Goal: Task Accomplishment & Management: Use online tool/utility

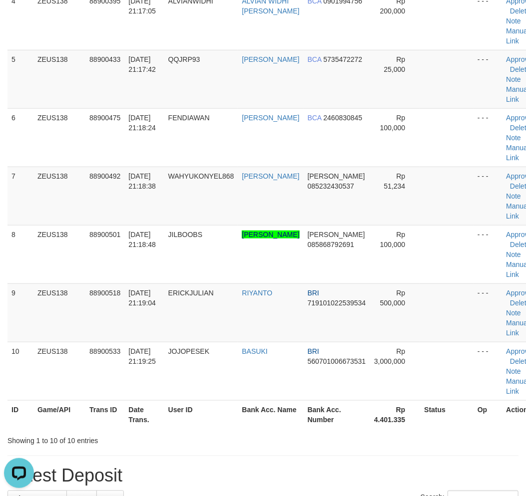
drag, startPoint x: 223, startPoint y: 428, endPoint x: 167, endPoint y: 413, distance: 57.4
click at [225, 428] on th "User ID" at bounding box center [201, 415] width 74 height 28
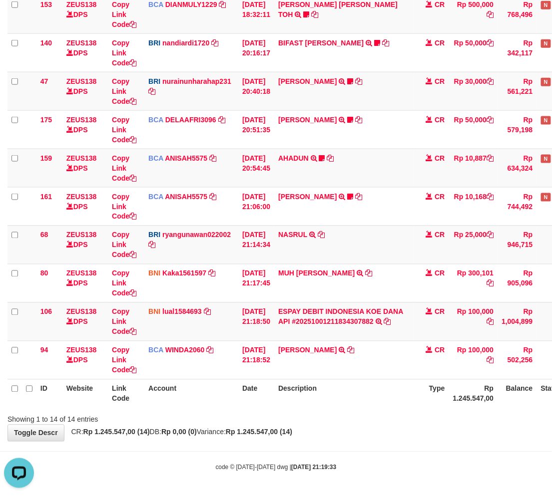
click at [377, 403] on th "Description" at bounding box center [344, 394] width 140 height 28
click at [380, 403] on th "Description" at bounding box center [344, 394] width 140 height 28
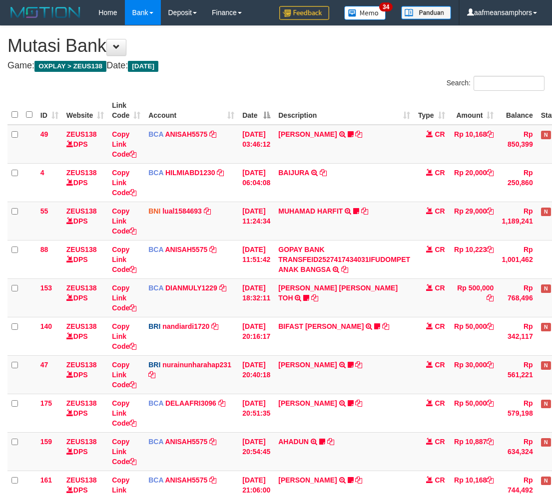
scroll to position [284, 0]
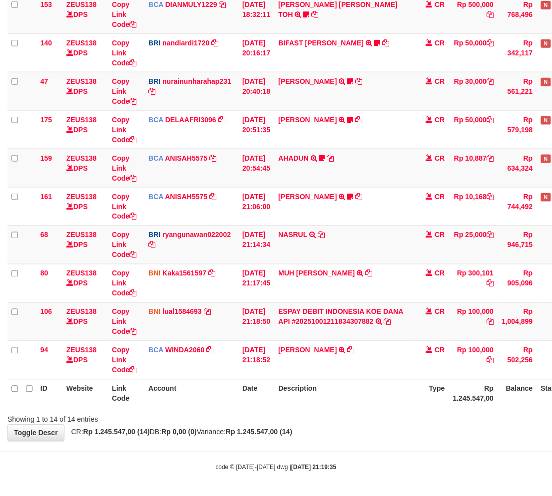
drag, startPoint x: 0, startPoint y: 0, endPoint x: 380, endPoint y: 402, distance: 553.3
click at [380, 402] on th "Description" at bounding box center [344, 394] width 140 height 28
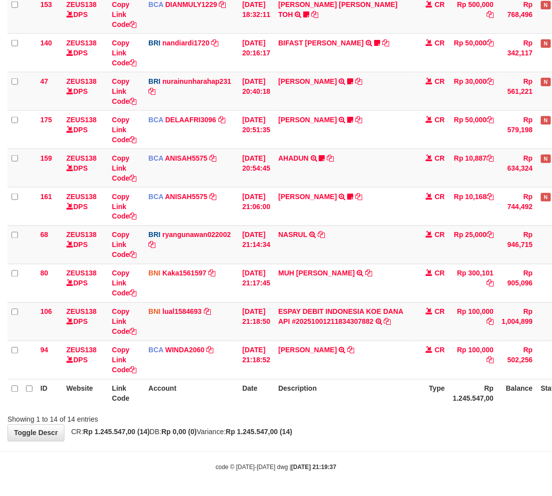
click at [374, 398] on th "Description" at bounding box center [344, 394] width 140 height 28
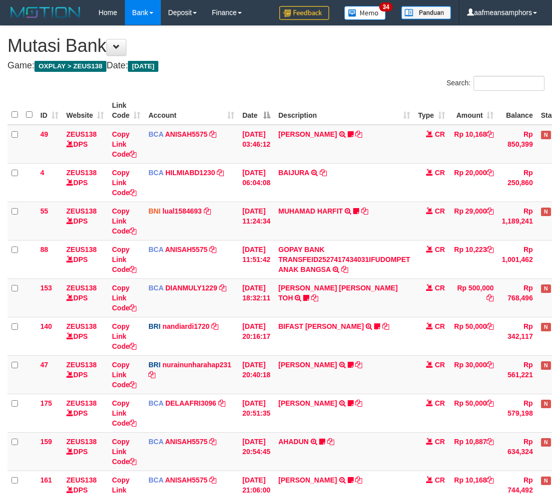
scroll to position [284, 0]
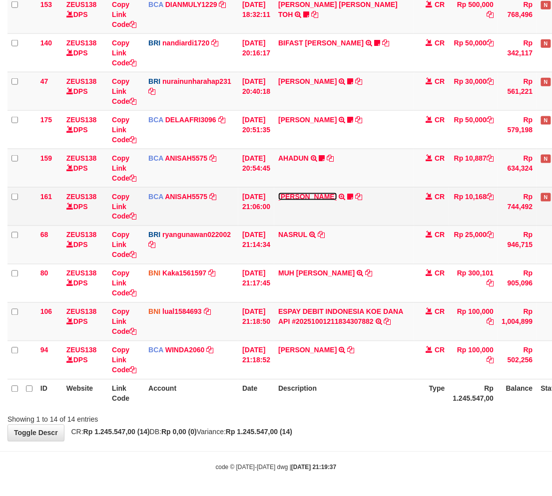
click at [306, 198] on link "HANRI ATMAWA" at bounding box center [307, 197] width 58 height 8
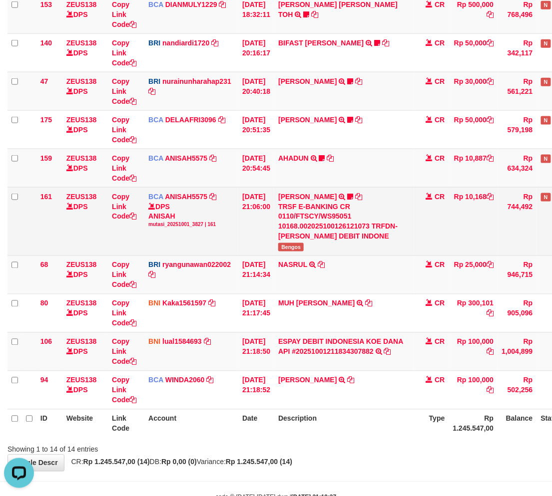
click at [290, 245] on span "Bengos" at bounding box center [290, 247] width 25 height 8
copy span "Bengos"
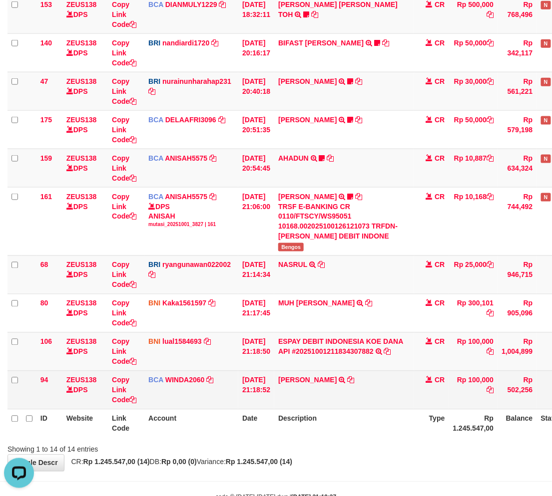
click at [366, 397] on td "ABDUL GAFUR SETORAN VIA CDM TANGGAL :01/10 01/10 WSID:ZJ7L1 ABDUL GAFUR" at bounding box center [344, 390] width 140 height 38
click at [374, 387] on td "ABDUL GAFUR SETORAN VIA CDM TANGGAL :01/10 01/10 WSID:ZJ7L1 ABDUL GAFUR" at bounding box center [344, 390] width 140 height 38
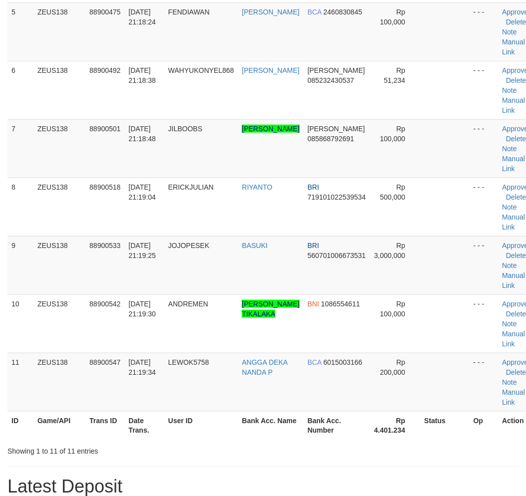
scroll to position [314, 0]
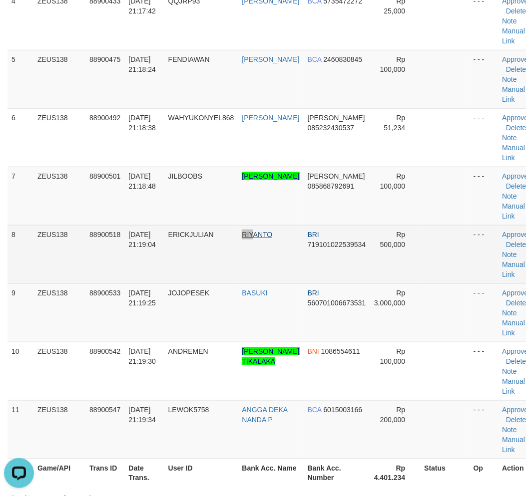
click at [257, 243] on tr "8 ZEUS138 88900518 01/10/2025 21:19:04 ERICKJULIAN RIYANTO BRI 719101022539534 …" at bounding box center [272, 254] width 531 height 58
click at [247, 239] on link "RIYANTO" at bounding box center [257, 235] width 30 height 8
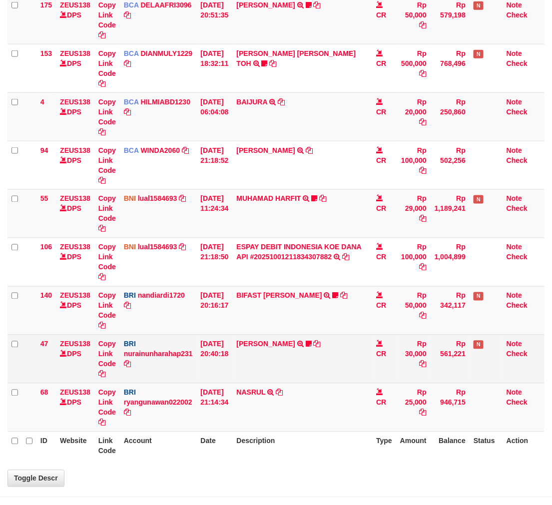
click at [349, 378] on td "[PERSON_NAME] TRANSFER NBMB [PERSON_NAME] TO NURAINUN HARAHAP KENNONG09" at bounding box center [303, 359] width 140 height 48
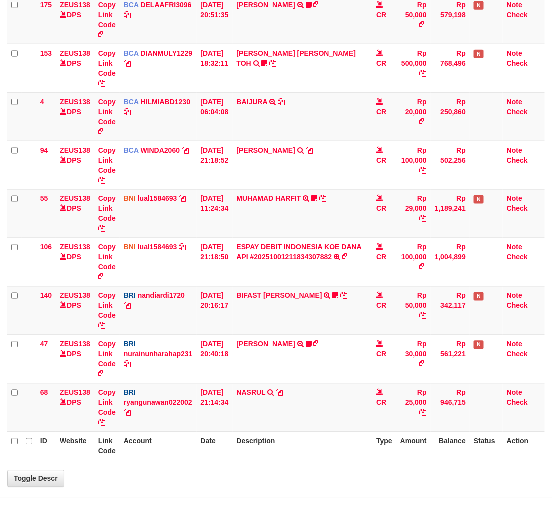
scroll to position [303, 0]
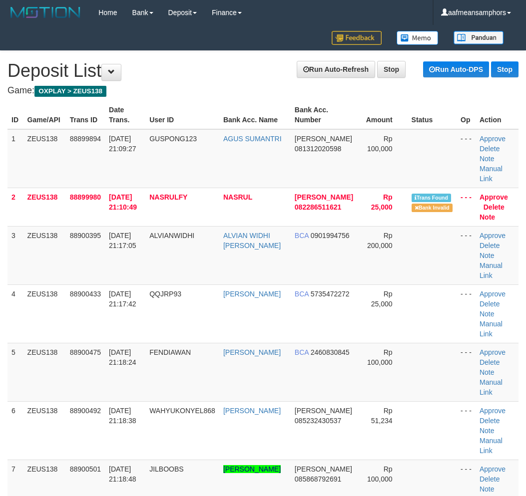
scroll to position [314, 0]
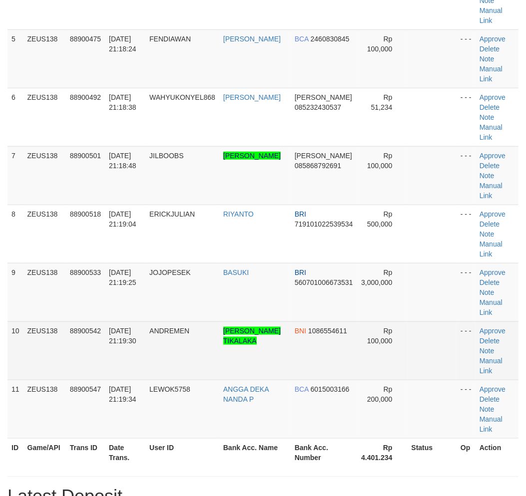
click at [163, 328] on span "ANDREMEN" at bounding box center [169, 331] width 40 height 8
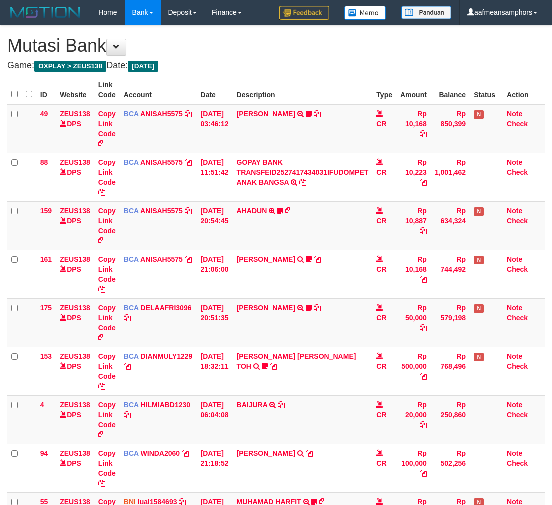
scroll to position [303, 0]
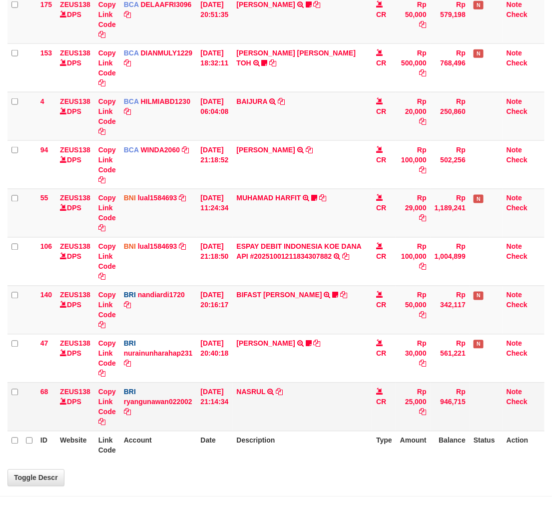
click at [283, 386] on td "NASRUL TRANSFER NBMB NASRUL TO [PERSON_NAME]" at bounding box center [303, 407] width 140 height 48
click at [293, 420] on td "NASRUL TRANSFER NBMB NASRUL TO [PERSON_NAME]" at bounding box center [303, 407] width 140 height 48
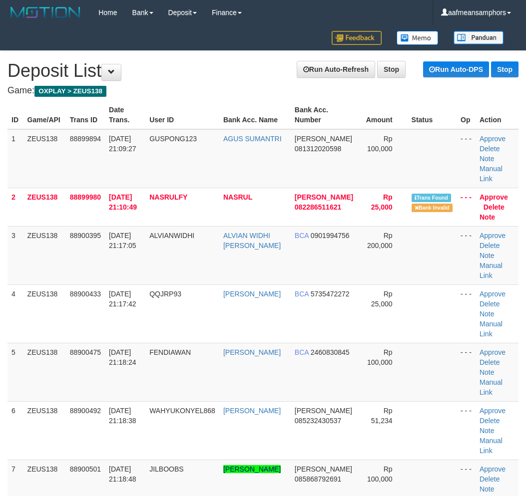
scroll to position [314, 0]
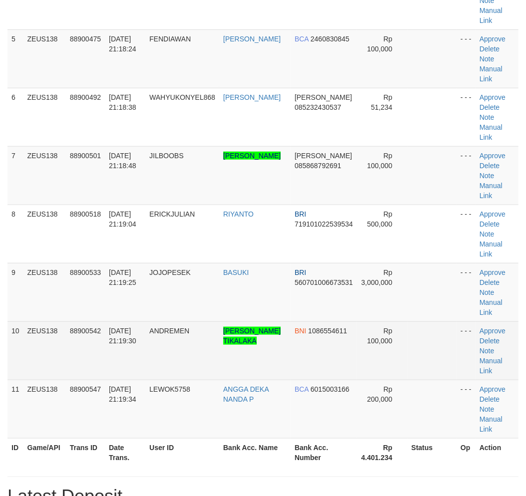
drag, startPoint x: 140, startPoint y: 368, endPoint x: 145, endPoint y: 369, distance: 5.0
click at [145, 369] on td "01/10/2025 21:19:30" at bounding box center [125, 351] width 40 height 58
click at [145, 369] on td "[DATE] 21:19:30" at bounding box center [125, 351] width 40 height 58
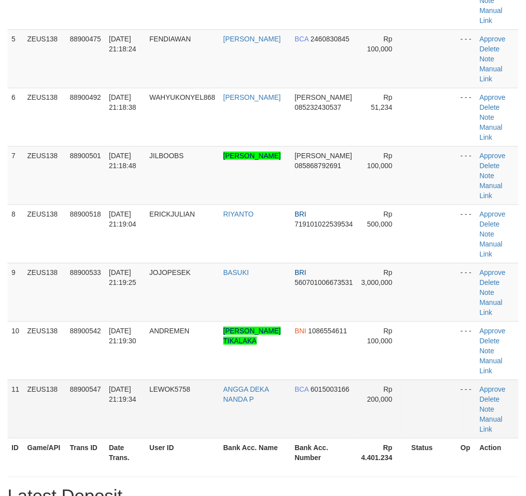
drag, startPoint x: 138, startPoint y: 366, endPoint x: 116, endPoint y: 368, distance: 22.6
click at [125, 367] on td "01/10/2025 21:19:30" at bounding box center [125, 351] width 40 height 58
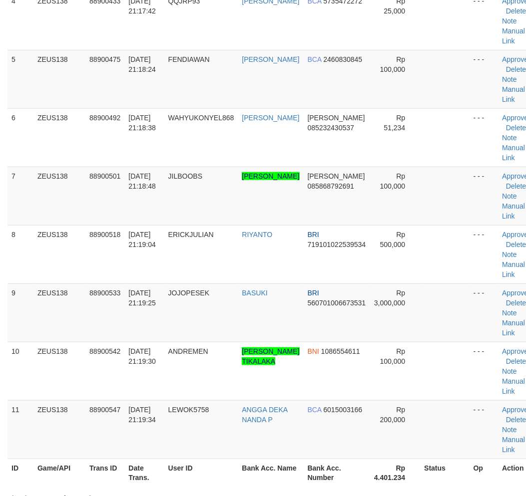
scroll to position [361, 0]
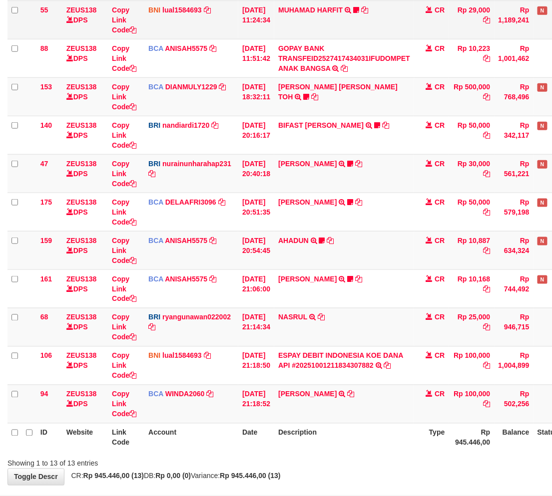
scroll to position [246, 0]
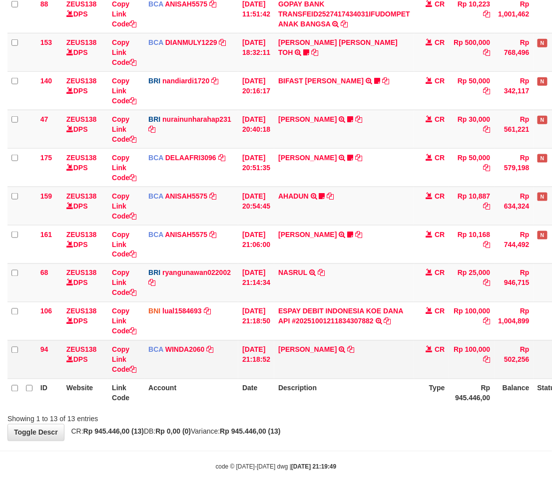
click at [351, 365] on td "[PERSON_NAME] SETORAN VIA CDM TANGGAL :01/10 01/10 WSID:ZJ7L1 [PERSON_NAME]" at bounding box center [344, 360] width 140 height 38
drag, startPoint x: 348, startPoint y: 356, endPoint x: 459, endPoint y: 366, distance: 111.8
click at [351, 357] on td "ABDUL GAFUR SETORAN VIA CDM TANGGAL :01/10 01/10 WSID:ZJ7L1 ABDUL GAFUR" at bounding box center [344, 360] width 140 height 38
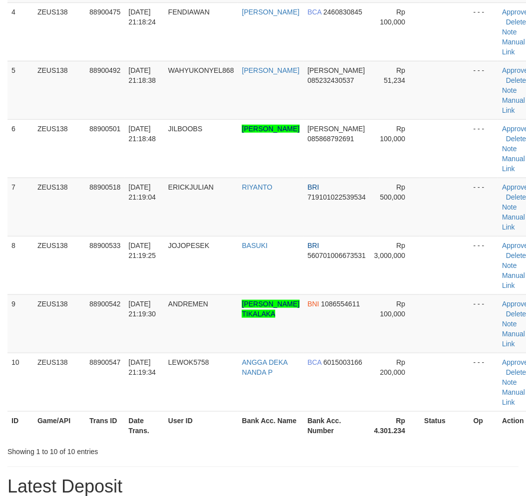
scroll to position [361, 0]
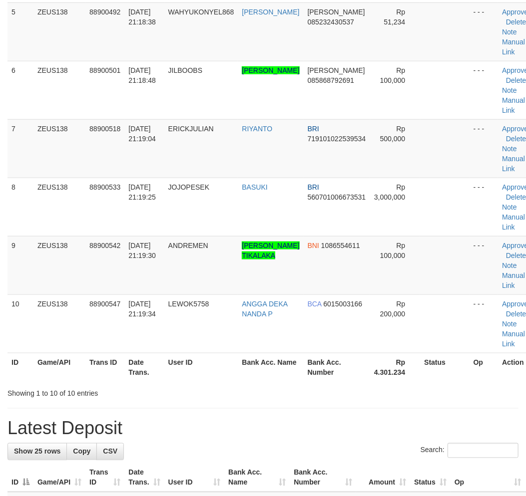
click at [217, 395] on div "Showing 1 to 10 of 10 entries" at bounding box center [109, 392] width 219 height 14
click at [223, 382] on th "User ID" at bounding box center [201, 367] width 74 height 28
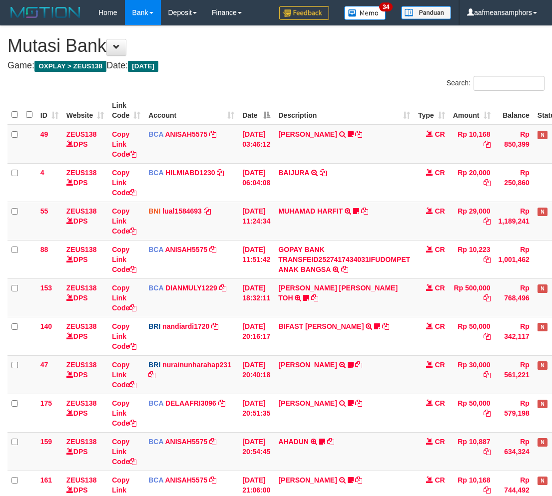
scroll to position [246, 0]
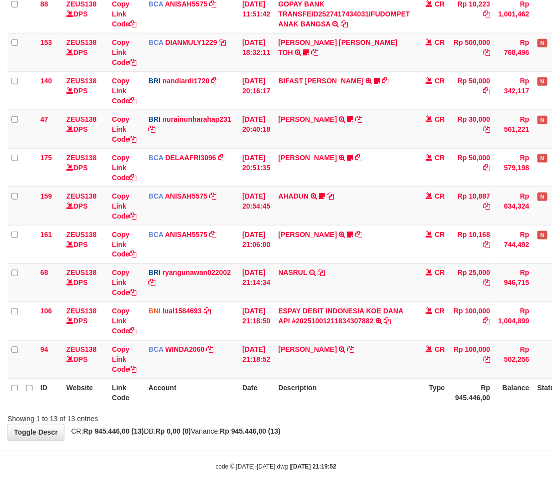
click at [337, 431] on div "**********" at bounding box center [276, 110] width 552 height 661
click at [362, 414] on div "Showing 1 to 13 of 13 entries" at bounding box center [276, 418] width 552 height 14
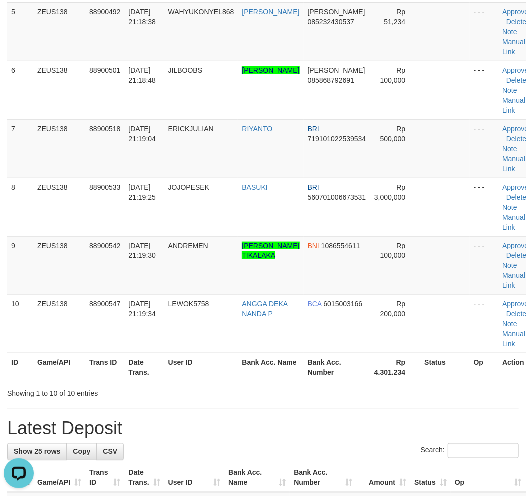
drag, startPoint x: 250, startPoint y: 436, endPoint x: 244, endPoint y: 436, distance: 6.5
click at [252, 436] on h1 "Latest Deposit" at bounding box center [262, 429] width 511 height 20
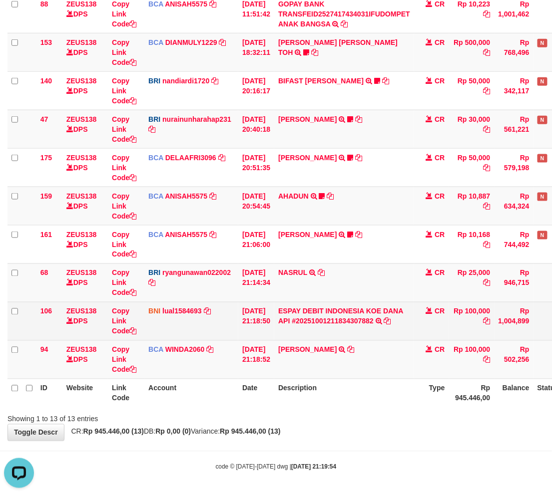
click at [322, 335] on td "ESPAY DEBIT INDONESIA KOE DANA API #20251001211834307882 TRANSFER DARI ESPAY DE…" at bounding box center [344, 321] width 140 height 38
click at [374, 324] on td "ESPAY DEBIT INDONESIA KOE DANA API #20251001211834307882 TRANSFER DARI ESPAY DE…" at bounding box center [344, 321] width 140 height 38
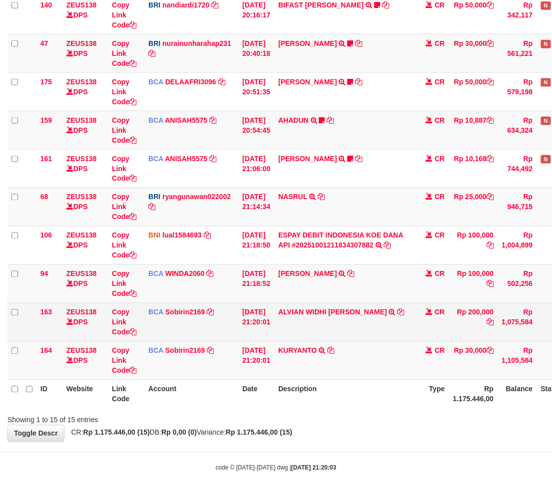
scroll to position [322, 0]
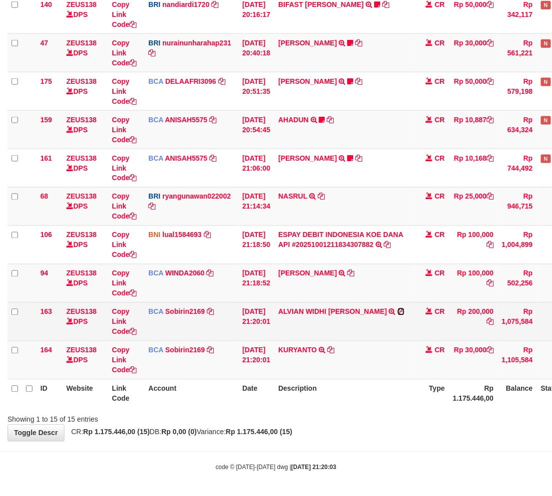
click at [398, 311] on icon at bounding box center [401, 312] width 7 height 7
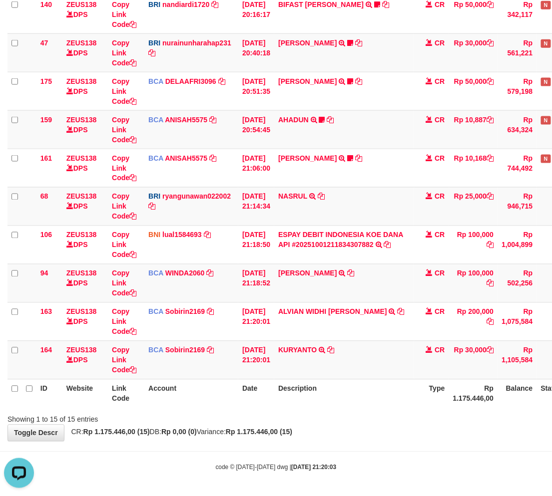
click at [318, 460] on body "Toggle navigation Home Bank Account List Load By Website Group [OXPLAY] ZEUS138…" at bounding box center [276, 88] width 552 height 820
click at [353, 446] on body "Toggle navigation Home Bank Account List Load By Website Group [OXPLAY] ZEUS138…" at bounding box center [276, 88] width 552 height 820
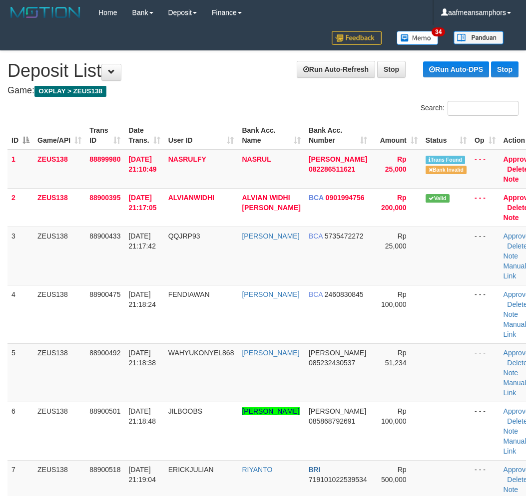
scroll to position [361, 0]
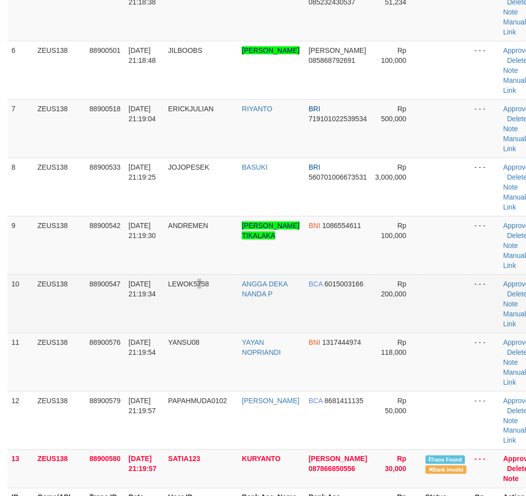
click at [206, 328] on td "LEWOK5758" at bounding box center [201, 304] width 74 height 58
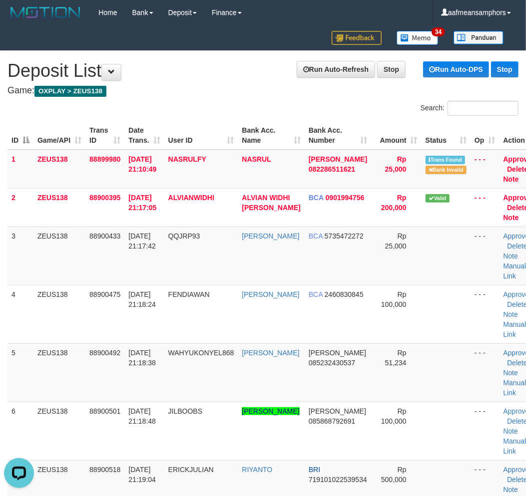
scroll to position [0, 0]
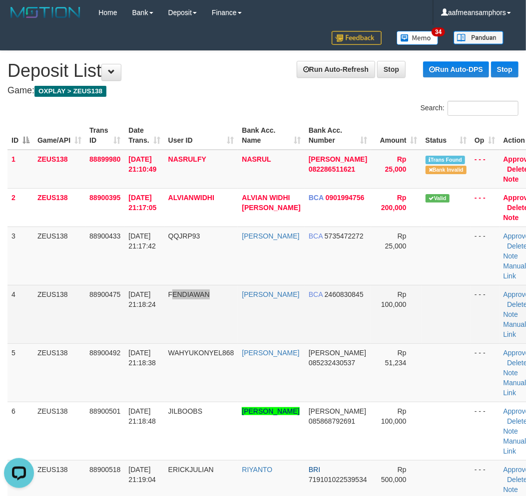
click at [215, 328] on td "FENDIAWAN" at bounding box center [201, 314] width 74 height 58
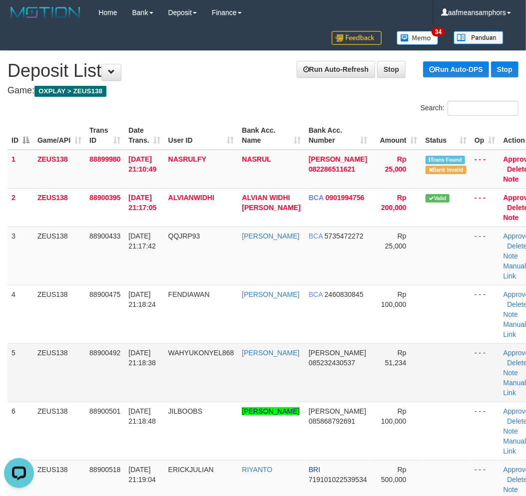
click at [198, 357] on span "WAHYUKONYEL868" at bounding box center [201, 353] width 66 height 8
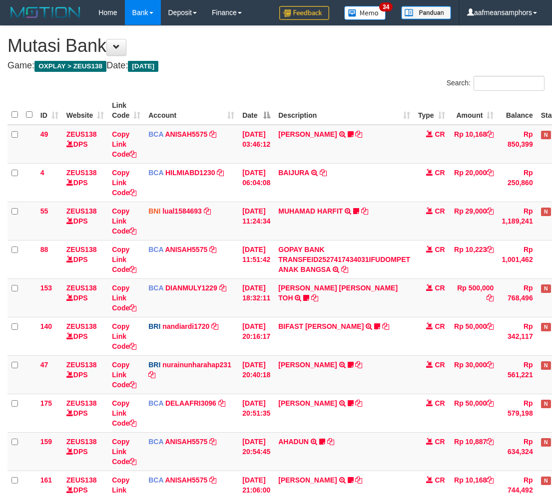
scroll to position [322, 0]
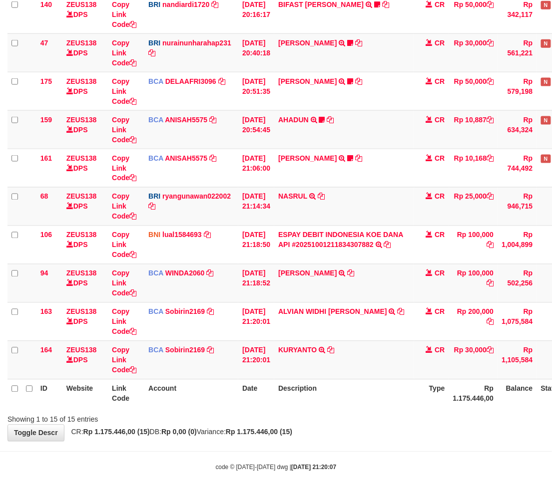
click at [356, 427] on div "**********" at bounding box center [276, 73] width 552 height 738
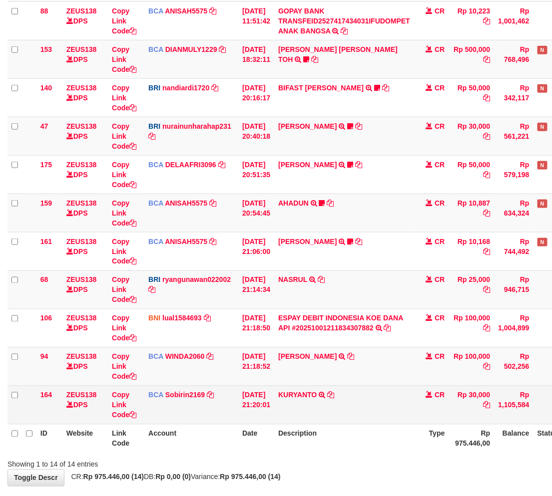
scroll to position [284, 0]
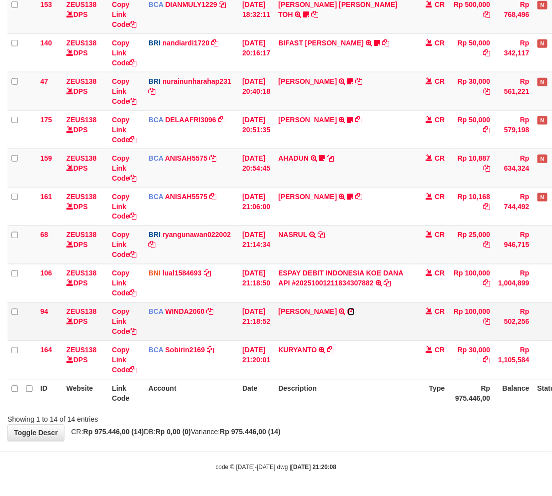
click at [350, 311] on icon at bounding box center [351, 312] width 7 height 7
click at [366, 395] on th "Description" at bounding box center [344, 394] width 140 height 28
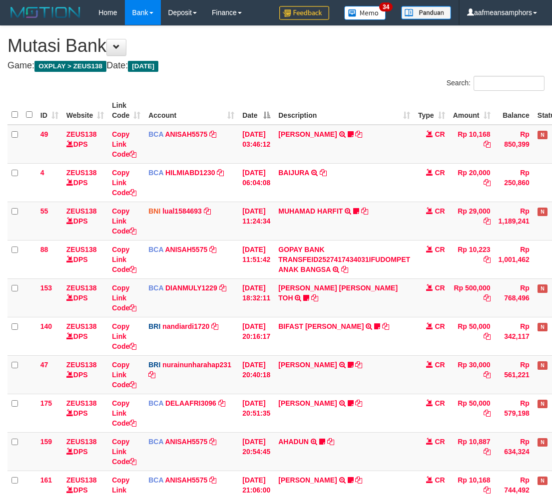
scroll to position [284, 0]
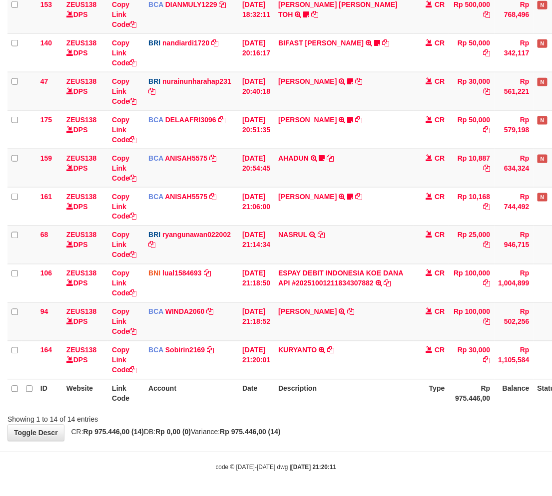
click at [377, 392] on th "Description" at bounding box center [344, 394] width 140 height 28
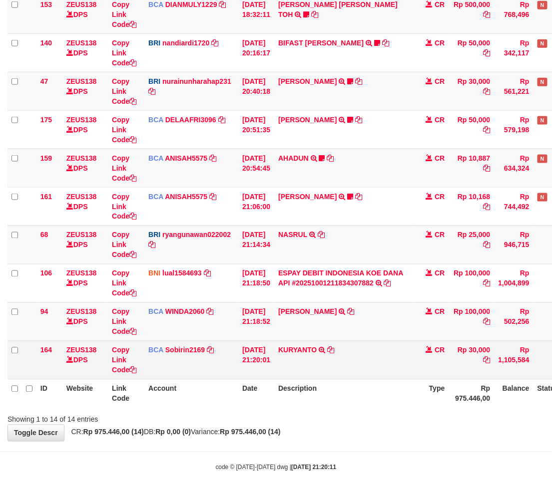
click at [382, 393] on th "Description" at bounding box center [344, 394] width 140 height 28
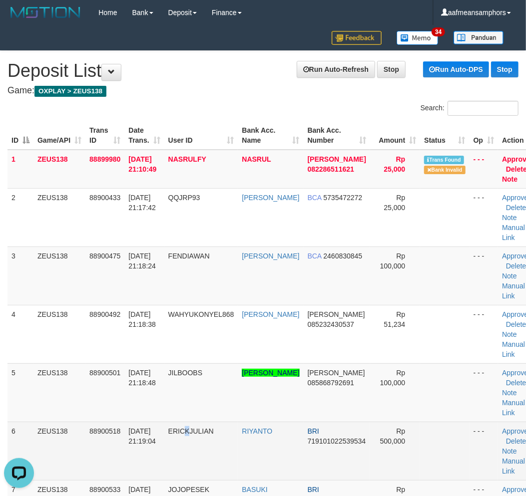
click at [189, 436] on td "ERICKJULIAN" at bounding box center [201, 451] width 74 height 58
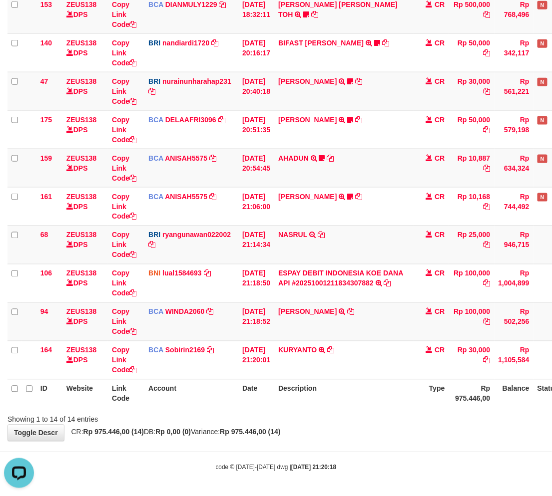
click at [403, 393] on th "Description" at bounding box center [344, 394] width 140 height 28
click at [373, 385] on th "Description" at bounding box center [344, 394] width 140 height 28
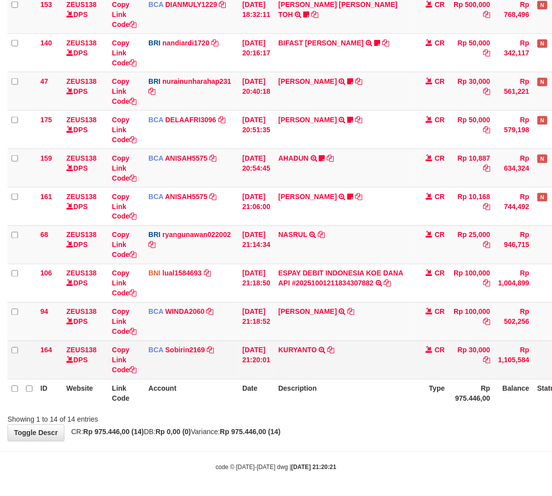
click at [376, 362] on td "KURYANTO TRSF E-BANKING CR 0110/FTSCY/WS95051 30000.002025100101238741 TRFDN-[P…" at bounding box center [344, 360] width 140 height 38
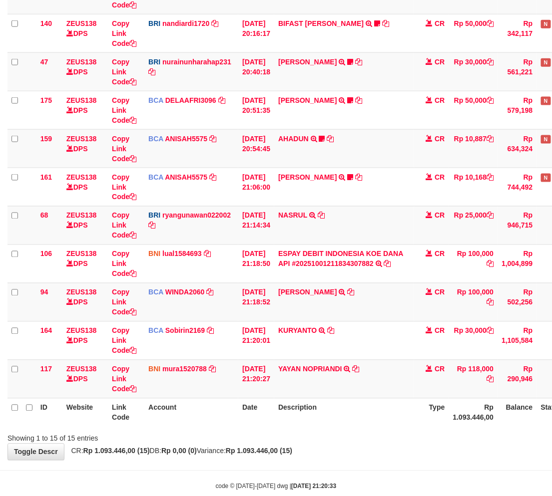
scroll to position [284, 0]
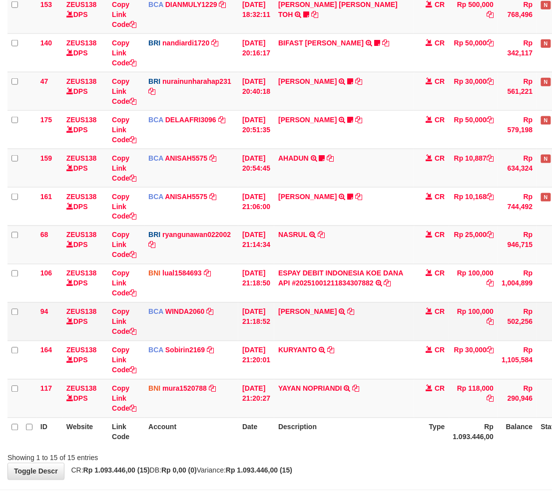
click at [428, 306] on td "CR" at bounding box center [431, 322] width 35 height 38
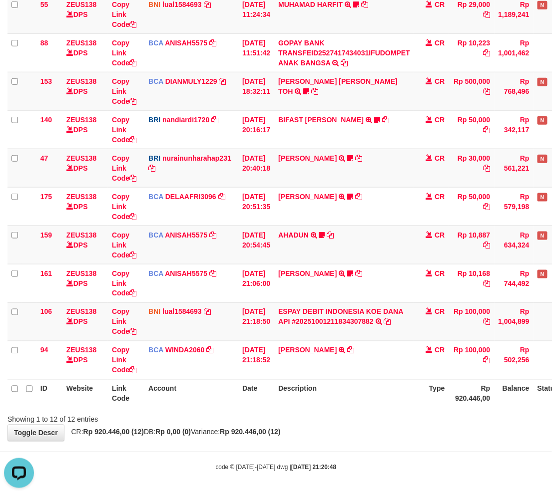
click at [368, 378] on td "[PERSON_NAME] SETORAN VIA CDM TANGGAL :01/10 01/10 WSID:ZJ7L1 [PERSON_NAME]" at bounding box center [344, 360] width 140 height 38
click at [373, 380] on th "Description" at bounding box center [344, 394] width 140 height 28
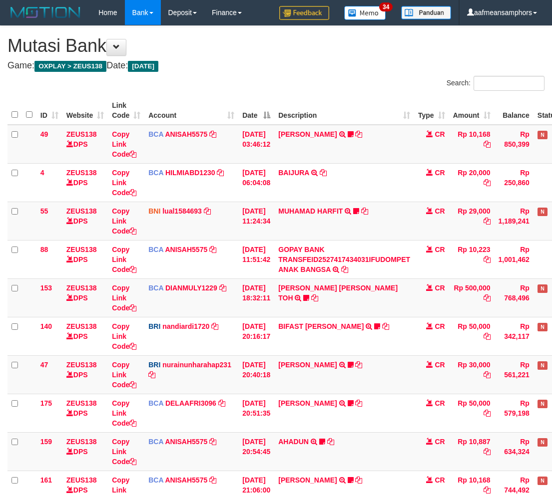
scroll to position [206, 0]
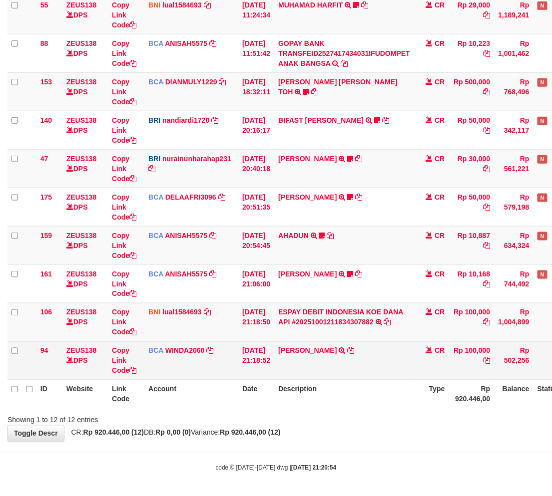
click at [388, 377] on td "[PERSON_NAME] SETORAN VIA CDM TANGGAL :01/10 01/10 WSID:ZJ7L1 [PERSON_NAME]" at bounding box center [344, 361] width 140 height 38
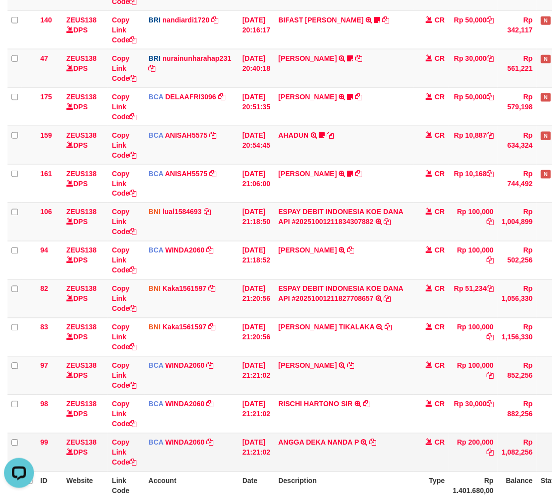
scroll to position [400, 0]
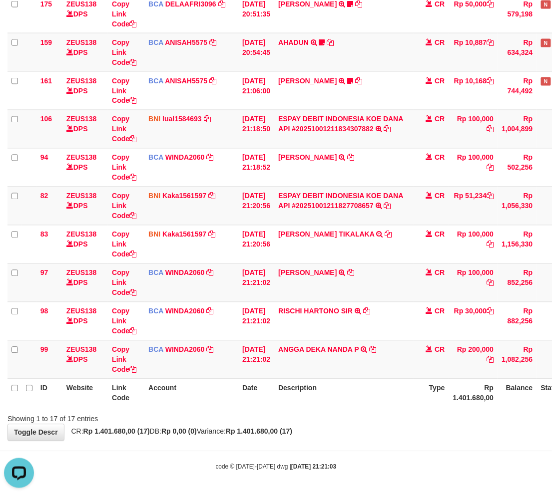
click at [346, 387] on th "Description" at bounding box center [344, 393] width 140 height 28
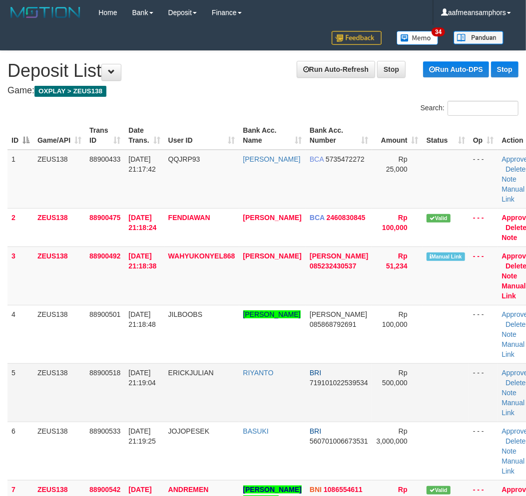
drag, startPoint x: 196, startPoint y: 428, endPoint x: 92, endPoint y: 412, distance: 105.7
click at [197, 422] on td "ERICKJULIAN" at bounding box center [201, 393] width 75 height 58
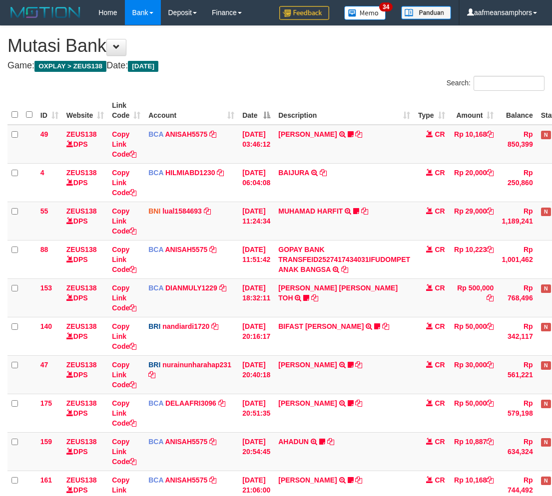
scroll to position [400, 0]
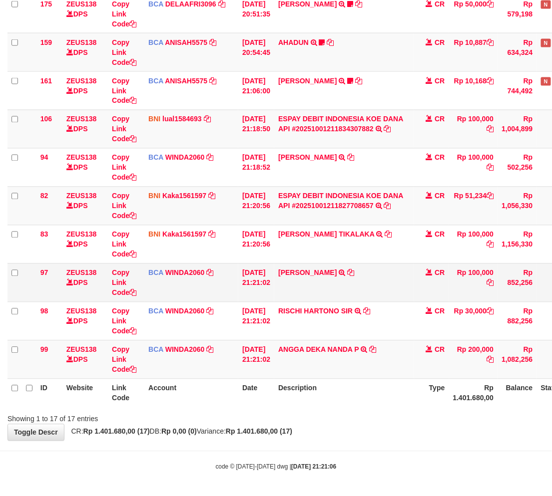
drag, startPoint x: 400, startPoint y: 306, endPoint x: 408, endPoint y: 287, distance: 20.1
click at [400, 306] on td "RISCHI HARTONO SIR TRSF E-BANKING CR 0110/FTSCY/WS95031 30000.00RISCHI HARTONO …" at bounding box center [344, 321] width 140 height 38
click at [496, 191] on td "Rp 51,234" at bounding box center [473, 206] width 49 height 38
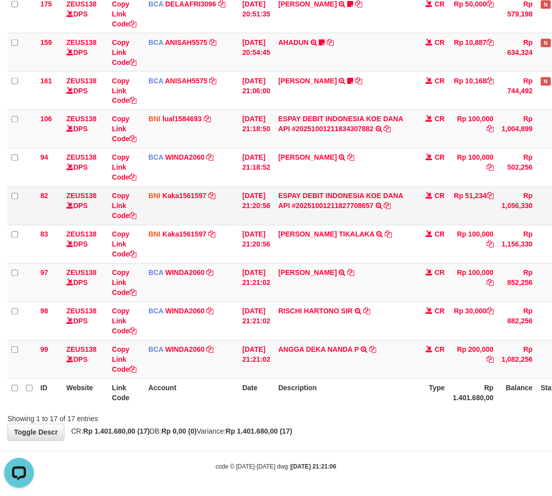
copy td "51,234"
click at [349, 412] on div "Showing 1 to 17 of 17 entries" at bounding box center [276, 418] width 552 height 14
drag, startPoint x: 348, startPoint y: 412, endPoint x: 337, endPoint y: 416, distance: 11.4
click at [337, 416] on div "Showing 1 to 17 of 17 entries" at bounding box center [276, 418] width 552 height 14
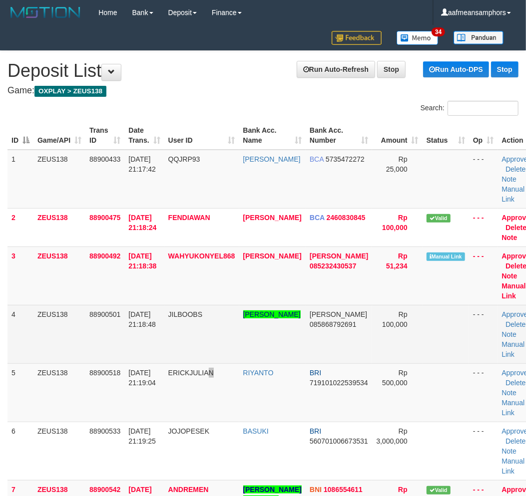
drag, startPoint x: 215, startPoint y: 387, endPoint x: 254, endPoint y: 367, distance: 43.6
click at [232, 382] on td "ERICKJULIAN" at bounding box center [201, 393] width 75 height 58
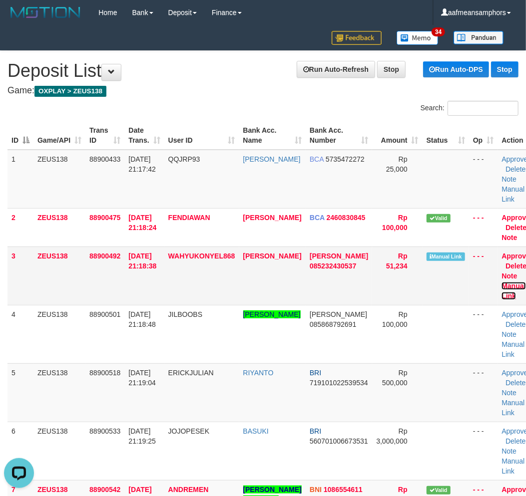
click at [501, 295] on link "Manual Link" at bounding box center [513, 291] width 24 height 18
drag, startPoint x: 188, startPoint y: 426, endPoint x: 1, endPoint y: 409, distance: 187.6
click at [122, 417] on td "88900518" at bounding box center [104, 393] width 39 height 58
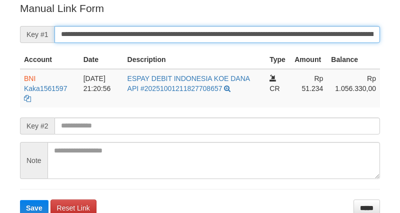
click at [211, 30] on input "**********" at bounding box center [216, 34] width 325 height 17
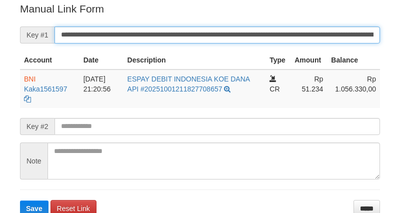
click at [211, 30] on input "**********" at bounding box center [216, 34] width 325 height 17
click at [20, 200] on button "Save" at bounding box center [34, 208] width 28 height 16
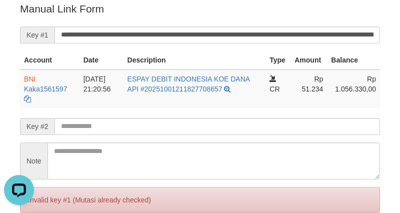
scroll to position [0, 0]
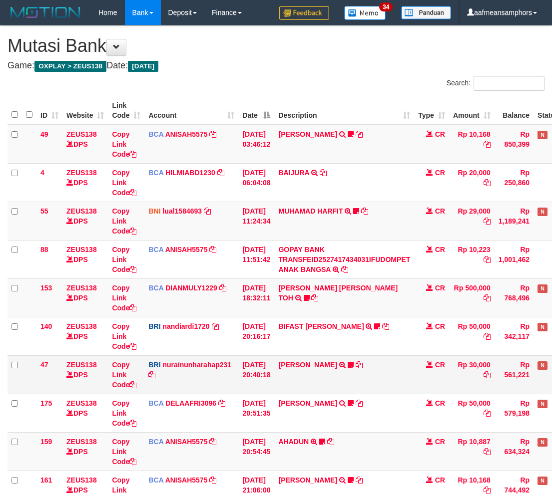
click at [317, 388] on td "[PERSON_NAME] TRANSFER NBMB [PERSON_NAME] TO NURAINUN HARAHAP KENNONG09" at bounding box center [344, 375] width 140 height 38
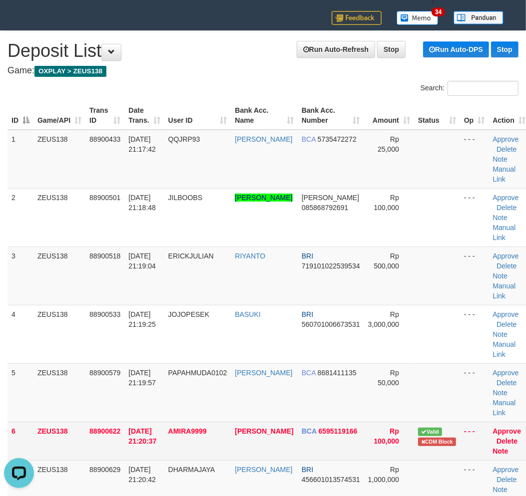
click at [201, 451] on td "AMIRA9999" at bounding box center [197, 441] width 67 height 38
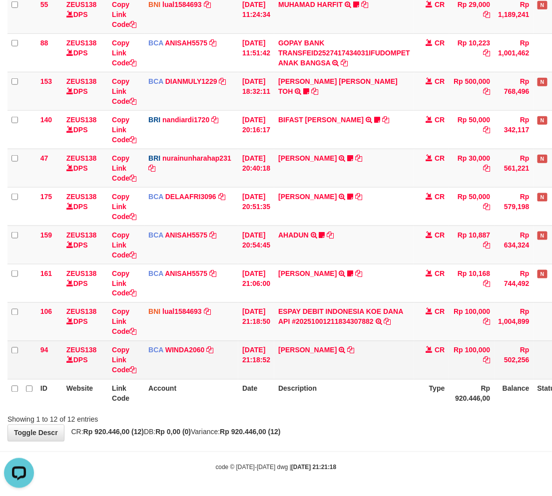
click at [367, 367] on td "[PERSON_NAME] SETORAN VIA CDM TANGGAL :01/10 01/10 WSID:ZJ7L1 [PERSON_NAME]" at bounding box center [344, 360] width 140 height 38
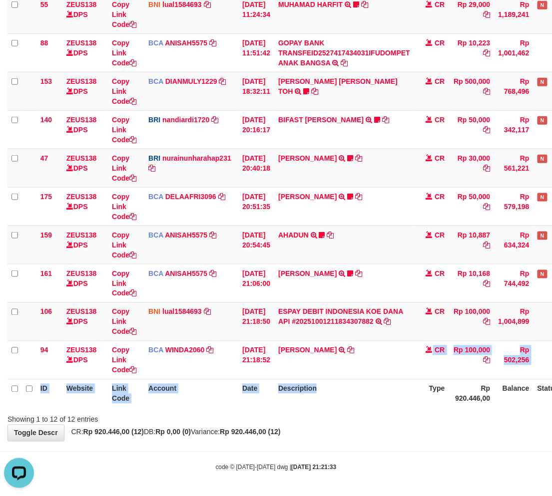
drag, startPoint x: 400, startPoint y: 391, endPoint x: 390, endPoint y: 387, distance: 11.1
click at [390, 387] on table "ID Website Link Code Account Date Description Type Amount Balance Status Action…" at bounding box center [305, 149] width 596 height 518
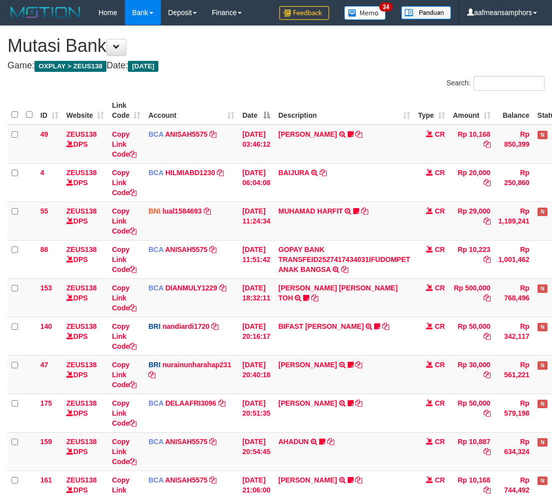
scroll to position [206, 0]
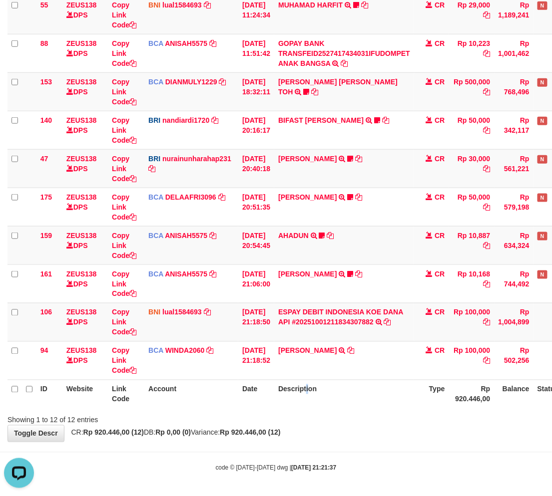
click at [313, 388] on th "Description" at bounding box center [344, 394] width 140 height 28
click at [315, 388] on th "Description" at bounding box center [344, 394] width 140 height 28
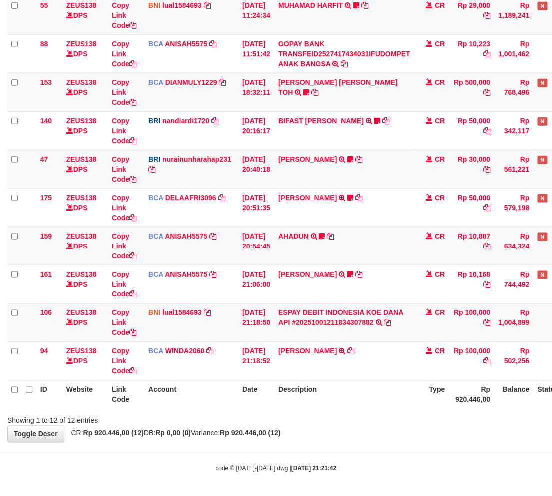
click at [331, 411] on div "ID Website Link Code Account Date Description Type Amount Balance Status Action…" at bounding box center [276, 150] width 552 height 524
drag, startPoint x: 332, startPoint y: 412, endPoint x: 508, endPoint y: 313, distance: 201.7
click at [331, 412] on div "Showing 1 to 12 of 12 entries" at bounding box center [276, 419] width 552 height 14
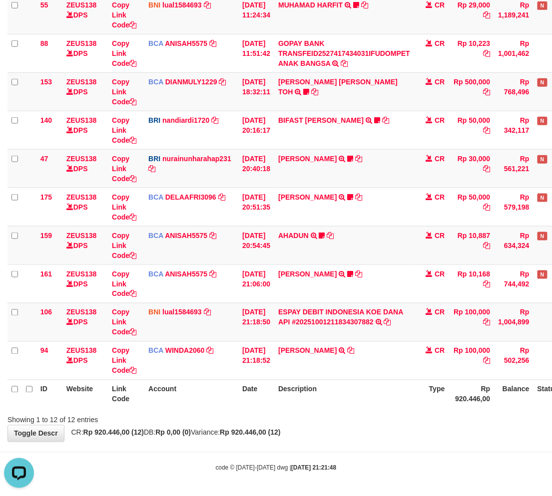
click at [257, 450] on body "Toggle navigation Home Bank Account List Load By Website Group [OXPLAY] ZEUS138…" at bounding box center [276, 146] width 552 height 704
drag, startPoint x: 271, startPoint y: 436, endPoint x: 277, endPoint y: 433, distance: 6.9
click at [275, 435] on strong "Rp 920.446,00 (12)" at bounding box center [250, 433] width 60 height 8
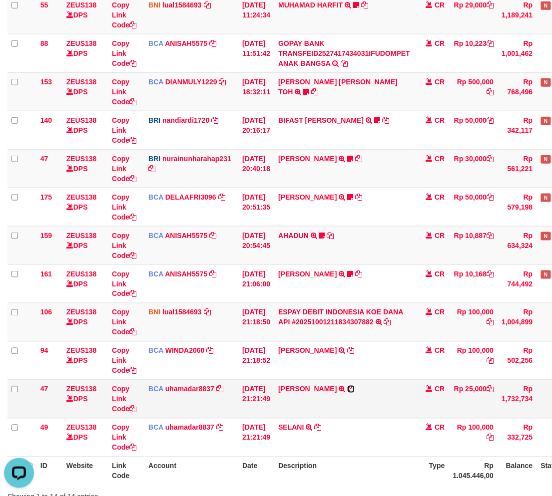
click at [355, 387] on icon at bounding box center [351, 389] width 7 height 7
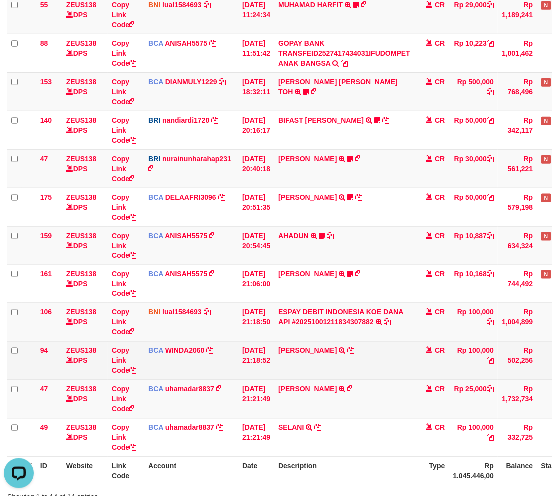
click at [375, 378] on td "ABDUL GAFUR SETORAN VIA CDM TANGGAL :01/10 01/10 WSID:ZJ7L1 ABDUL GAFUR" at bounding box center [344, 361] width 140 height 38
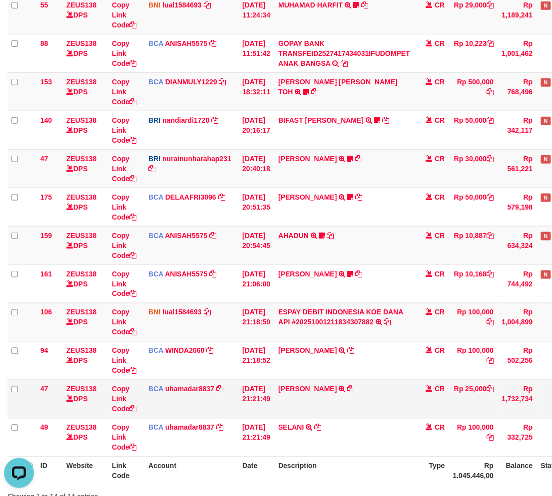
click at [392, 373] on td "ABDUL GAFUR SETORAN VIA CDM TANGGAL :01/10 01/10 WSID:ZJ7L1 ABDUL GAFUR" at bounding box center [344, 361] width 140 height 38
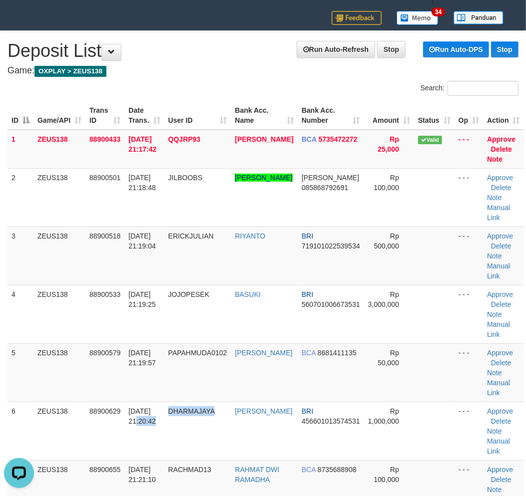
drag, startPoint x: 228, startPoint y: 423, endPoint x: 0, endPoint y: 403, distance: 229.1
click at [222, 419] on tr "6 ZEUS138 88900629 [DATE] 21:20:42 [GEOGRAPHIC_DATA] [PERSON_NAME] BRI 45660101…" at bounding box center [265, 431] width 516 height 58
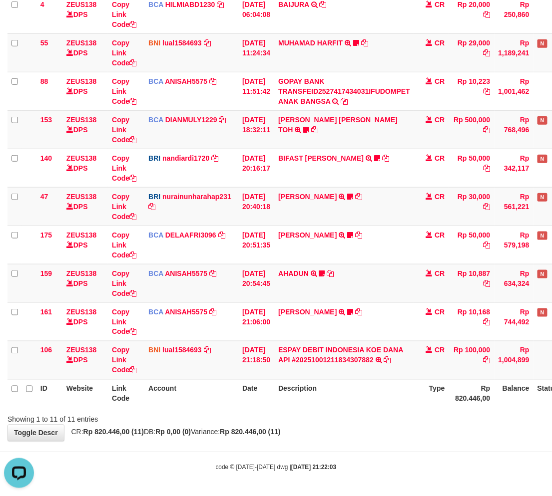
click at [373, 428] on div "**********" at bounding box center [276, 150] width 552 height 584
click at [357, 415] on div "Showing 1 to 11 of 11 entries" at bounding box center [276, 418] width 552 height 14
click at [353, 411] on div at bounding box center [391, 411] width 322 height 0
drag, startPoint x: 360, startPoint y: 432, endPoint x: 369, endPoint y: 420, distance: 14.6
click at [358, 432] on div "**********" at bounding box center [276, 150] width 552 height 584
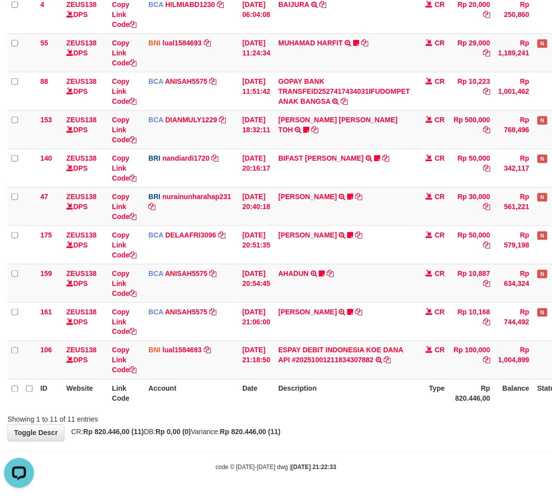
click at [327, 421] on div "Showing 1 to 11 of 11 entries" at bounding box center [276, 418] width 552 height 14
click at [406, 447] on body "Toggle navigation Home Bank Account List Load By Website Group [OXPLAY] ZEUS138…" at bounding box center [276, 165] width 552 height 666
click at [432, 441] on body "Toggle navigation Home Bank Account List Load By Website Group [OXPLAY] ZEUS138…" at bounding box center [276, 165] width 552 height 666
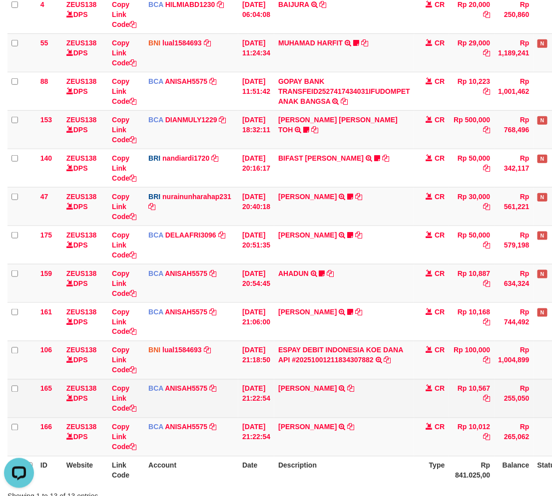
click at [367, 395] on td "[PERSON_NAME] TRSF E-BANKING CR 0110/FTSCY/WS95051 10567.002025100154053742 TRF…" at bounding box center [344, 399] width 140 height 38
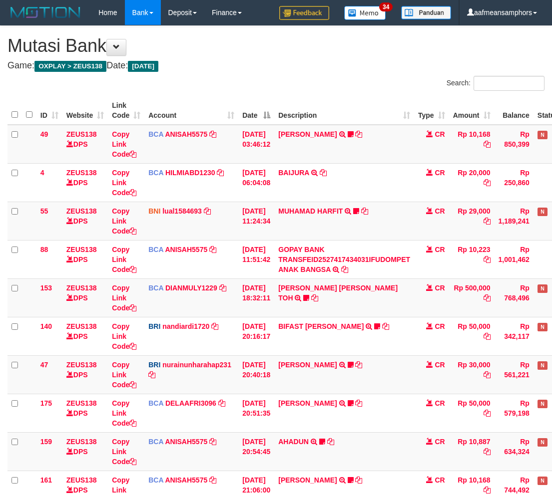
scroll to position [246, 0]
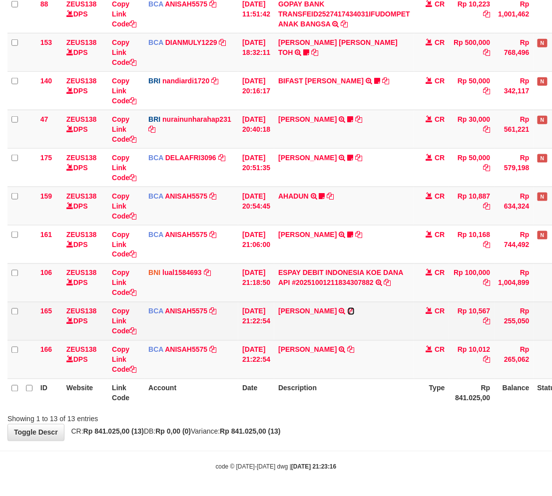
click at [348, 311] on icon at bounding box center [351, 311] width 7 height 7
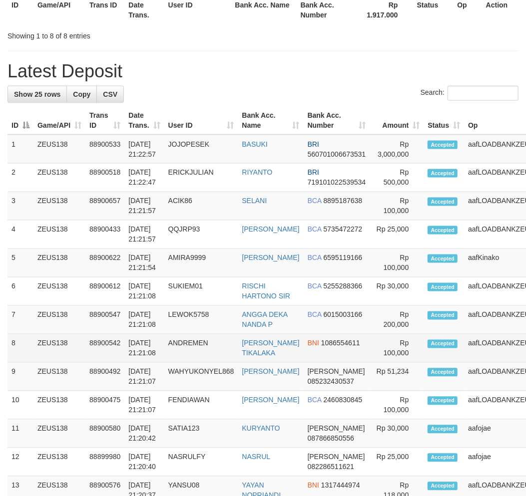
scroll to position [632, 0]
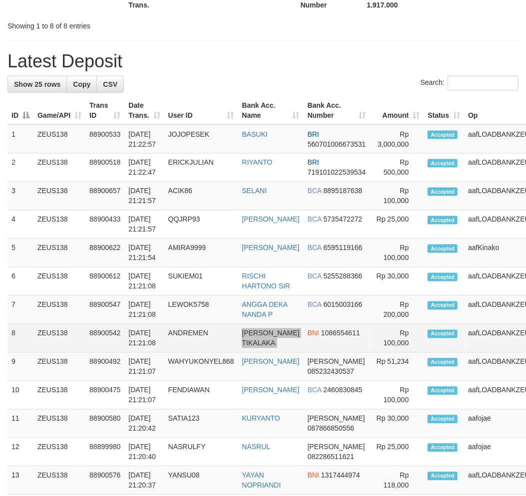
click at [299, 353] on tr "8 ZEUS138 88900542 [DATE] 21:21:08 ANDREMEN [PERSON_NAME] TIKALAKA BNI 10865546…" at bounding box center [293, 339] width 572 height 28
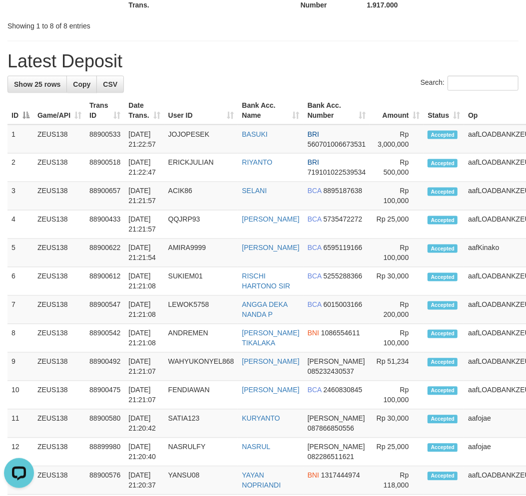
scroll to position [0, 0]
drag, startPoint x: 256, startPoint y: 341, endPoint x: 277, endPoint y: 343, distance: 21.6
click at [277, 325] on tr "7 ZEUS138 88900547 [DATE] 21:21:08 LEWOK5758 ANGGA DEKA NANDA P BCA 6015003166 …" at bounding box center [293, 310] width 572 height 28
click at [252, 325] on td "ANGGA DEKA NANDA P" at bounding box center [270, 310] width 65 height 28
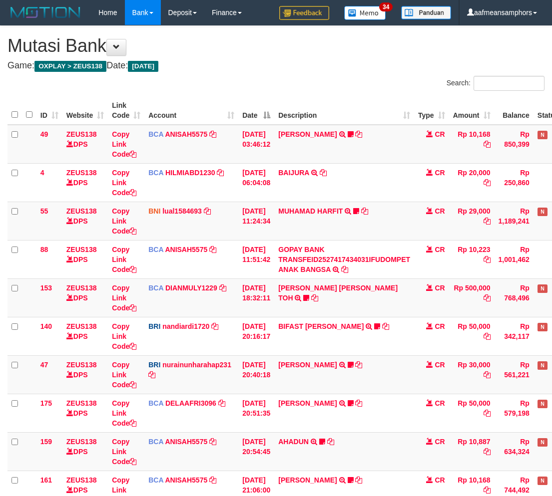
scroll to position [246, 0]
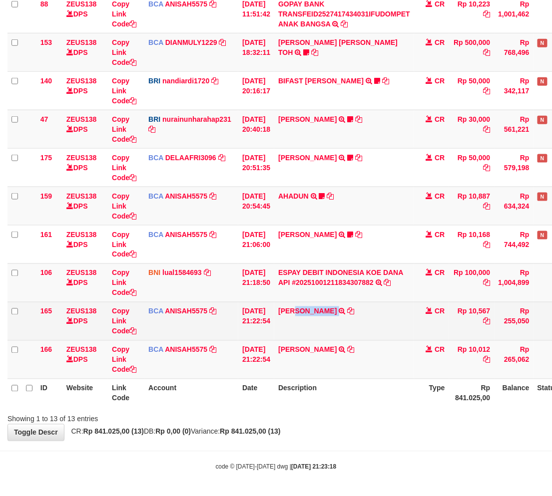
drag, startPoint x: 301, startPoint y: 320, endPoint x: 338, endPoint y: 318, distance: 37.0
click at [338, 318] on td "TIFFANY MEIK TRSF E-BANKING CR 0110/FTSCY/WS95051 10567.002025100154053742 TRFD…" at bounding box center [344, 321] width 140 height 38
copy td "ANY MEIK"
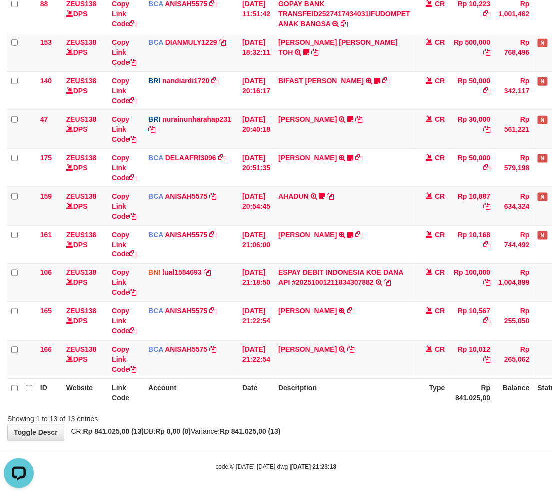
click at [383, 387] on th "Description" at bounding box center [344, 393] width 140 height 28
click at [371, 375] on td "LENI SUPRIAN TRSF E-BANKING CR 0110/FTSCY/WS95051 10012.002025100114752262 TRFD…" at bounding box center [344, 360] width 140 height 38
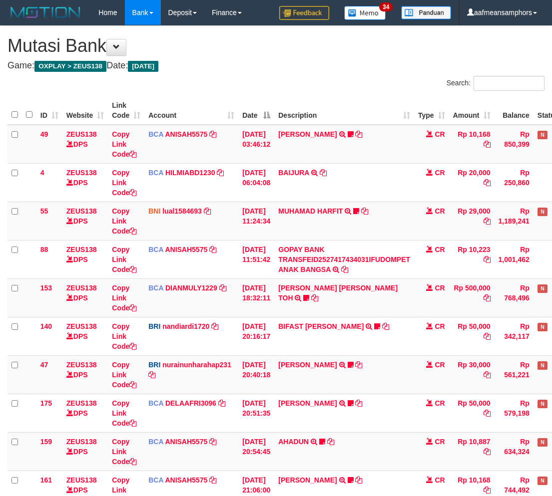
scroll to position [246, 0]
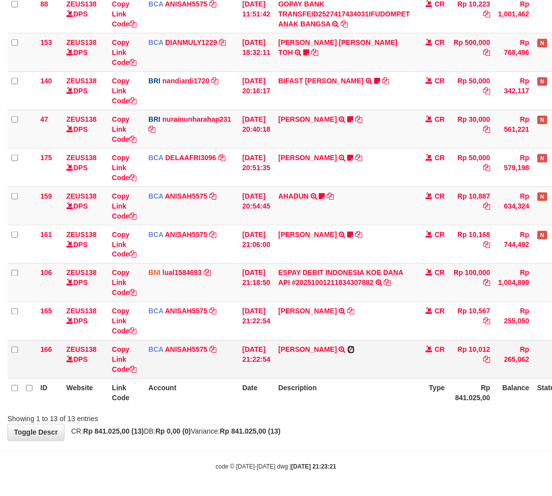
click at [350, 350] on icon at bounding box center [351, 350] width 7 height 7
click at [351, 369] on td "LENI SUPRIAN TRSF E-BANKING CR 0110/FTSCY/WS95051 10012.002025100114752262 TRFD…" at bounding box center [344, 360] width 140 height 38
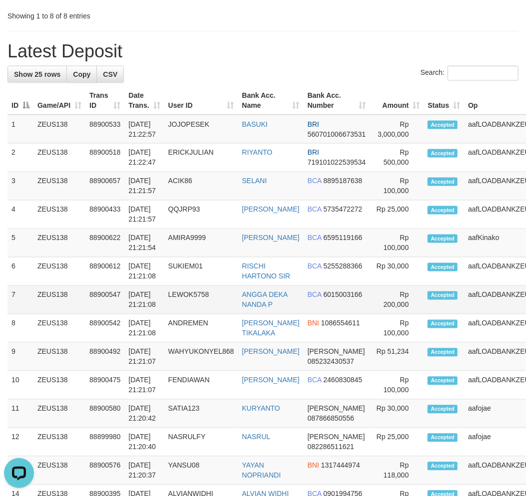
drag, startPoint x: 140, startPoint y: 446, endPoint x: 212, endPoint y: 325, distance: 141.3
click at [151, 400] on td "[DATE] 21:21:07" at bounding box center [143, 386] width 39 height 28
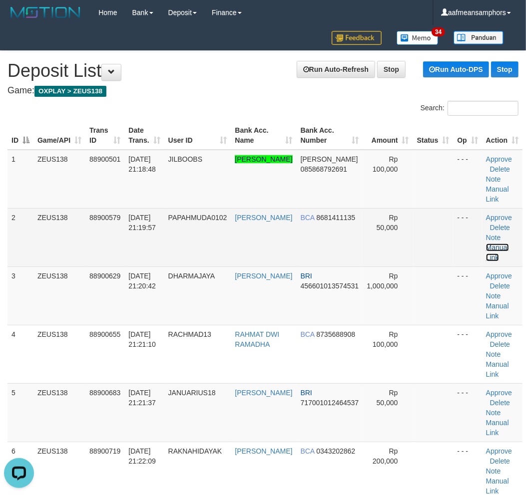
click at [486, 255] on link "Manual Link" at bounding box center [497, 253] width 23 height 18
click at [488, 253] on link "Manual Link" at bounding box center [497, 253] width 23 height 18
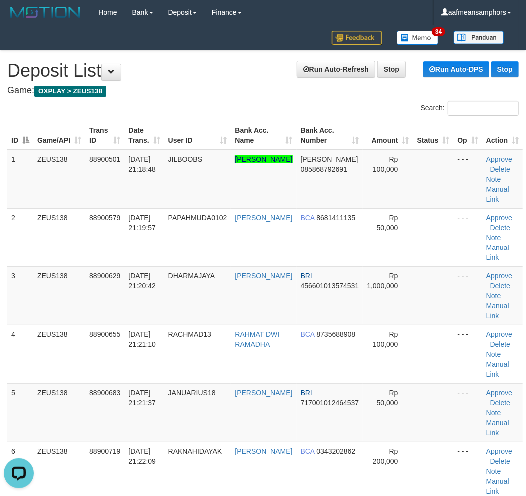
drag, startPoint x: 157, startPoint y: 447, endPoint x: 2, endPoint y: 434, distance: 155.9
click at [155, 442] on td "[DATE] 21:21:37" at bounding box center [143, 413] width 39 height 58
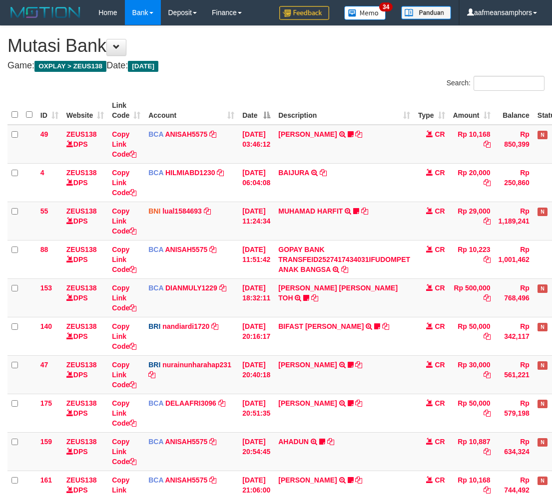
scroll to position [246, 0]
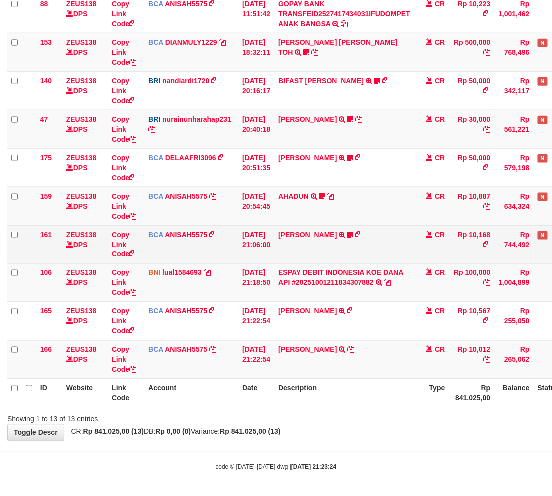
click at [309, 227] on td "HANRI ATMAWA TRSF E-BANKING CR 0110/FTSCY/WS95051 10168.002025100126121073 TRFD…" at bounding box center [344, 244] width 140 height 38
click at [312, 237] on link "[PERSON_NAME]" at bounding box center [307, 235] width 58 height 8
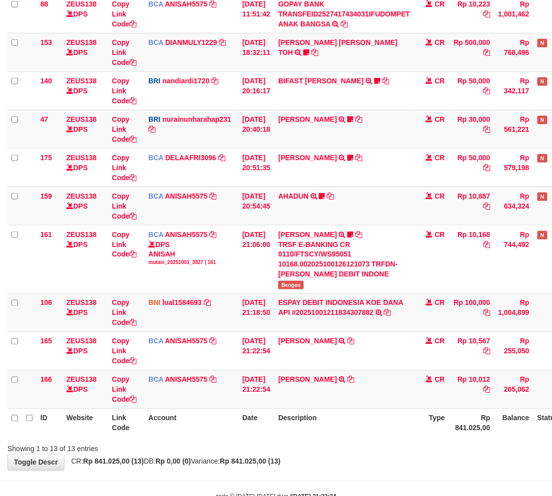
drag, startPoint x: 397, startPoint y: 421, endPoint x: 340, endPoint y: 441, distance: 59.9
click at [358, 434] on th "Description" at bounding box center [344, 423] width 140 height 28
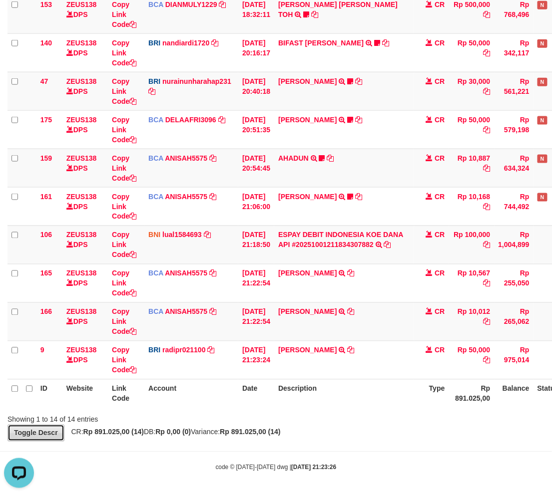
click at [30, 437] on link "Toggle Descr" at bounding box center [35, 433] width 57 height 17
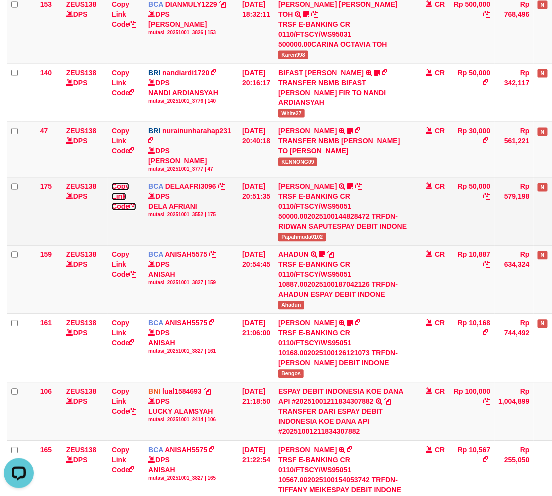
click at [119, 183] on link "Copy Link Code" at bounding box center [124, 197] width 24 height 28
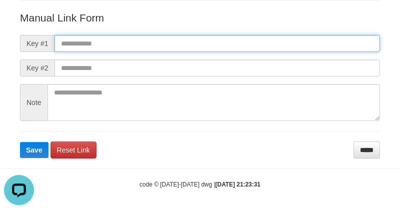
click at [290, 47] on input "text" at bounding box center [216, 43] width 325 height 17
paste input "**********"
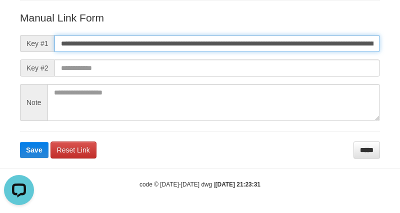
scroll to position [0, 681]
type input "**********"
click at [20, 142] on button "Save" at bounding box center [34, 150] width 28 height 16
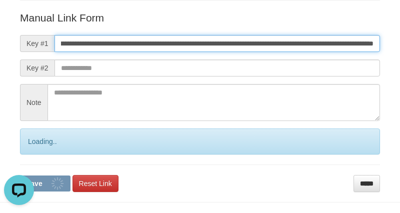
click at [20, 175] on button "Save" at bounding box center [45, 183] width 50 height 16
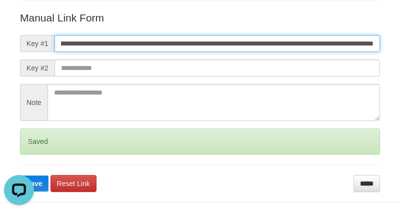
click at [20, 175] on button "Save" at bounding box center [34, 183] width 28 height 16
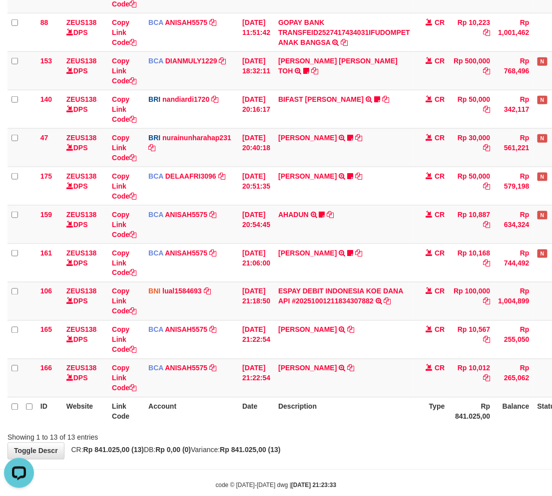
click at [351, 458] on div "**********" at bounding box center [276, 129] width 552 height 661
click at [349, 457] on div "**********" at bounding box center [276, 129] width 552 height 661
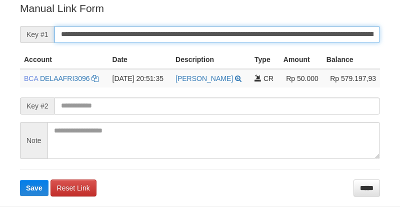
drag, startPoint x: 0, startPoint y: 0, endPoint x: 257, endPoint y: 33, distance: 258.8
click at [257, 33] on input "**********" at bounding box center [216, 34] width 325 height 17
click at [20, 180] on button "Save" at bounding box center [34, 188] width 28 height 16
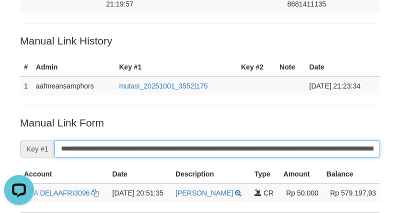
scroll to position [0, 0]
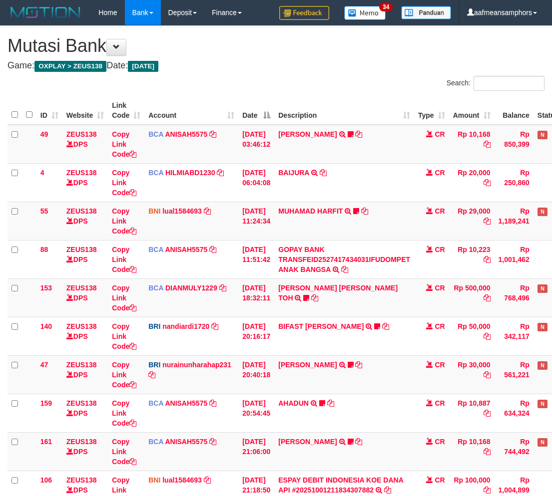
scroll to position [199, 0]
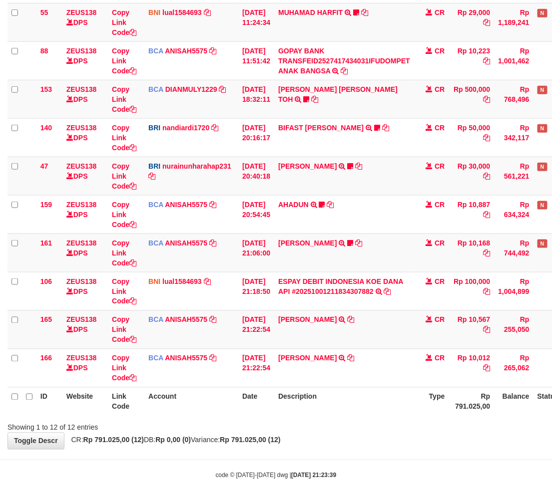
click at [323, 431] on div "Showing 1 to 12 of 12 entries" at bounding box center [276, 426] width 552 height 14
click at [342, 416] on div "ID Website Link Code Account Date Description Type Amount Balance Status Action…" at bounding box center [276, 157] width 552 height 524
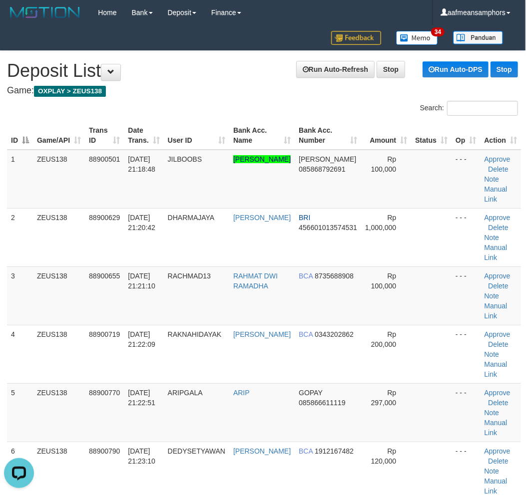
click at [141, 119] on div "ID Game/API Trans ID Date Trans. User ID Bank Acc. Name Bank Acc. Number Amount…" at bounding box center [263, 325] width 526 height 414
click at [147, 120] on div "ID Game/API Trans ID Date Trans. User ID Bank Acc. Name Bank Acc. Number Amount…" at bounding box center [263, 325] width 526 height 414
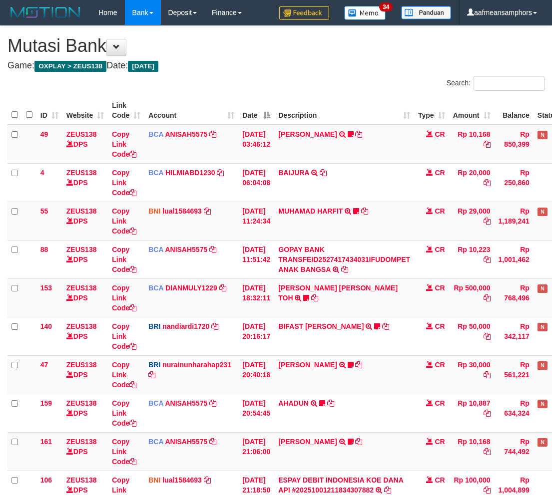
scroll to position [199, 0]
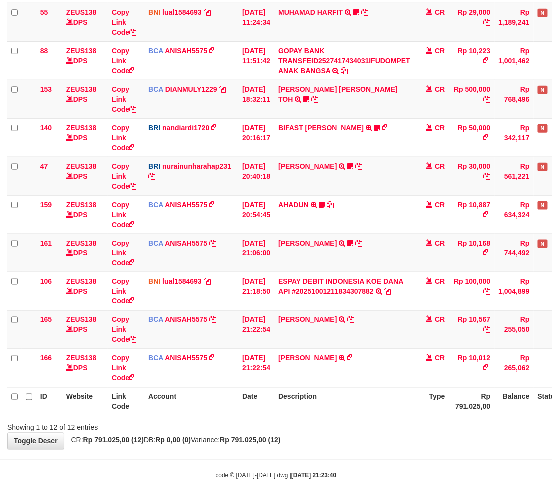
drag, startPoint x: 0, startPoint y: 0, endPoint x: 353, endPoint y: 415, distance: 544.2
click at [337, 416] on div "ID Website Link Code Account Date Description Type Amount Balance Status Action…" at bounding box center [276, 157] width 552 height 524
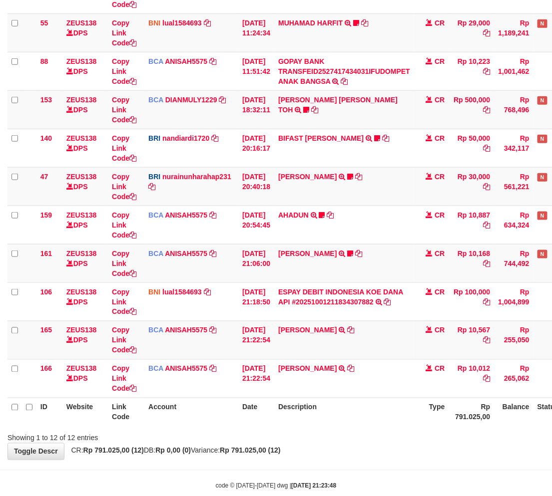
scroll to position [199, 0]
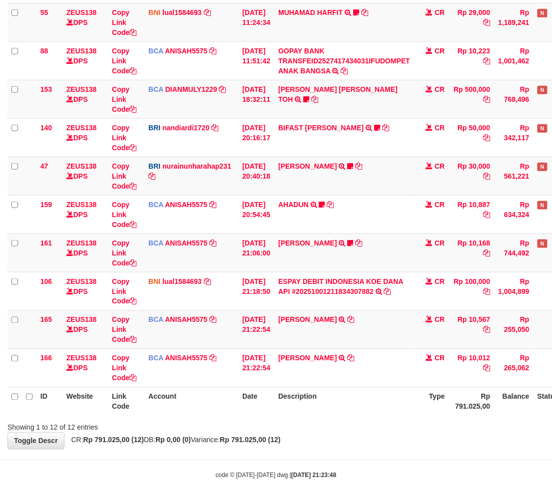
click at [204, 408] on th "Account" at bounding box center [191, 402] width 94 height 28
click at [267, 408] on th "Date" at bounding box center [256, 402] width 36 height 28
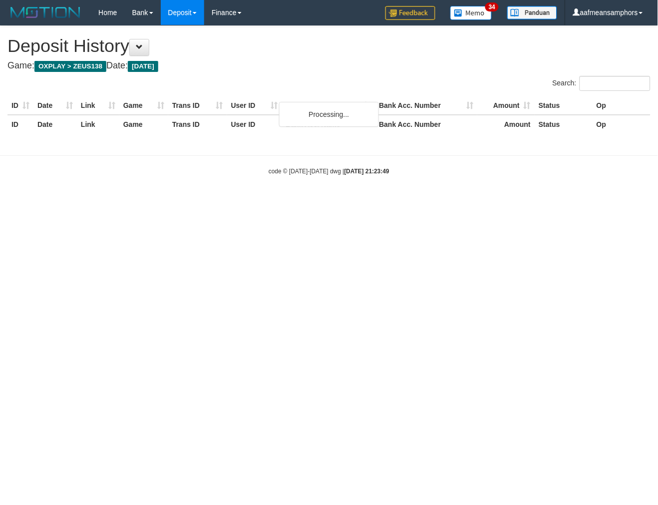
click at [340, 56] on div "**********" at bounding box center [329, 85] width 658 height 119
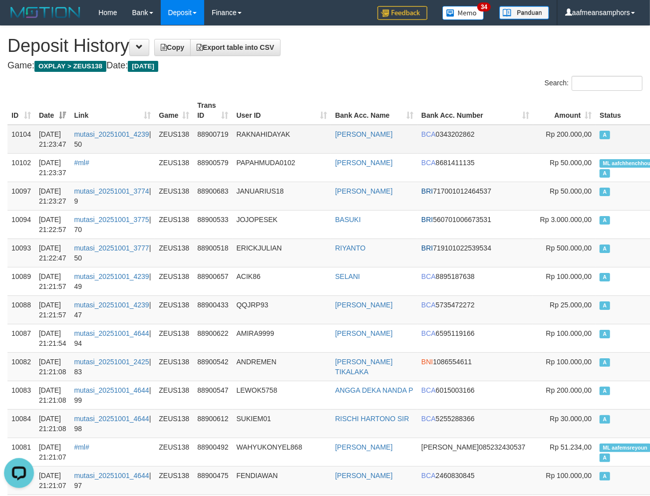
scroll to position [55, 0]
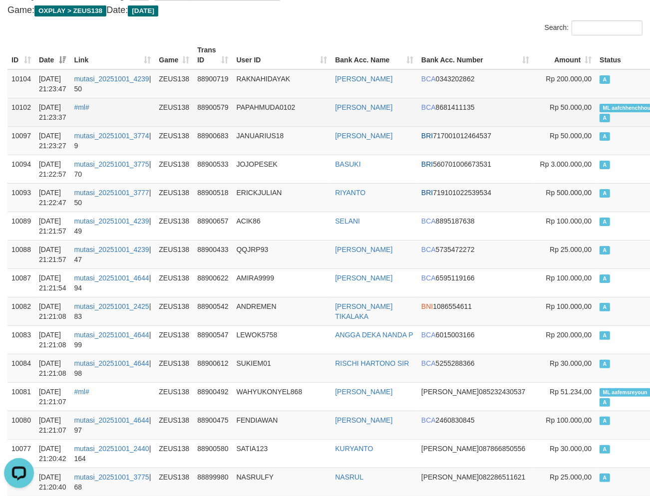
click at [305, 102] on td "PAPAHMUDA0102" at bounding box center [282, 112] width 99 height 28
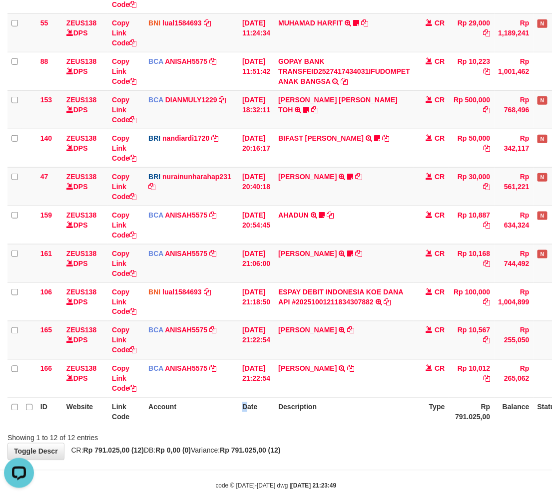
click at [245, 423] on th "Date" at bounding box center [256, 412] width 36 height 28
click at [271, 421] on th "Date" at bounding box center [256, 412] width 36 height 28
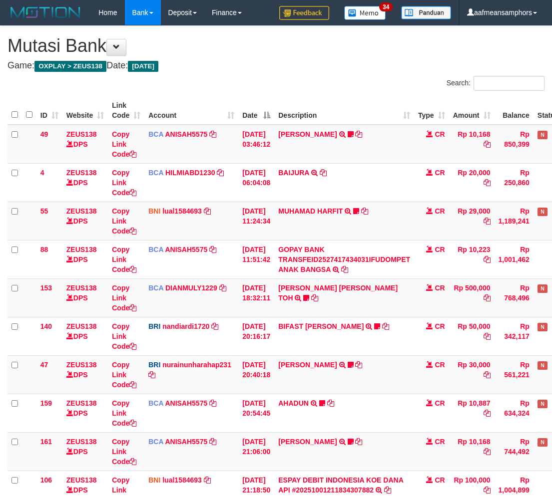
scroll to position [188, 0]
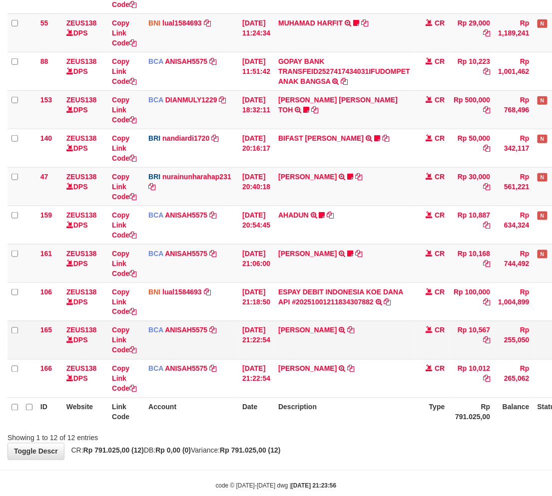
click at [316, 352] on td "TIFFANY MEIK TRSF E-BANKING CR 0110/FTSCY/WS95051 10567.002025100154053742 TRFD…" at bounding box center [344, 340] width 140 height 38
click at [358, 346] on td "TIFFANY MEIK TRSF E-BANKING CR 0110/FTSCY/WS95051 10567.002025100154053742 TRFD…" at bounding box center [344, 340] width 140 height 38
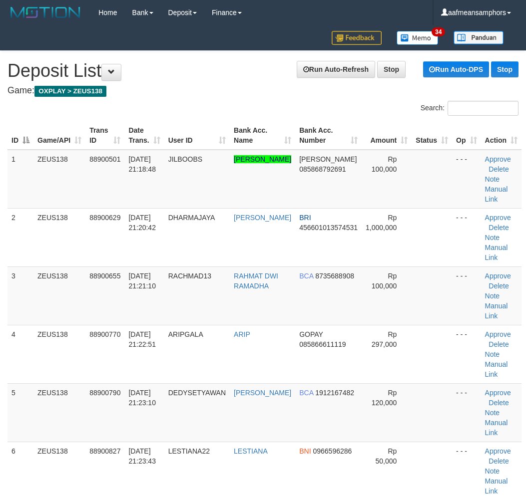
scroll to position [0, 0]
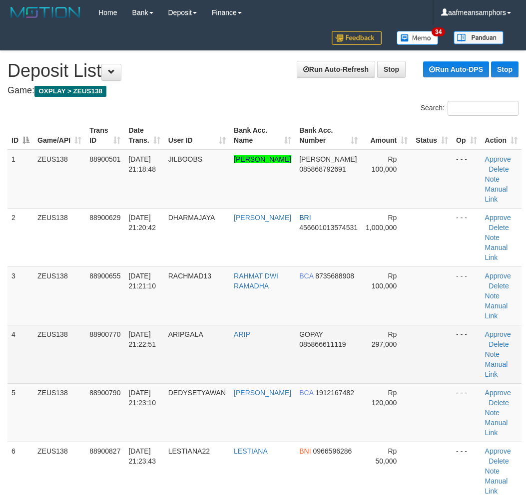
scroll to position [0, 0]
click at [178, 326] on td "ARIPGALA" at bounding box center [196, 354] width 65 height 58
click at [175, 328] on td "ARIPGALA" at bounding box center [196, 354] width 65 height 58
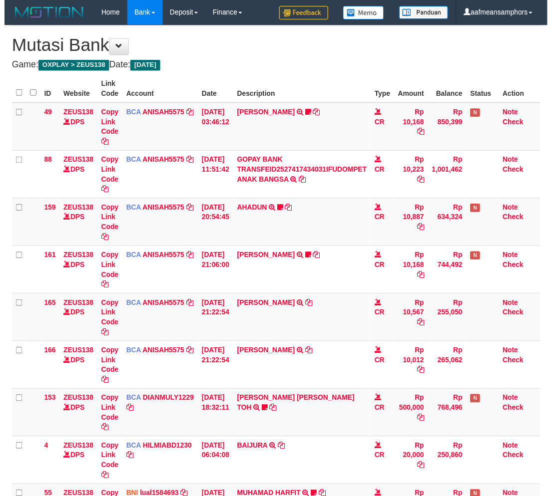
scroll to position [188, 0]
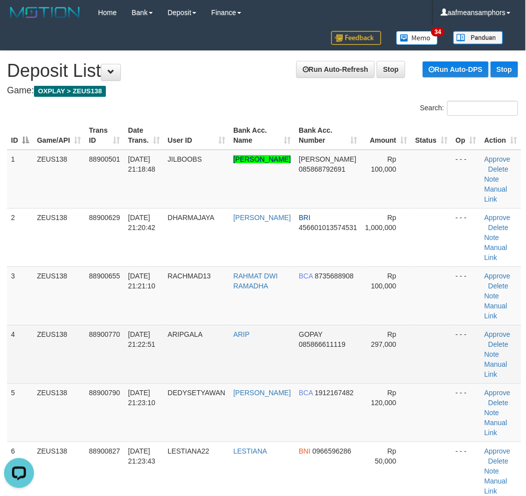
click at [391, 328] on tbody "1 ZEUS138 88900501 01/10/2025 21:18:48 JILBOOBS GALIH ARYAN DEWANGGA DANA 08586…" at bounding box center [264, 355] width 514 height 410
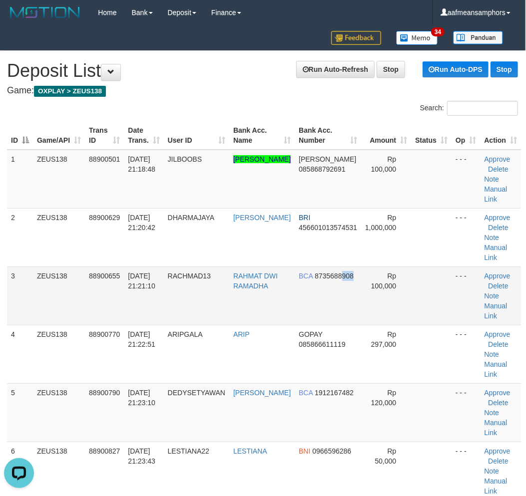
click at [346, 313] on td "BCA 8735688908" at bounding box center [328, 296] width 66 height 58
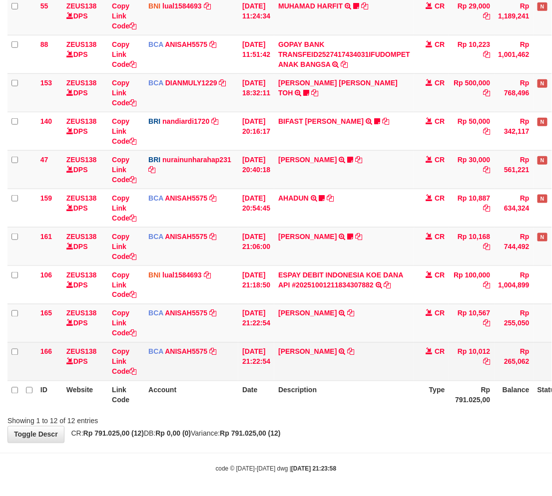
scroll to position [207, 0]
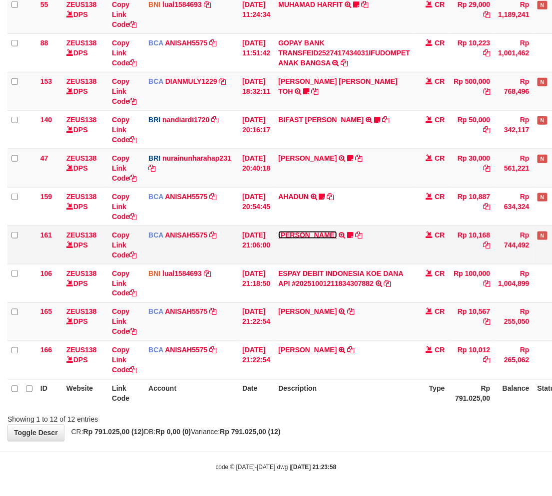
click at [309, 232] on link "[PERSON_NAME]" at bounding box center [307, 235] width 58 height 8
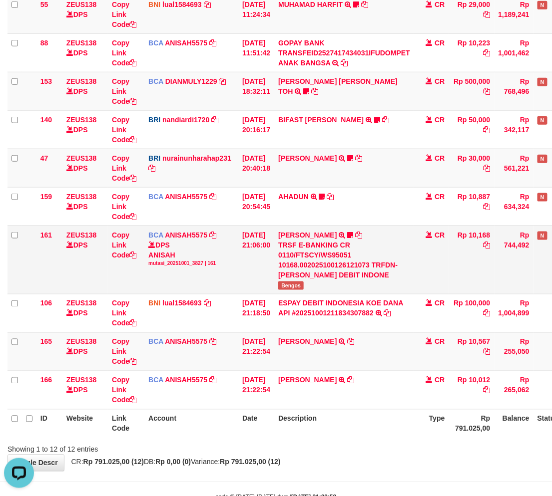
click at [304, 285] on span "Bengos" at bounding box center [290, 286] width 25 height 8
click at [296, 288] on td "HANRI ATMAWA TRSF E-BANKING CR 0110/FTSCY/WS95051 10168.002025100126121073 TRFD…" at bounding box center [344, 260] width 140 height 68
copy span "Bengos"
drag, startPoint x: 421, startPoint y: 222, endPoint x: 418, endPoint y: 226, distance: 5.7
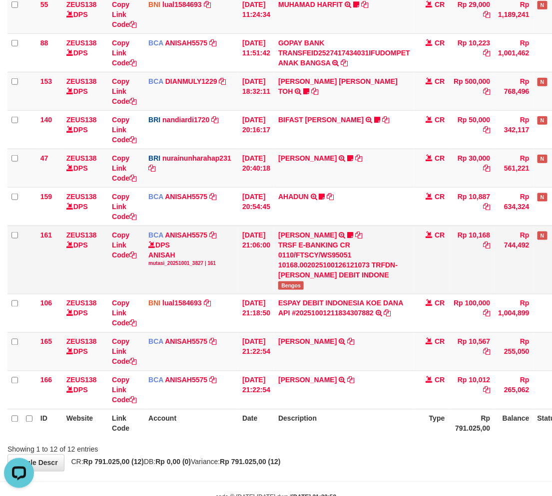
click at [418, 226] on tbody "49 ZEUS138 DPS Copy Link Code BCA ANISAH5575 DPS [PERSON_NAME] mutasi_20251001_…" at bounding box center [305, 164] width 596 height 492
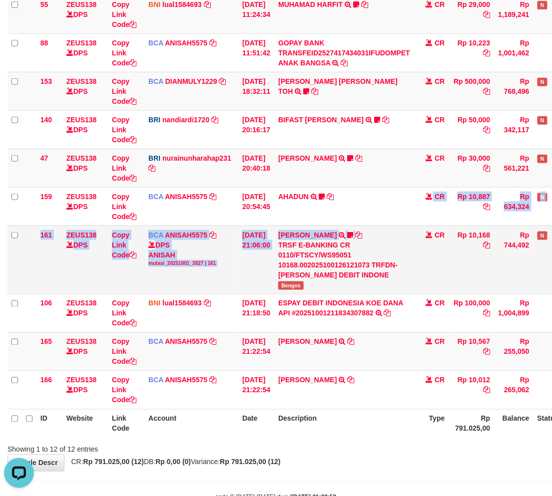
click at [421, 226] on td "CR" at bounding box center [431, 260] width 35 height 68
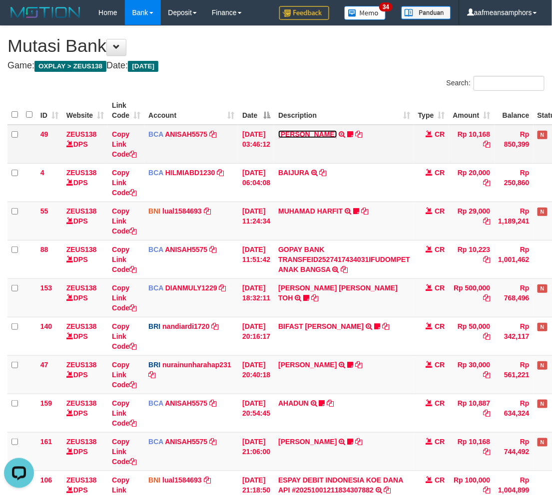
click at [312, 130] on link "[PERSON_NAME]" at bounding box center [307, 134] width 58 height 8
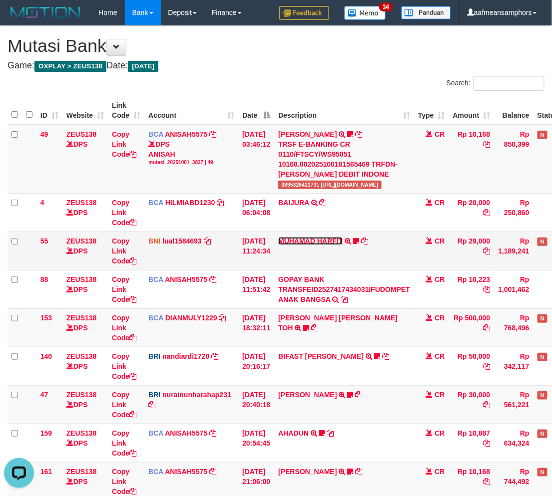
click at [317, 243] on link "MUHAMAD HARFIT" at bounding box center [310, 241] width 64 height 8
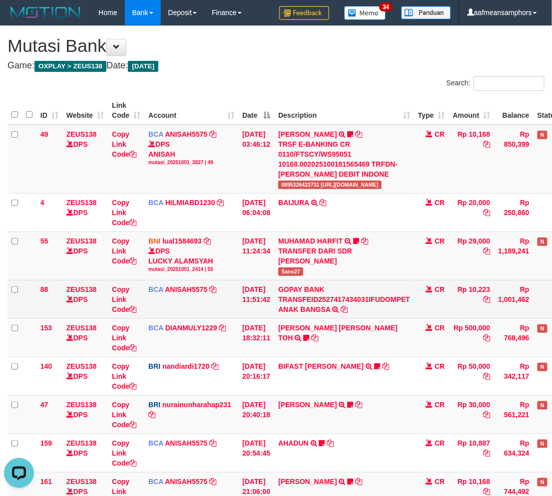
drag, startPoint x: 362, startPoint y: 279, endPoint x: 490, endPoint y: 313, distance: 133.3
click at [364, 282] on tbody "49 ZEUS138 DPS Copy Link Code BCA ANISAH5575 DPS [PERSON_NAME] mutasi_20251001_…" at bounding box center [305, 376] width 596 height 502
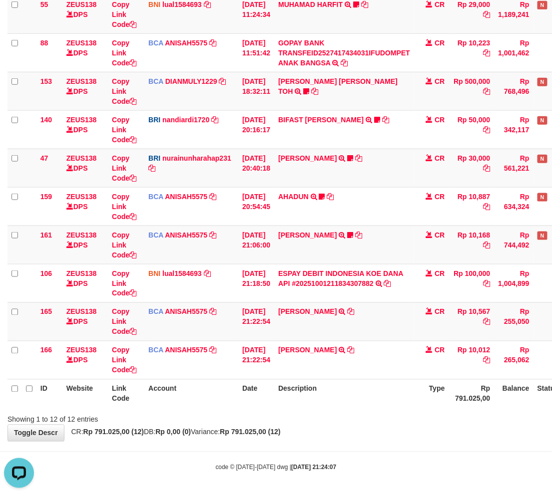
click at [391, 387] on th "Description" at bounding box center [344, 394] width 140 height 28
click at [367, 382] on th "Description" at bounding box center [344, 394] width 140 height 28
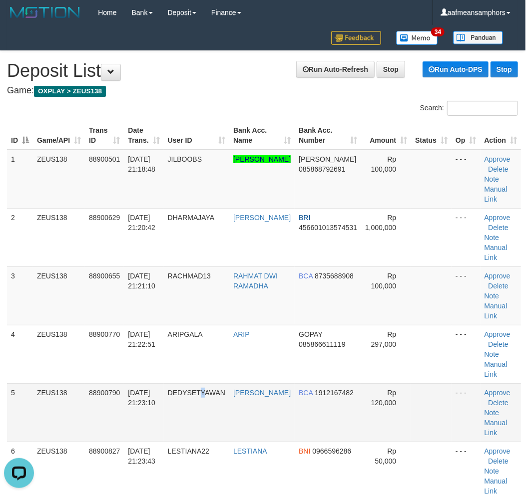
drag, startPoint x: 209, startPoint y: 419, endPoint x: 203, endPoint y: 419, distance: 6.0
click at [206, 419] on td "DEDYSETYAWAN" at bounding box center [196, 413] width 65 height 58
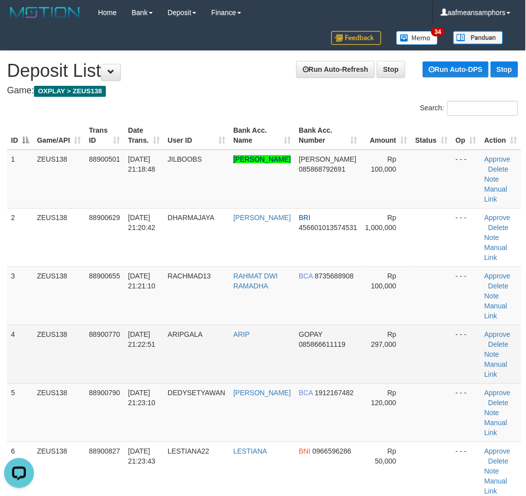
drag, startPoint x: 201, startPoint y: 418, endPoint x: 66, endPoint y: 366, distance: 144.0
click at [196, 415] on td "DEDYSETYAWAN" at bounding box center [196, 413] width 65 height 58
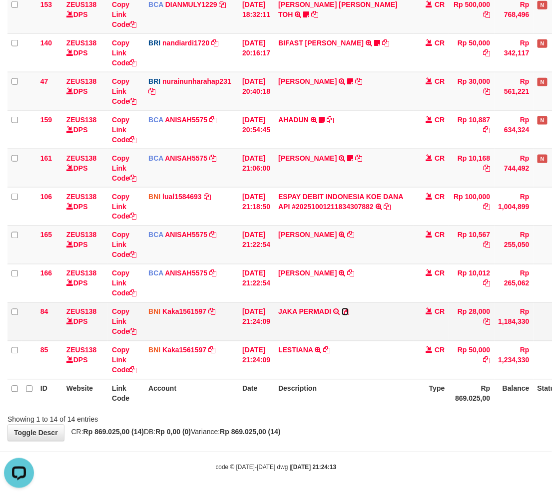
drag, startPoint x: 352, startPoint y: 308, endPoint x: 364, endPoint y: 308, distance: 12.0
click at [349, 309] on icon at bounding box center [345, 312] width 7 height 7
click at [370, 409] on div "ID Website Link Code Account Date Description Type Amount Balance Status Action…" at bounding box center [276, 110] width 552 height 601
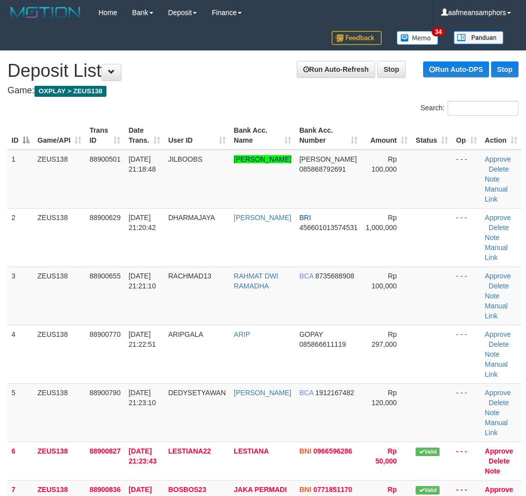
scroll to position [0, 0]
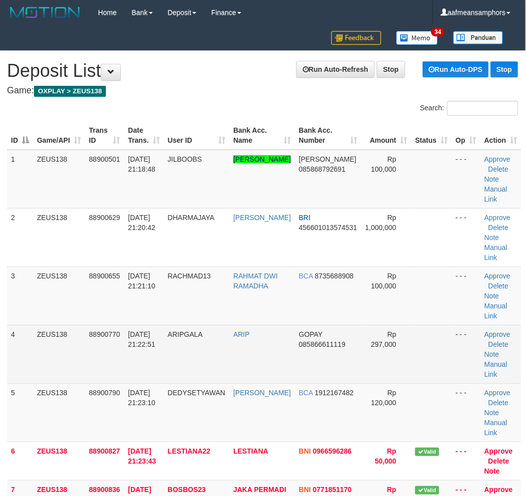
click at [258, 358] on tr "4 ZEUS138 88900770 01/10/2025 21:22:51 ARIPGALA ARIP GOPAY 085866611119 Rp 297,…" at bounding box center [264, 354] width 514 height 58
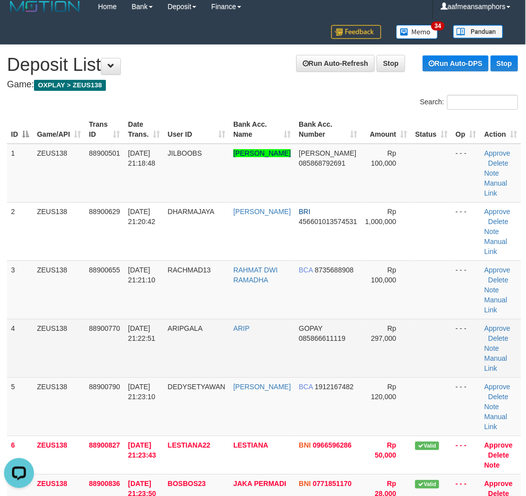
scroll to position [0, 0]
click at [258, 354] on td "ARIP" at bounding box center [261, 348] width 65 height 58
click at [263, 346] on td "ARIP" at bounding box center [261, 348] width 65 height 58
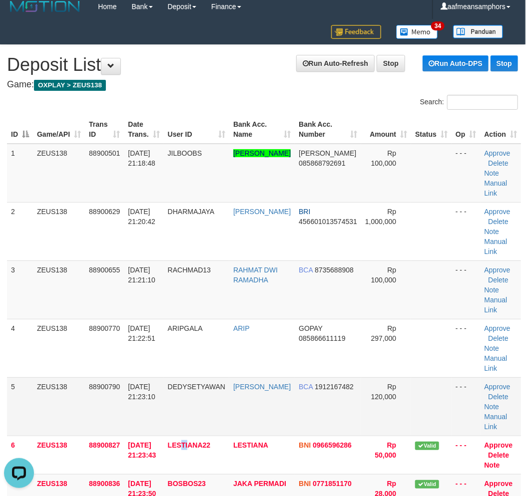
drag, startPoint x: 192, startPoint y: 438, endPoint x: 150, endPoint y: 420, distance: 45.4
click at [193, 437] on td "LESTIANA22" at bounding box center [196, 455] width 65 height 38
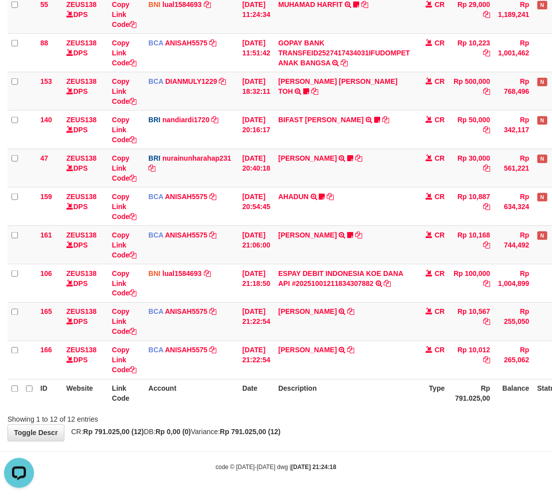
click at [350, 391] on th "Description" at bounding box center [344, 394] width 140 height 28
click at [326, 385] on th "Description" at bounding box center [344, 394] width 140 height 28
click at [422, 420] on div "Showing 1 to 12 of 12 entries" at bounding box center [276, 418] width 552 height 14
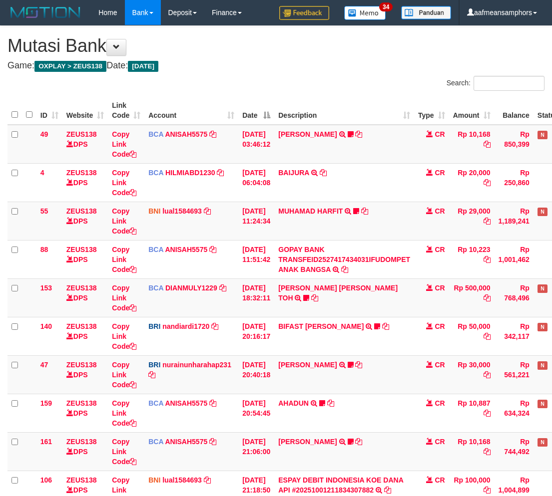
scroll to position [206, 0]
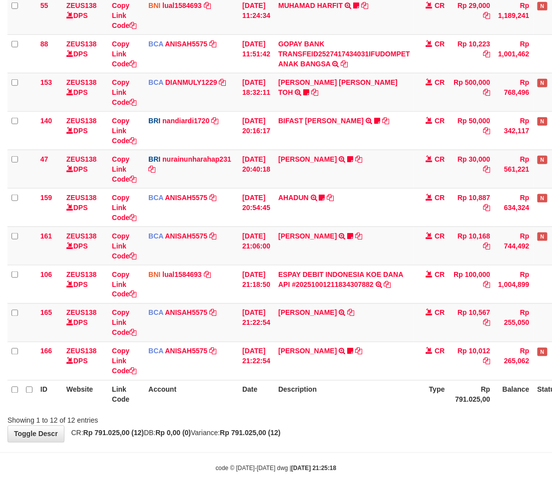
scroll to position [206, 0]
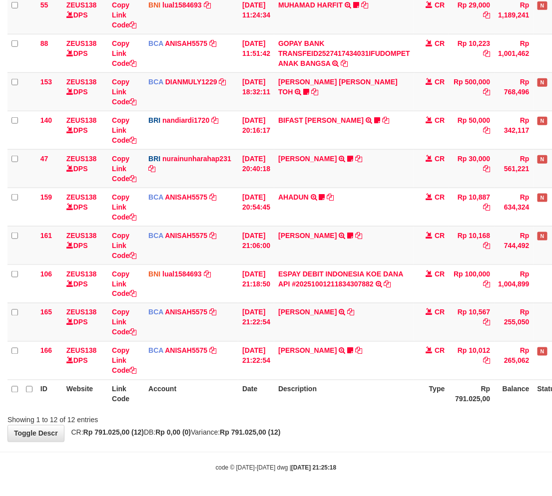
click at [342, 421] on div "Showing 1 to 12 of 12 entries" at bounding box center [276, 419] width 552 height 14
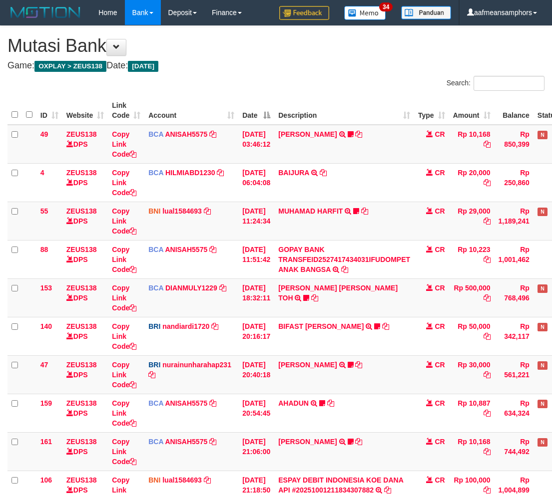
scroll to position [206, 0]
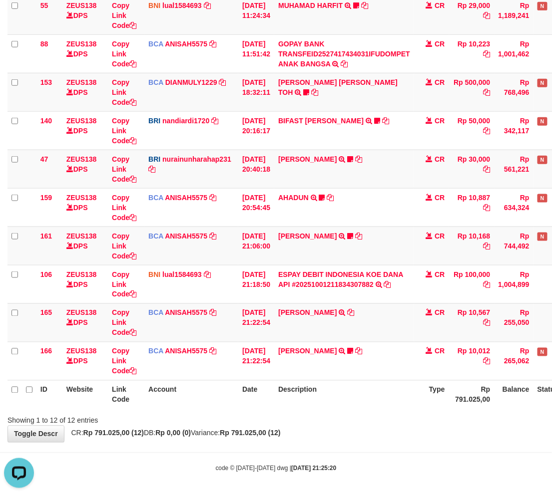
click at [330, 423] on div "Showing 1 to 12 of 12 entries" at bounding box center [276, 419] width 552 height 14
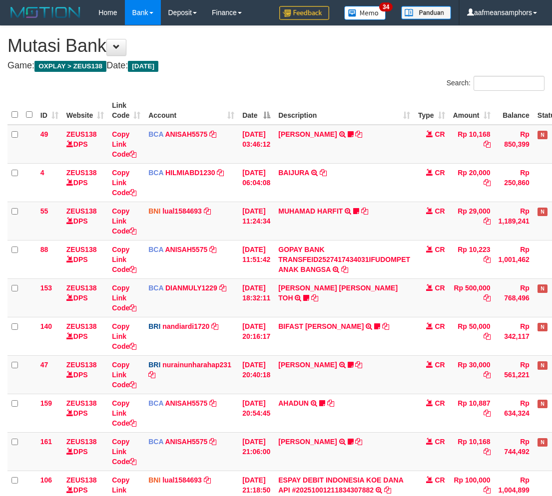
scroll to position [205, 0]
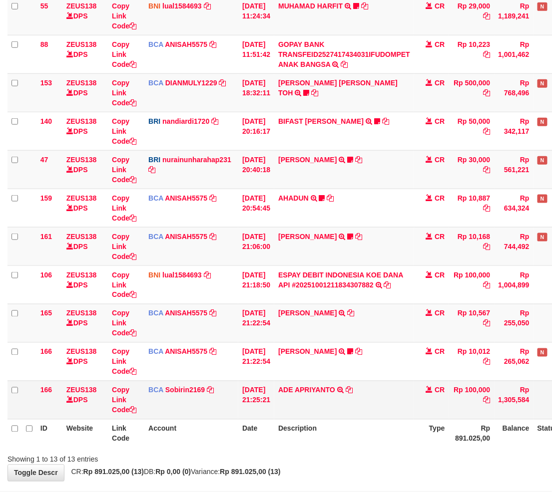
click at [375, 407] on td "ADE APRIYANTO TRSF E-BANKING CR 0110/FTSCY/WS95271 100000.00ADE APRIYANTO" at bounding box center [344, 400] width 140 height 38
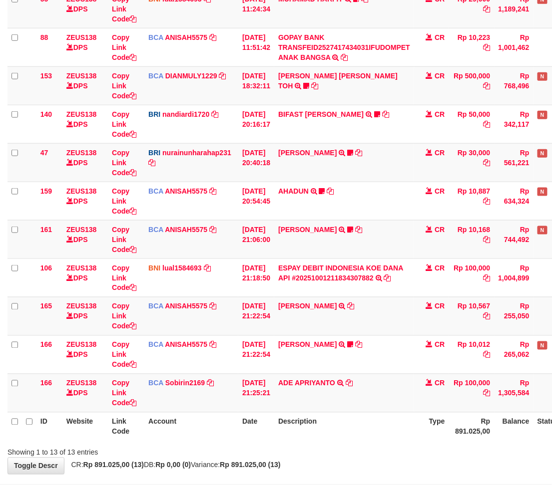
drag, startPoint x: 0, startPoint y: 0, endPoint x: 381, endPoint y: 402, distance: 554.0
click at [375, 407] on td "ADE APRIYANTO TRSF E-BANKING CR 0110/FTSCY/WS95271 100000.00ADE APRIYANTO" at bounding box center [344, 393] width 140 height 38
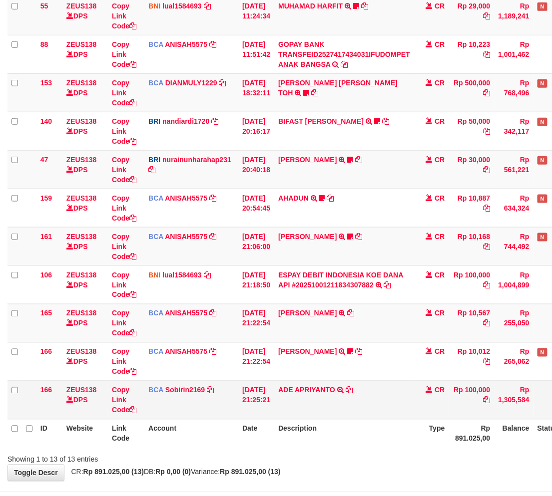
click at [346, 408] on td "ADE APRIYANTO TRSF E-BANKING CR 0110/FTSCY/WS95271 100000.00ADE APRIYANTO" at bounding box center [344, 400] width 140 height 38
click at [344, 391] on icon at bounding box center [340, 390] width 6 height 7
drag, startPoint x: 360, startPoint y: 399, endPoint x: 418, endPoint y: 389, distance: 59.3
click at [360, 400] on td "ADE APRIYANTO TRSF E-BANKING CR 0110/FTSCY/WS95271 100000.00ADE APRIYANTO" at bounding box center [344, 400] width 140 height 38
click at [412, 388] on td "ADE APRIYANTO TRSF E-BANKING CR 0110/FTSCY/WS95271 100000.00ADE APRIYANTO" at bounding box center [344, 400] width 140 height 38
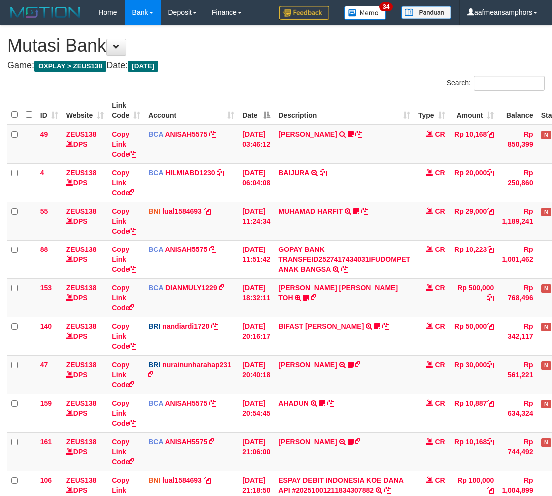
scroll to position [284, 0]
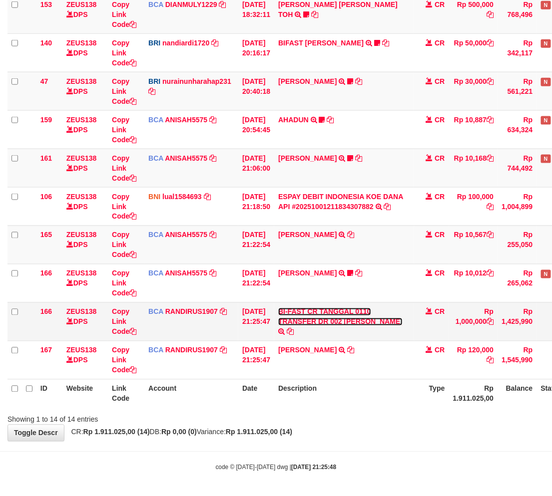
click at [371, 324] on link "BI-FAST CR TANGGAL 0110 TRANSFER DR 002 DARMAWAN SUSANTO" at bounding box center [340, 317] width 124 height 18
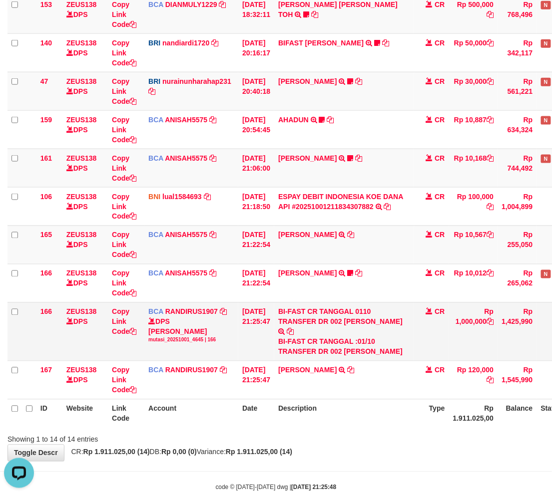
scroll to position [0, 0]
drag, startPoint x: 351, startPoint y: 350, endPoint x: 353, endPoint y: 360, distance: 9.6
click at [353, 357] on div "BI-FAST CR TANGGAL :01/10 TRANSFER DR 002 DARMAWAN SUSANTO" at bounding box center [344, 347] width 132 height 20
copy div "DARMAWAN SUSANTO"
click at [122, 322] on link "Copy Link Code" at bounding box center [124, 322] width 24 height 28
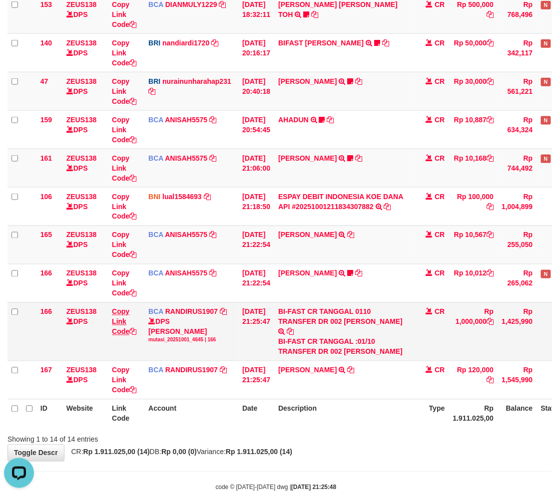
copy div "DARMAWAN SUSANTO"
click at [384, 416] on th "Description" at bounding box center [344, 414] width 140 height 28
drag, startPoint x: 379, startPoint y: 417, endPoint x: 558, endPoint y: 428, distance: 180.1
click at [380, 417] on th "Description" at bounding box center [344, 414] width 140 height 28
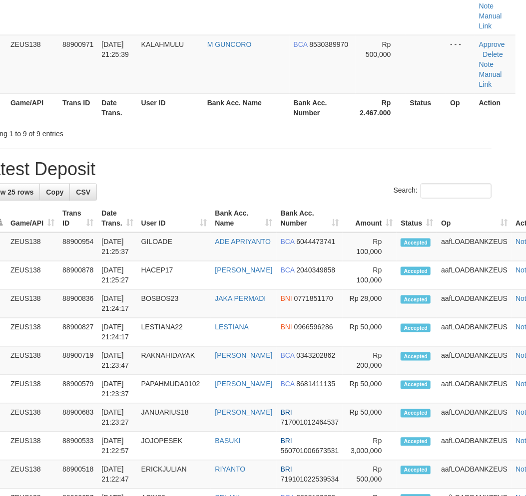
scroll to position [6, 0]
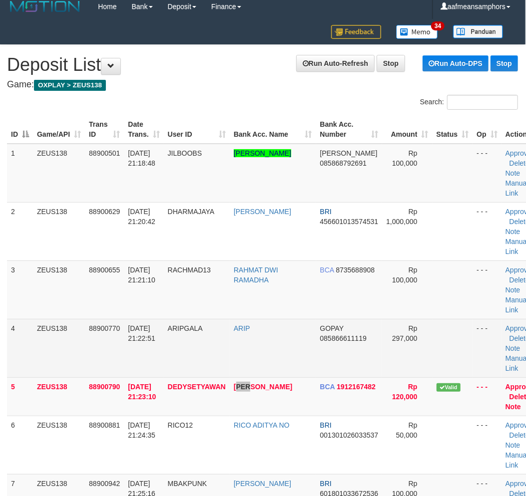
drag, startPoint x: 281, startPoint y: 381, endPoint x: 297, endPoint y: 357, distance: 29.5
click at [288, 372] on tbody "1 ZEUS138 88900501 [DATE] 21:18:48 [GEOGRAPHIC_DATA] [PERSON_NAME] [PERSON_NAME…" at bounding box center [274, 397] width 535 height 506
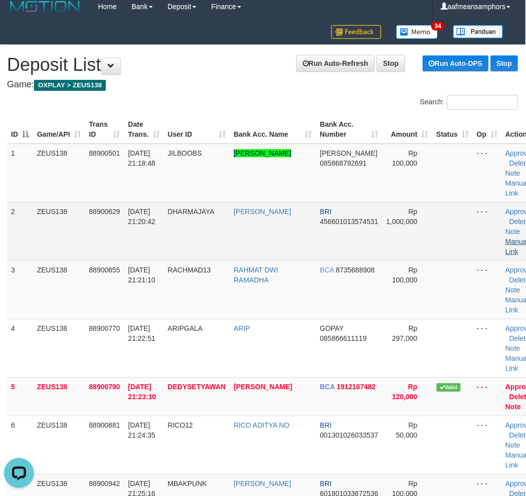
scroll to position [0, 0]
click at [505, 238] on link "Manual Link" at bounding box center [516, 247] width 23 height 18
click at [505, 240] on link "Manual Link" at bounding box center [516, 247] width 23 height 18
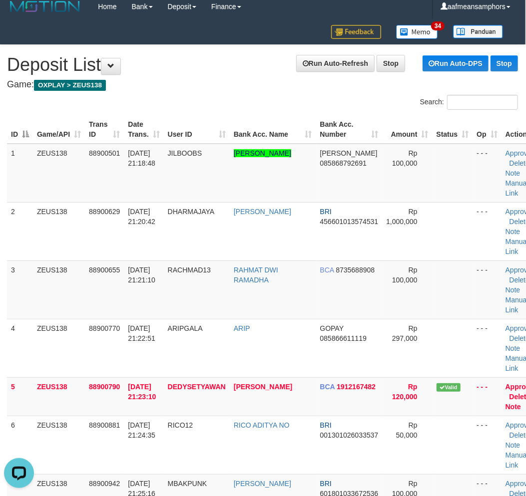
drag, startPoint x: 173, startPoint y: 435, endPoint x: 1, endPoint y: 423, distance: 172.3
click at [163, 432] on td "01/10/2025 21:24:35" at bounding box center [143, 445] width 39 height 58
drag, startPoint x: 148, startPoint y: 399, endPoint x: 58, endPoint y: 433, distance: 96.1
click at [147, 399] on span "01/10/2025 21:23:10" at bounding box center [142, 392] width 28 height 18
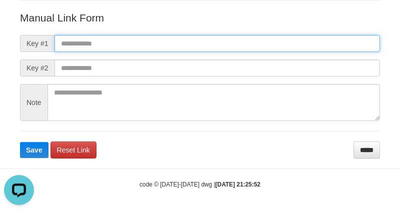
click at [283, 41] on input "text" at bounding box center [216, 43] width 325 height 17
paste input "**********"
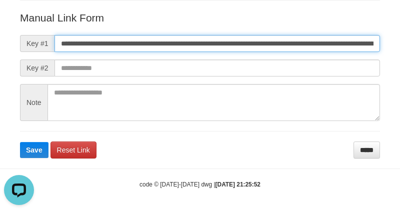
scroll to position [0, 723]
type input "**********"
click at [20, 142] on button "Save" at bounding box center [34, 150] width 28 height 16
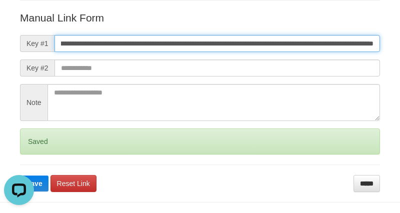
click at [20, 175] on button "Save" at bounding box center [34, 183] width 28 height 16
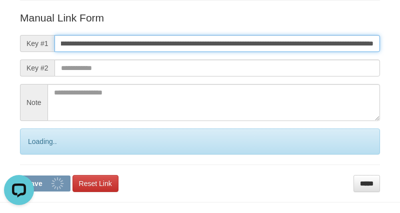
click at [20, 175] on button "Save" at bounding box center [45, 183] width 50 height 16
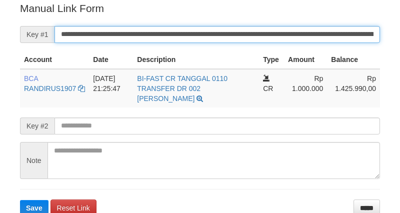
click at [228, 33] on input "**********" at bounding box center [216, 34] width 325 height 17
click at [20, 200] on button "Save" at bounding box center [34, 208] width 28 height 16
click at [228, 33] on input "**********" at bounding box center [216, 34] width 325 height 17
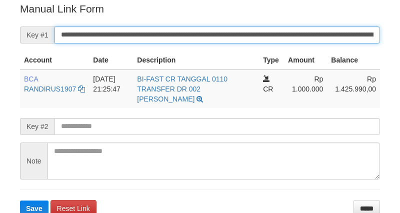
click at [20, 200] on button "Save" at bounding box center [34, 208] width 28 height 16
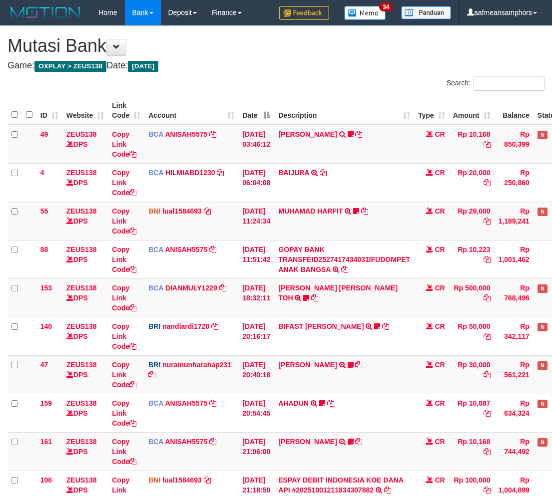
scroll to position [199, 0]
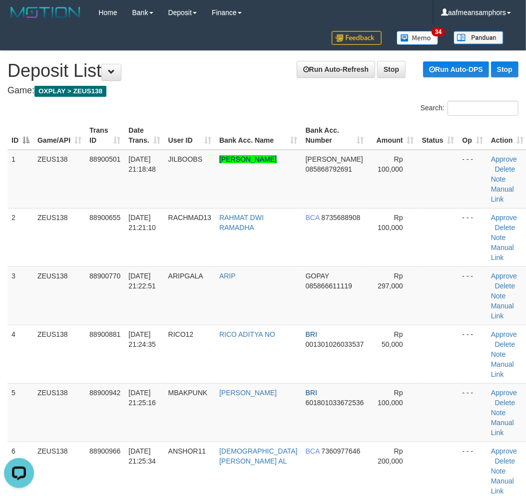
click at [188, 106] on div "Search:" at bounding box center [263, 109] width 526 height 17
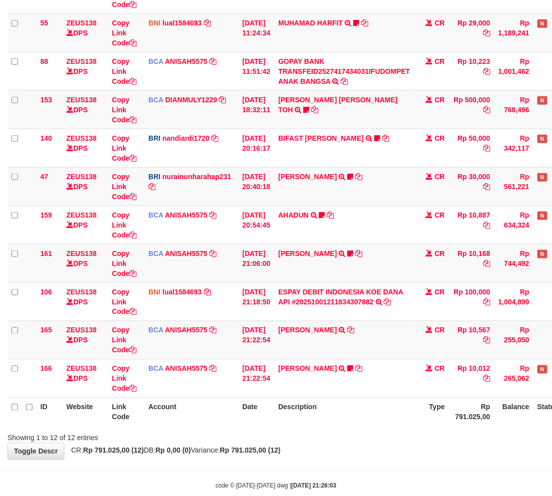
scroll to position [199, 0]
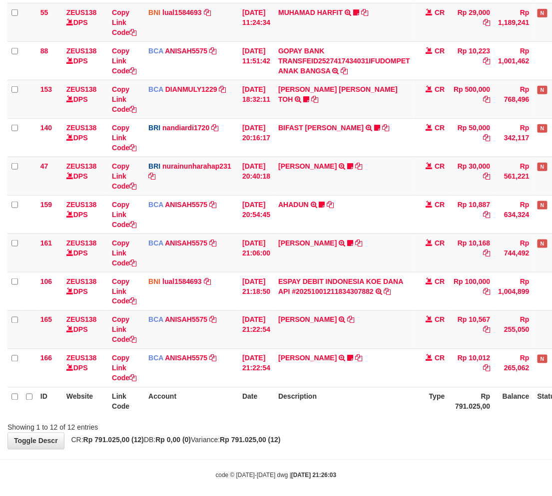
drag, startPoint x: 266, startPoint y: 437, endPoint x: 307, endPoint y: 433, distance: 41.1
click at [267, 437] on strong "Rp 791.025,00 (12)" at bounding box center [250, 441] width 60 height 8
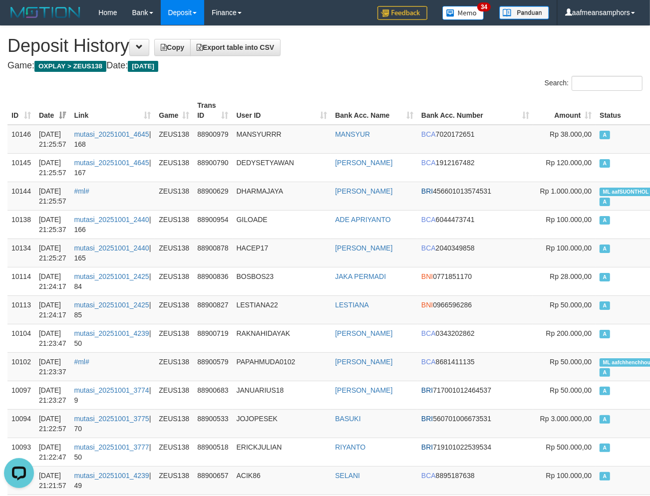
click at [271, 115] on th "User ID" at bounding box center [282, 110] width 99 height 28
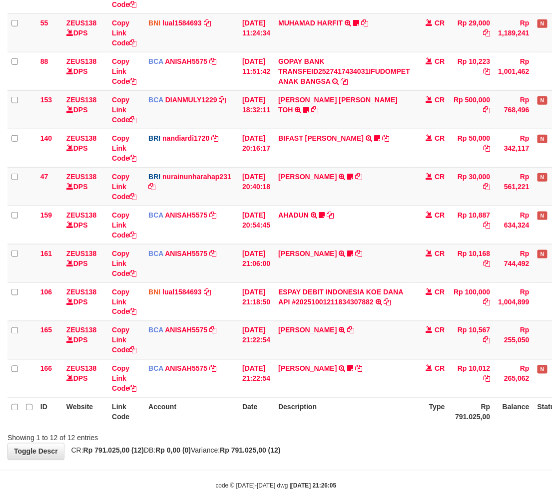
drag, startPoint x: 0, startPoint y: 0, endPoint x: 320, endPoint y: 431, distance: 536.5
click at [313, 434] on div "Showing 1 to 12 of 12 entries" at bounding box center [276, 437] width 552 height 14
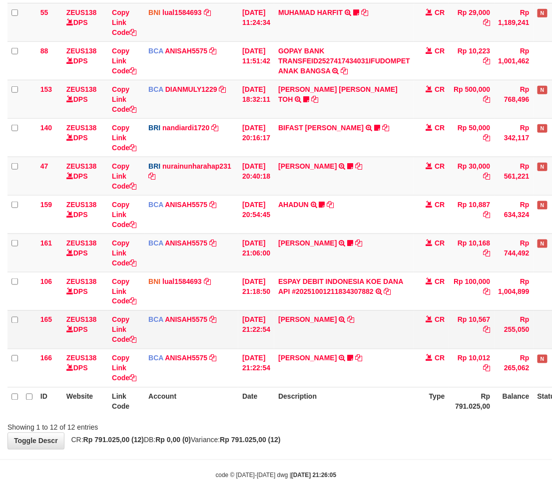
click at [301, 342] on td "TIFFANY MEIK TRSF E-BANKING CR 0110/FTSCY/WS95051 10567.002025100154053742 TRFD…" at bounding box center [344, 330] width 140 height 38
copy link "TIFFANY"
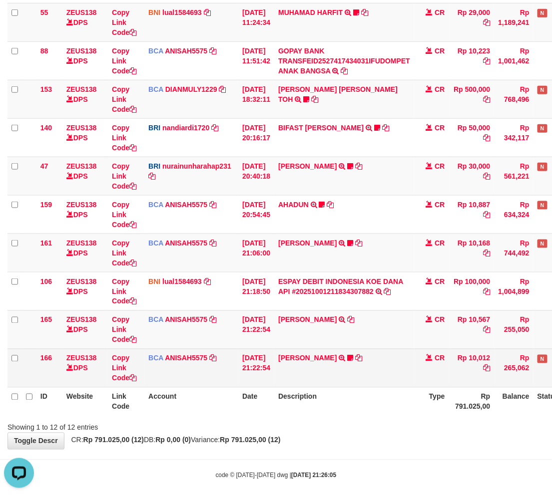
click at [362, 368] on td "LENI SUPRIAN TRSF E-BANKING CR 0110/FTSCY/WS95051 10012.002025100114752262 TRFD…" at bounding box center [344, 368] width 140 height 38
click at [371, 367] on td "LENI SUPRIAN TRSF E-BANKING CR 0110/FTSCY/WS95051 10012.002025100114752262 TRFD…" at bounding box center [344, 368] width 140 height 38
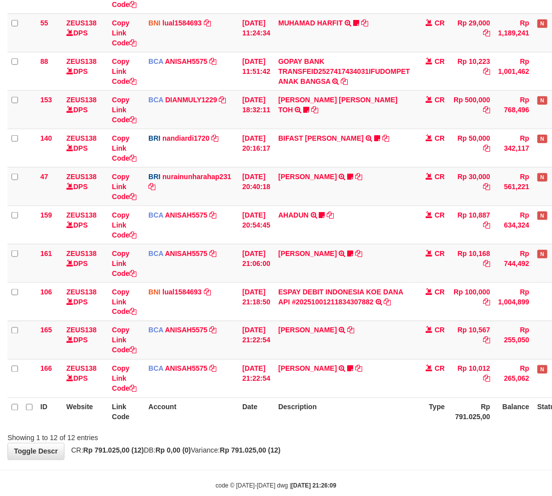
drag, startPoint x: 348, startPoint y: 412, endPoint x: 376, endPoint y: 407, distance: 28.3
click at [360, 412] on th "Description" at bounding box center [344, 412] width 140 height 28
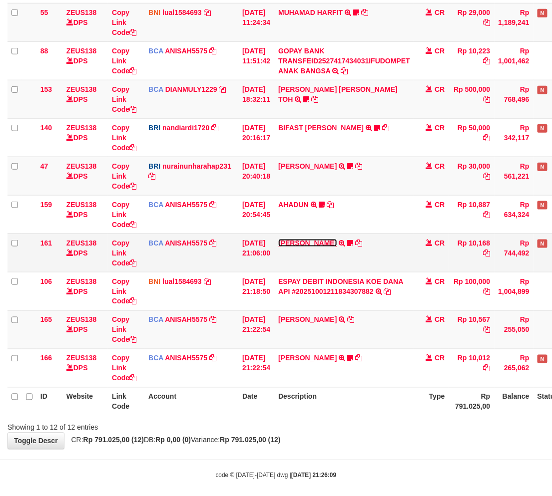
click at [315, 240] on link "[PERSON_NAME]" at bounding box center [307, 243] width 58 height 8
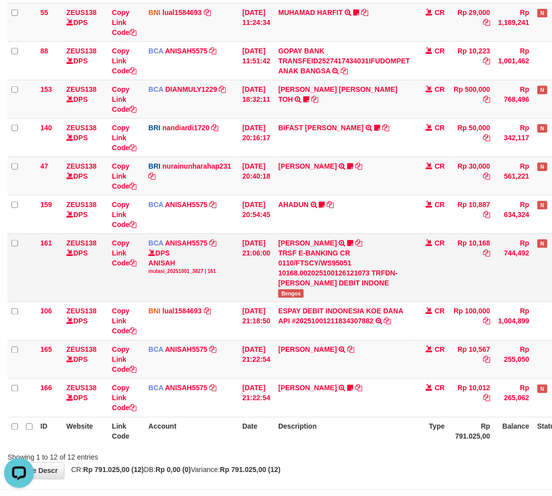
click at [304, 290] on span "Bengos" at bounding box center [290, 294] width 25 height 8
click at [300, 287] on td "HANRI ATMAWA TRSF E-BANKING CR 0110/FTSCY/WS95051 10168.002025100126121073 TRFD…" at bounding box center [344, 268] width 140 height 68
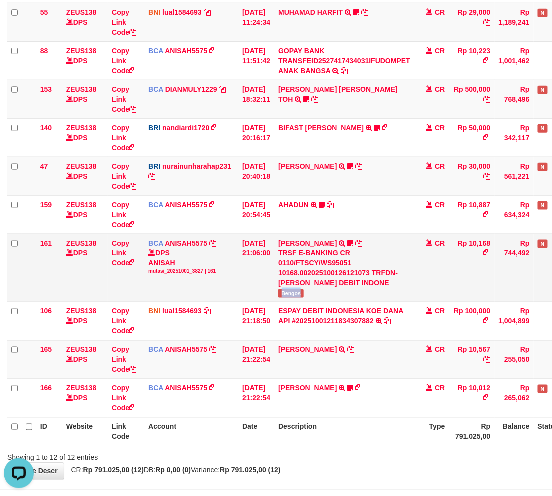
copy span "Bengos"
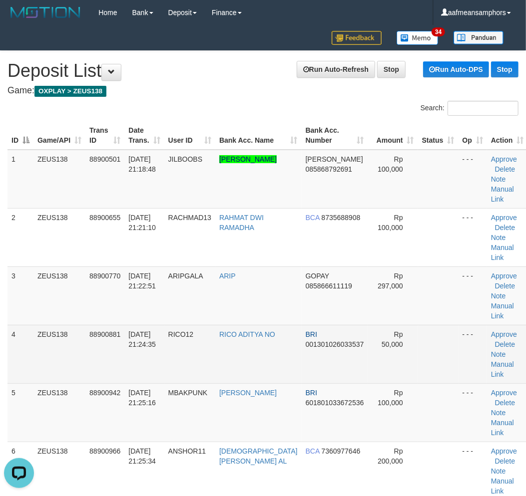
click at [256, 325] on tr "4 ZEUS138 88900881 01/10/2025 21:24:35 RICO12 RICO ADITYA NO BRI 00130102603353…" at bounding box center [267, 354] width 520 height 58
drag, startPoint x: 148, startPoint y: 316, endPoint x: 156, endPoint y: 318, distance: 7.9
click at [149, 331] on span "[DATE] 21:24:35" at bounding box center [141, 340] width 27 height 18
click at [138, 325] on td "01/10/2025 21:24:35" at bounding box center [143, 354] width 39 height 58
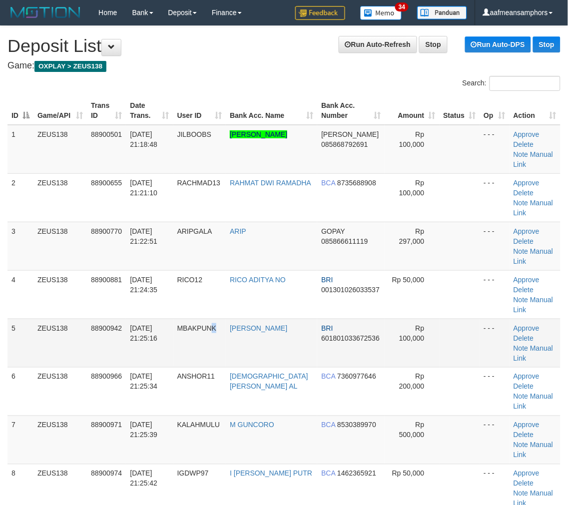
click at [226, 319] on td "MBAKPUNK" at bounding box center [199, 343] width 53 height 48
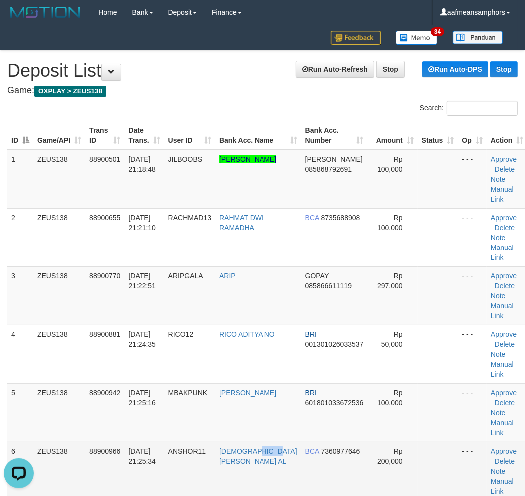
drag, startPoint x: 255, startPoint y: 431, endPoint x: 66, endPoint y: 413, distance: 189.7
click at [246, 442] on td "[DEMOGRAPHIC_DATA][PERSON_NAME] AL" at bounding box center [258, 471] width 86 height 58
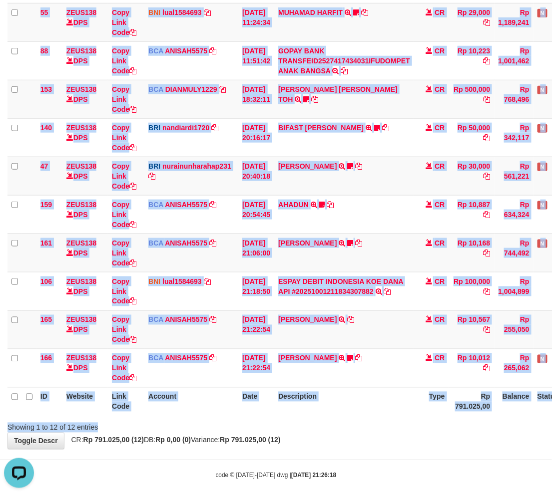
click at [352, 418] on div "Search: ID Website Link Code Account Date Description Type Amount Balance Statu…" at bounding box center [275, 155] width 537 height 556
click at [370, 410] on th "Description" at bounding box center [344, 402] width 140 height 28
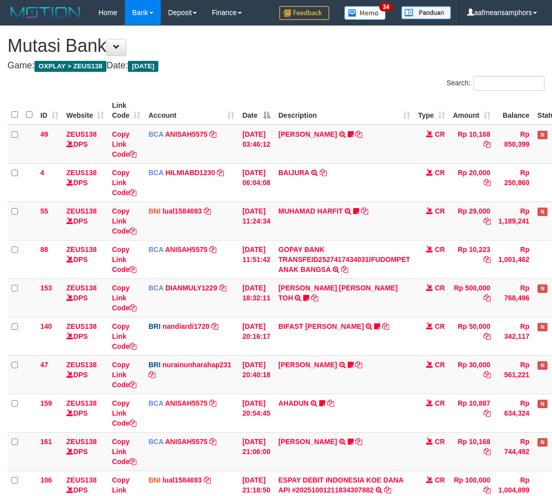
scroll to position [188, 0]
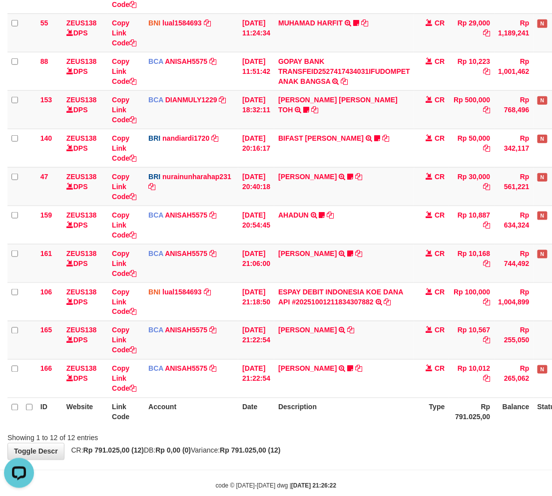
click at [446, 463] on body "Toggle navigation Home Bank Account List Load By Website Group [OXPLAY] ZEUS138…" at bounding box center [276, 164] width 552 height 704
click at [406, 466] on body "Toggle navigation Home Bank Account List Load By Website Group [OXPLAY] ZEUS138…" at bounding box center [276, 164] width 552 height 704
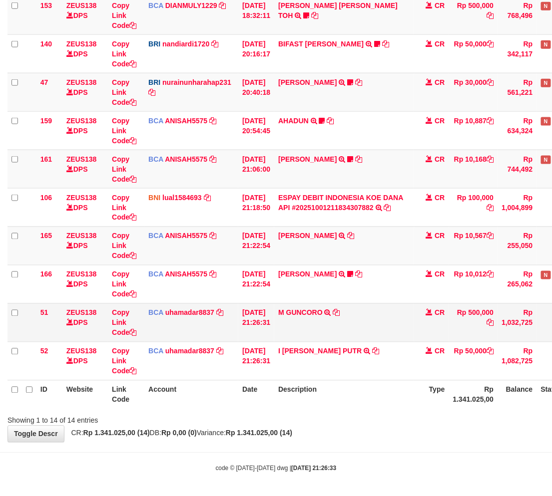
scroll to position [284, 0]
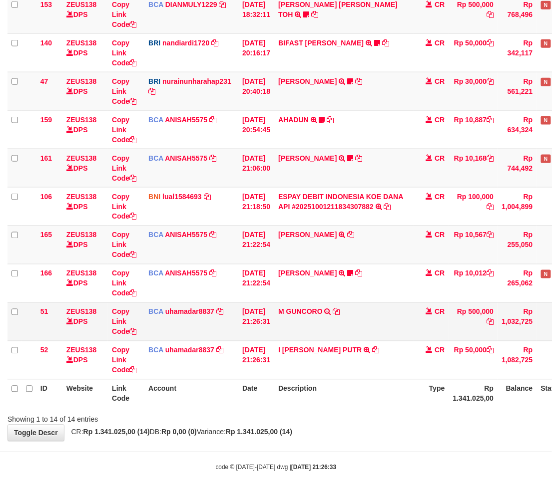
click at [309, 325] on td "M GUNCORO TRSF E-BANKING CR 0110/FTSCY/WS95031 500000.00M GUNCORO" at bounding box center [344, 322] width 140 height 38
copy td "GUNCORO"
click at [357, 443] on body "Toggle navigation Home Bank Account List Load By Website Group [OXPLAY] ZEUS138…" at bounding box center [276, 106] width 552 height 781
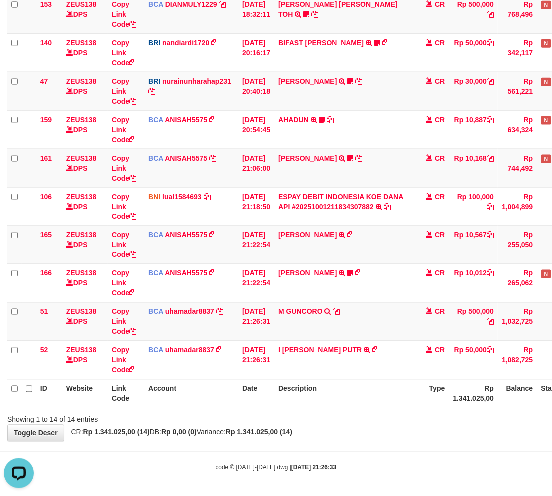
click at [362, 433] on div "**********" at bounding box center [276, 91] width 552 height 699
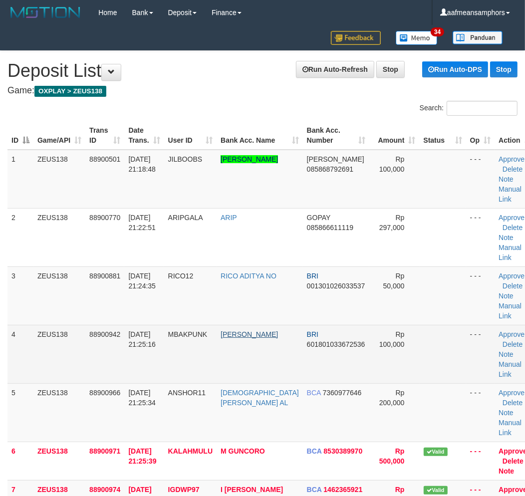
click at [240, 332] on tr "4 ZEUS138 88900942 [DATE] 21:25:16 MBAKPUNK [PERSON_NAME] BRI 601801033672536 R…" at bounding box center [271, 354] width 528 height 58
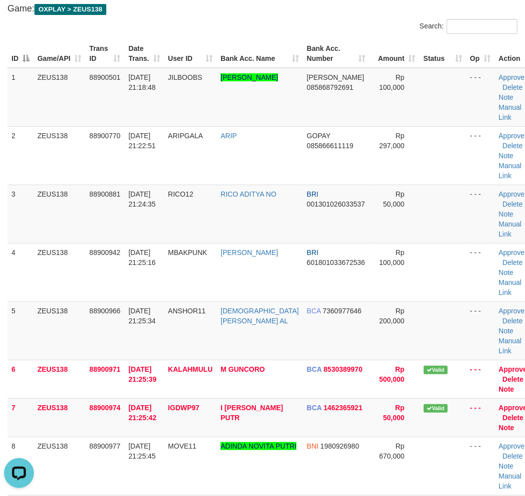
scroll to position [277, 0]
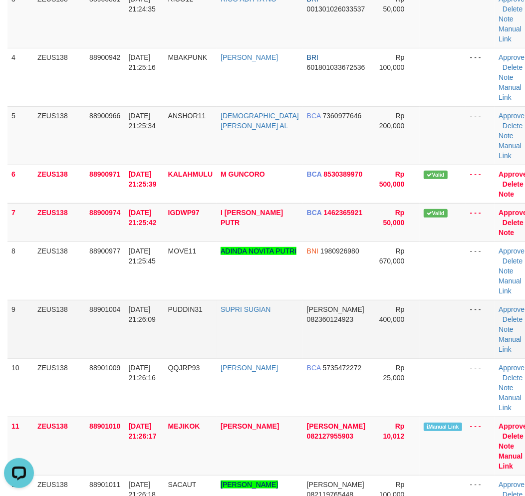
click at [257, 343] on td "SUPRI SUGIAN" at bounding box center [260, 329] width 86 height 58
drag, startPoint x: 243, startPoint y: 343, endPoint x: 225, endPoint y: 343, distance: 18.0
click at [246, 344] on td "SUPRI SUGIAN" at bounding box center [260, 329] width 86 height 58
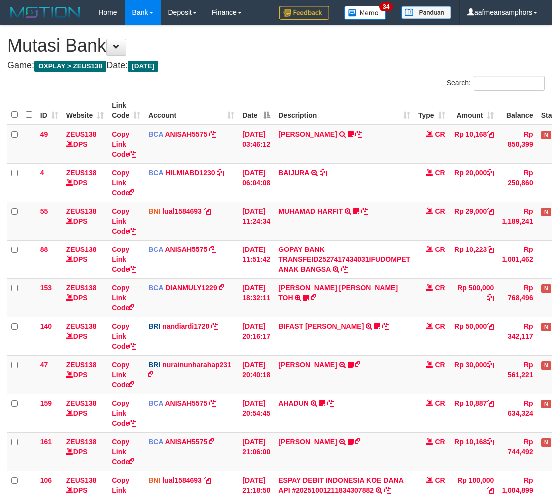
scroll to position [284, 0]
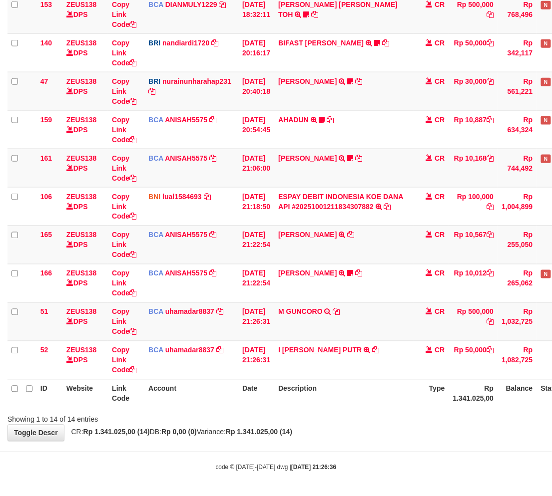
click at [366, 412] on div "Showing 1 to 14 of 14 entries" at bounding box center [276, 418] width 552 height 14
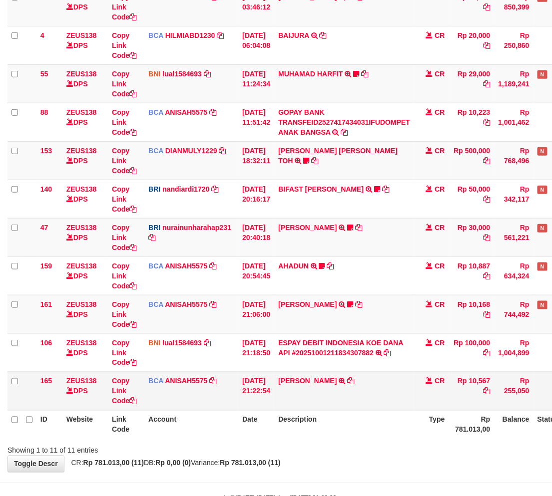
scroll to position [168, 0]
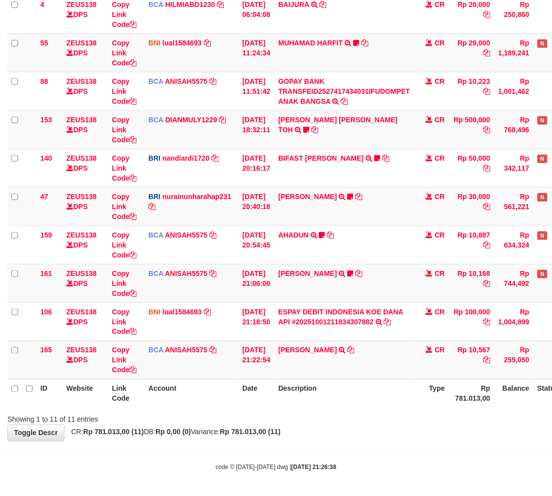
click at [379, 400] on th "Description" at bounding box center [344, 394] width 140 height 28
click at [386, 388] on th "Description" at bounding box center [344, 394] width 140 height 28
click at [385, 390] on th "Description" at bounding box center [344, 394] width 140 height 28
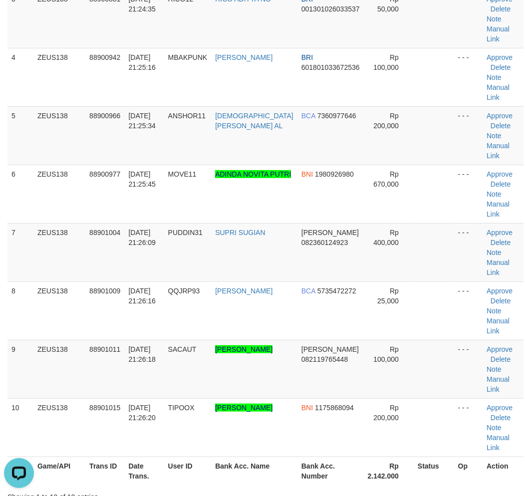
click at [233, 488] on div "Showing 1 to 10 of 10 entries" at bounding box center [262, 495] width 525 height 14
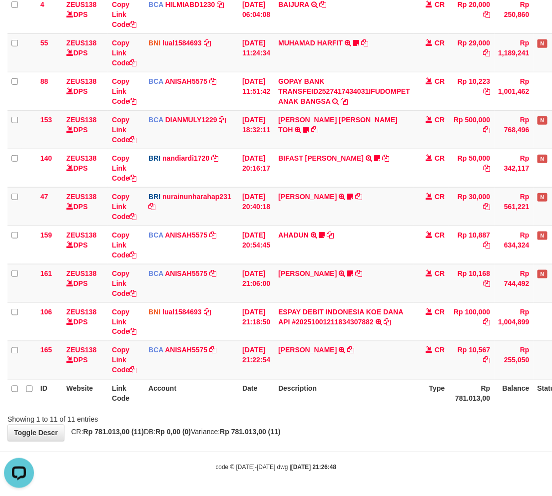
drag, startPoint x: 307, startPoint y: 419, endPoint x: 316, endPoint y: 416, distance: 9.3
click at [307, 419] on div "Showing 1 to 11 of 11 entries" at bounding box center [276, 418] width 552 height 14
click at [340, 410] on div "Search: ID Website Link Code Account Date Description Type Amount Balance Statu…" at bounding box center [275, 166] width 537 height 517
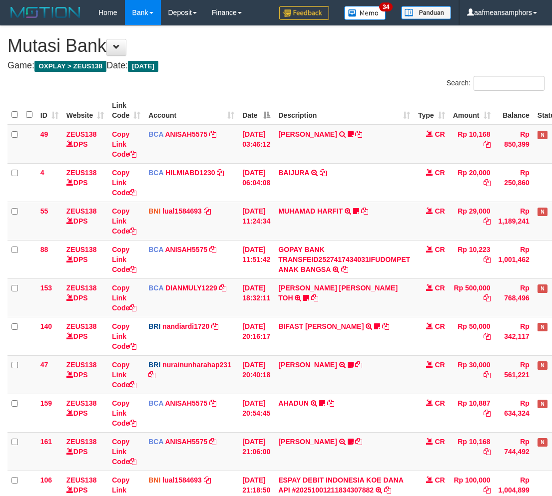
scroll to position [158, 0]
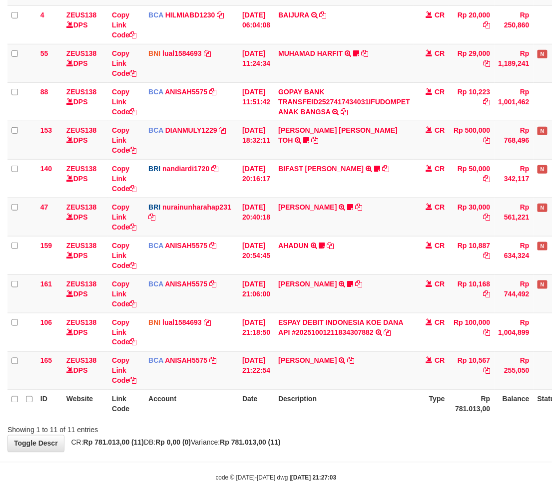
click at [355, 442] on div "**********" at bounding box center [276, 160] width 552 height 584
click at [362, 438] on div "**********" at bounding box center [276, 160] width 552 height 584
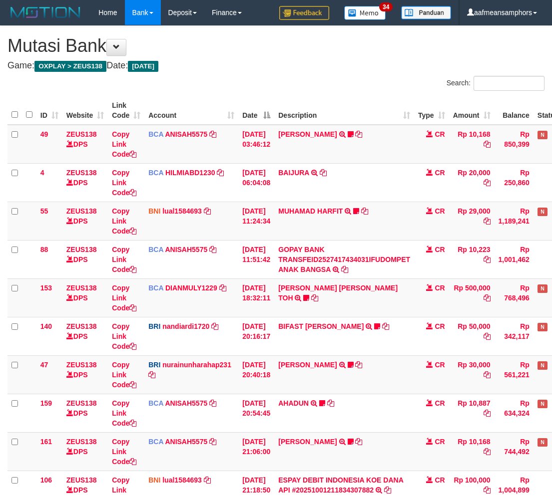
scroll to position [158, 0]
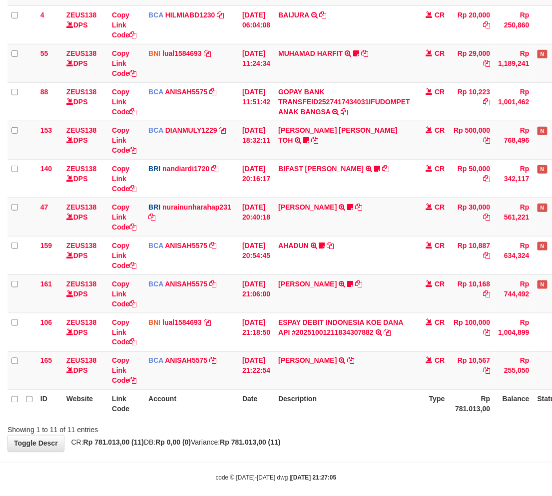
click at [405, 443] on div "**********" at bounding box center [276, 160] width 552 height 584
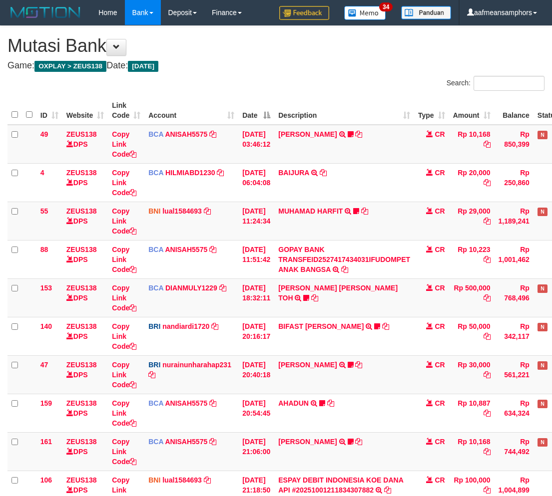
scroll to position [158, 0]
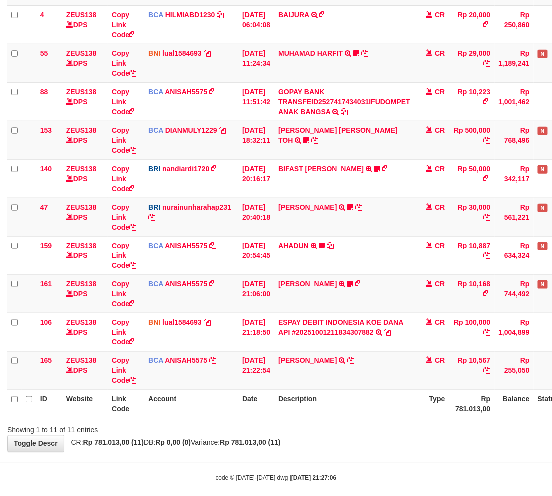
drag, startPoint x: 401, startPoint y: 443, endPoint x: 396, endPoint y: 434, distance: 10.1
click at [396, 442] on div "**********" at bounding box center [276, 160] width 552 height 584
click at [288, 400] on th "Description" at bounding box center [344, 404] width 140 height 28
click at [292, 400] on th "Description" at bounding box center [344, 404] width 140 height 28
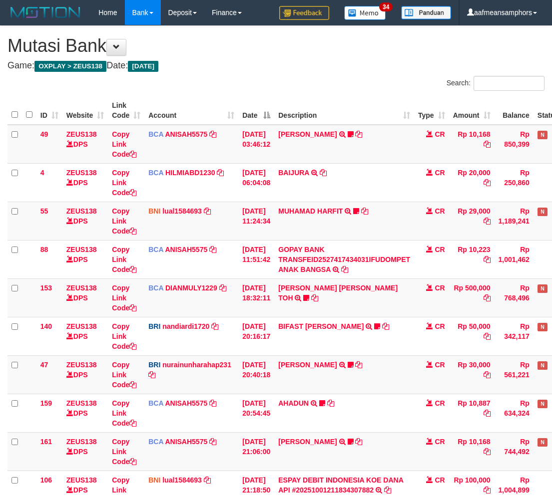
scroll to position [158, 0]
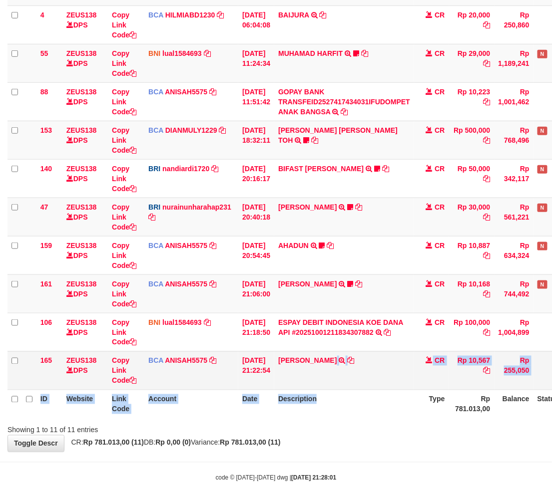
drag, startPoint x: 0, startPoint y: 0, endPoint x: 335, endPoint y: 388, distance: 512.4
click at [336, 388] on table "ID Website Link Code Account Date Description Type Amount Balance Status Action…" at bounding box center [305, 179] width 596 height 480
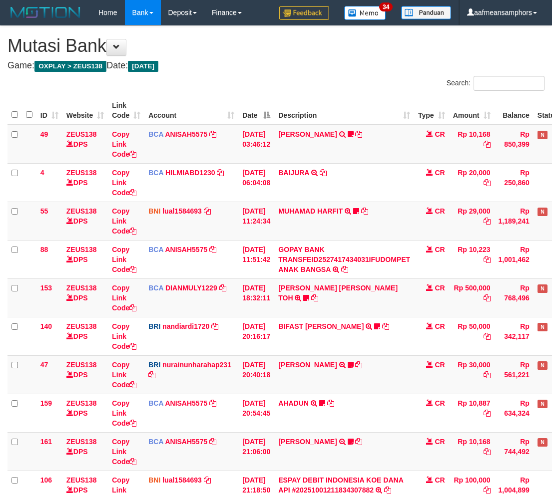
scroll to position [158, 0]
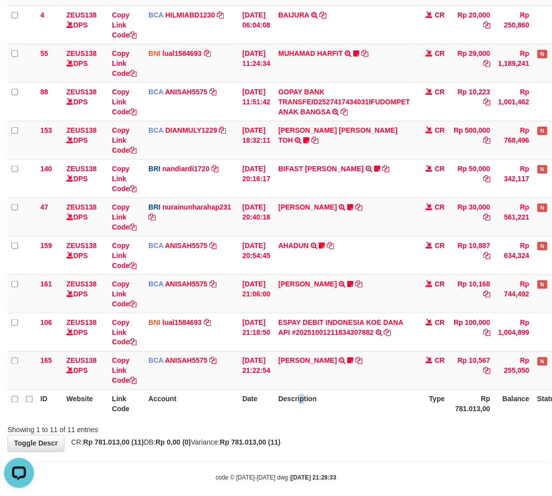
click at [305, 417] on th "Description" at bounding box center [344, 404] width 140 height 28
click at [378, 415] on th "Description" at bounding box center [344, 404] width 140 height 28
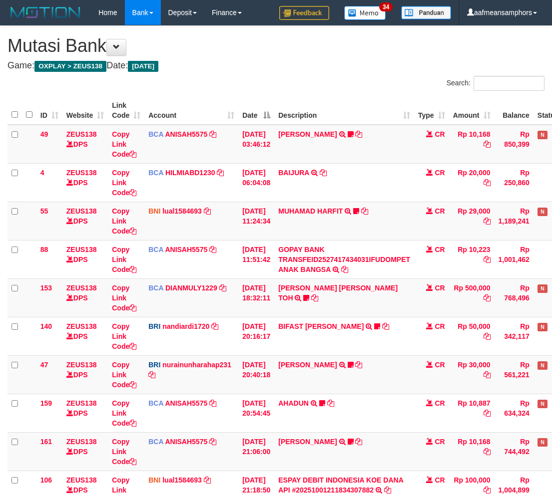
scroll to position [158, 0]
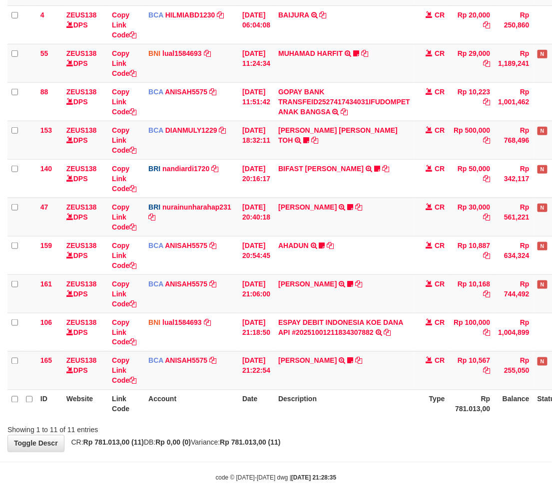
drag, startPoint x: 284, startPoint y: 430, endPoint x: 559, endPoint y: 400, distance: 277.4
click at [291, 427] on div "Showing 1 to 11 of 11 entries" at bounding box center [276, 429] width 552 height 14
click at [414, 422] on div "Showing 1 to 11 of 11 entries" at bounding box center [276, 429] width 552 height 14
click at [407, 406] on th "Description" at bounding box center [344, 404] width 140 height 28
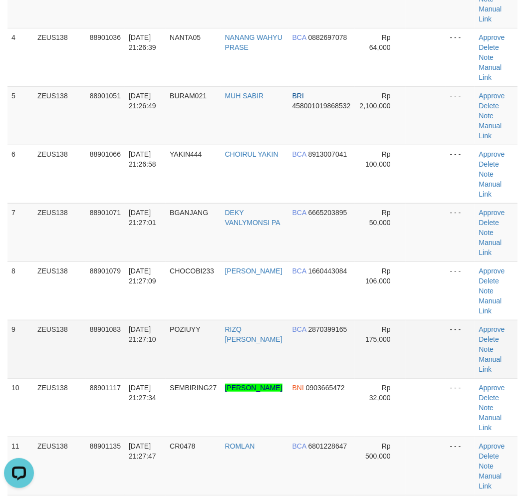
drag, startPoint x: 245, startPoint y: 350, endPoint x: 237, endPoint y: 350, distance: 8.5
click at [245, 350] on td "RIZQ FAIQ AL ABID" at bounding box center [254, 349] width 67 height 58
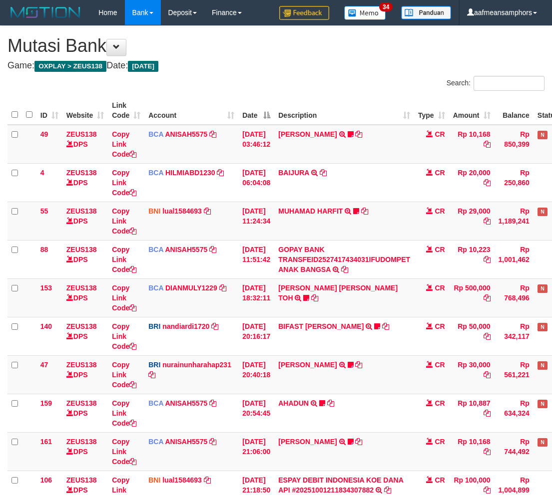
scroll to position [158, 0]
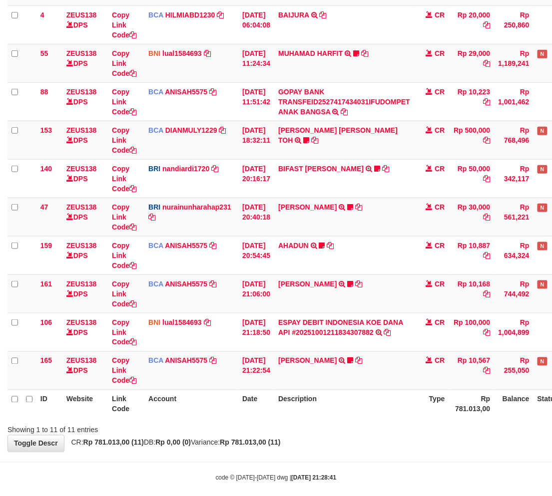
drag, startPoint x: 331, startPoint y: 442, endPoint x: 360, endPoint y: 425, distance: 32.9
click at [336, 441] on div "**********" at bounding box center [276, 160] width 552 height 584
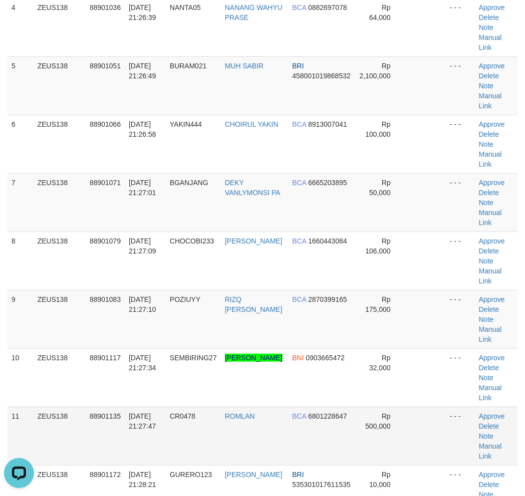
drag, startPoint x: 200, startPoint y: 455, endPoint x: 186, endPoint y: 452, distance: 14.4
click at [199, 456] on td "CR0478" at bounding box center [193, 436] width 55 height 58
drag, startPoint x: 186, startPoint y: 452, endPoint x: 158, endPoint y: 431, distance: 35.0
click at [188, 452] on td "CR0478" at bounding box center [193, 436] width 55 height 58
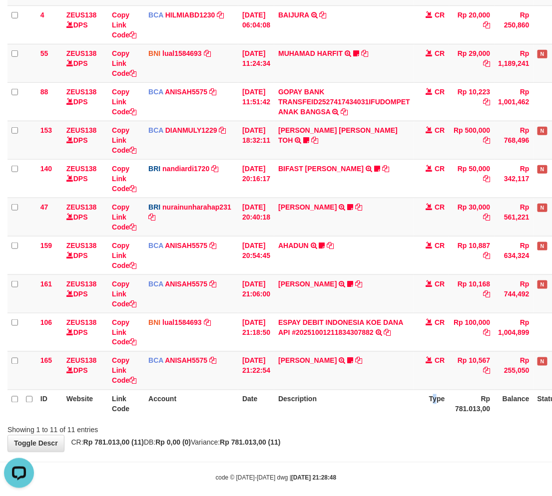
drag, startPoint x: 442, startPoint y: 413, endPoint x: 447, endPoint y: 406, distance: 8.7
click at [441, 413] on th "Type" at bounding box center [431, 404] width 35 height 28
drag, startPoint x: 427, startPoint y: 400, endPoint x: 413, endPoint y: 406, distance: 14.8
click at [422, 402] on th "Type" at bounding box center [431, 404] width 35 height 28
drag, startPoint x: 413, startPoint y: 406, endPoint x: 410, endPoint y: 398, distance: 8.1
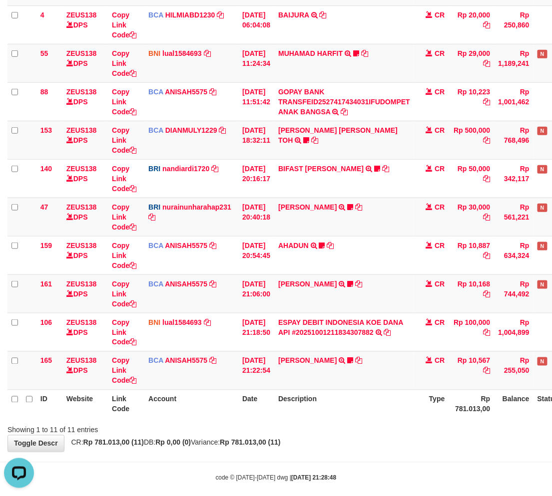
click at [402, 406] on th "Description" at bounding box center [344, 404] width 140 height 28
drag, startPoint x: 392, startPoint y: 391, endPoint x: 383, endPoint y: 392, distance: 8.5
click at [384, 392] on th "Description" at bounding box center [344, 404] width 140 height 28
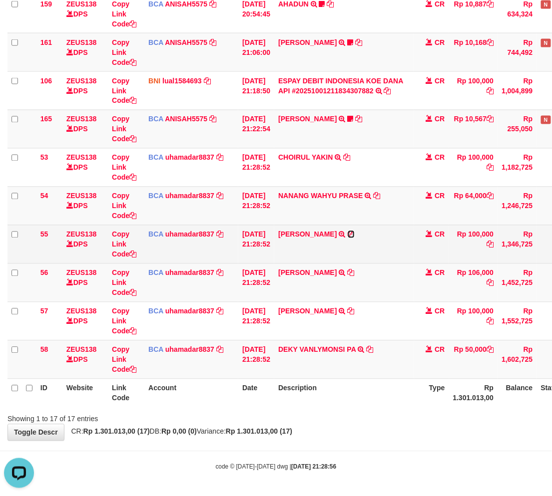
drag, startPoint x: 350, startPoint y: 235, endPoint x: 358, endPoint y: 237, distance: 8.2
click at [350, 235] on icon at bounding box center [351, 234] width 7 height 7
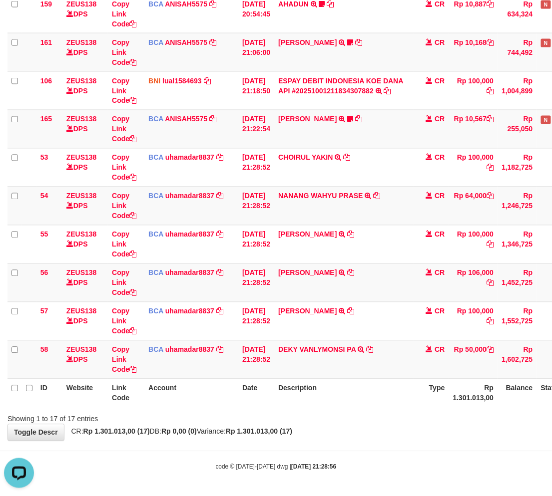
click at [402, 445] on body "Toggle navigation Home Bank Account List Load By Website Group [OXPLAY] ZEUS138…" at bounding box center [276, 48] width 552 height 897
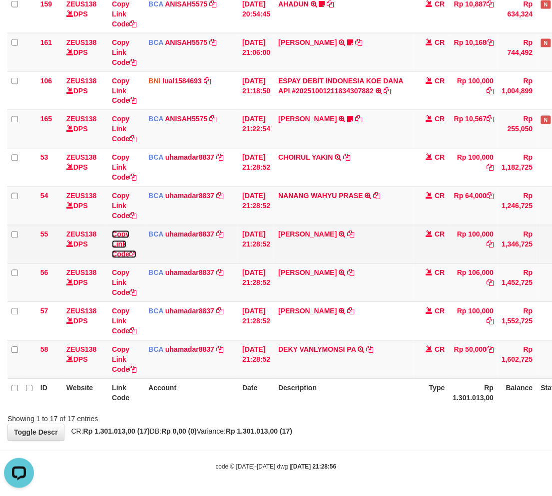
click at [122, 242] on link "Copy Link Code" at bounding box center [124, 245] width 24 height 28
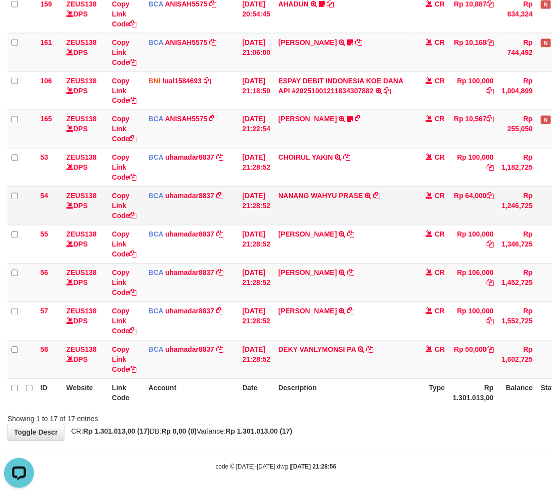
scroll to position [137, 0]
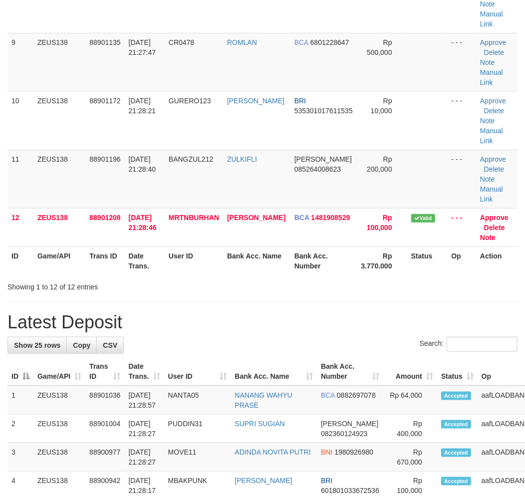
click at [262, 315] on h1 "Latest Deposit" at bounding box center [262, 323] width 510 height 20
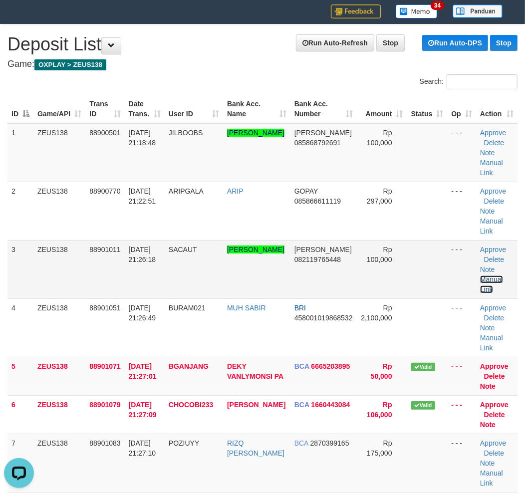
click at [488, 279] on link "Manual Link" at bounding box center [491, 285] width 23 height 18
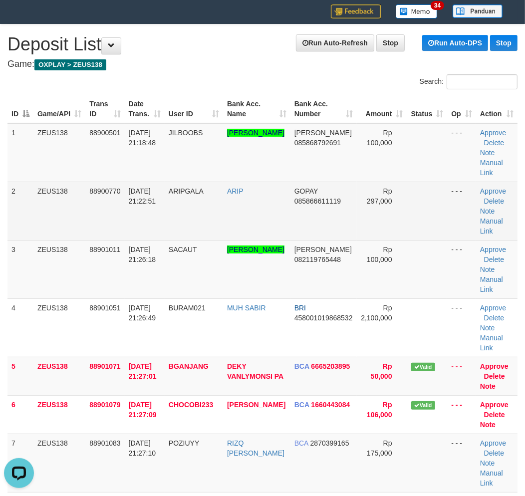
click at [143, 205] on td "01/10/2025 21:22:51" at bounding box center [145, 211] width 40 height 58
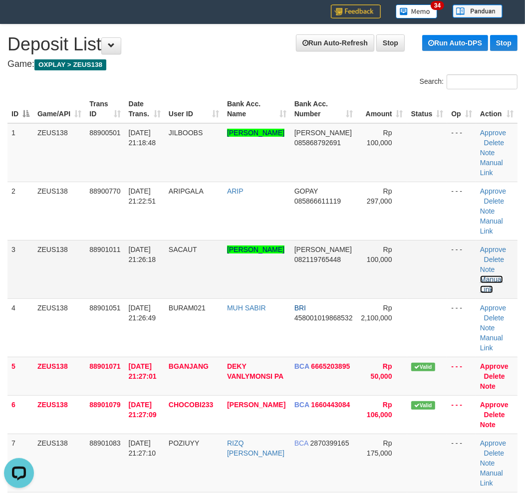
drag, startPoint x: 495, startPoint y: 280, endPoint x: 488, endPoint y: 281, distance: 7.0
click at [494, 280] on link "Manual Link" at bounding box center [491, 285] width 23 height 18
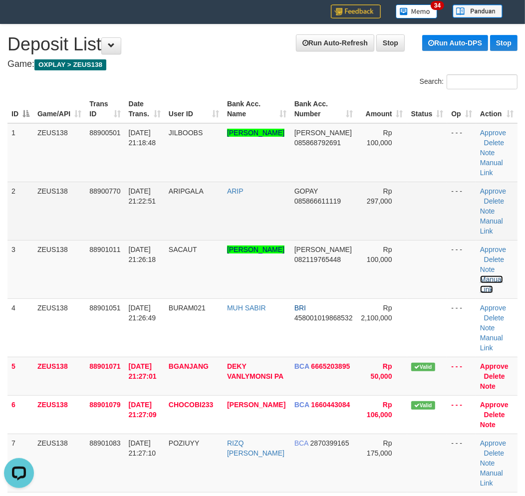
click at [480, 276] on link "Manual Link" at bounding box center [491, 285] width 23 height 18
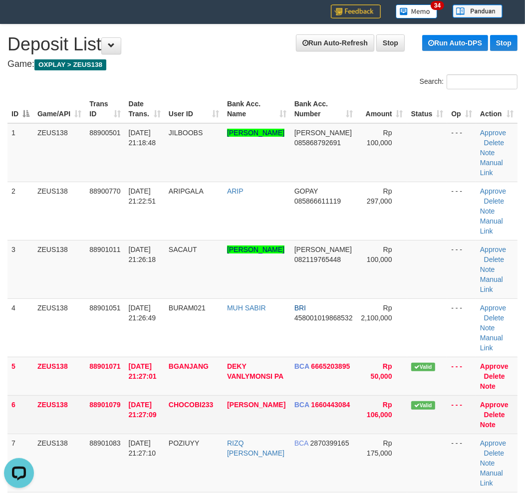
click at [187, 411] on tr "6 ZEUS138 88901079 01/10/2025 21:27:09 CHOCOBI233 MUHAMMAD LUTFI BCA 1660443084…" at bounding box center [262, 415] width 510 height 38
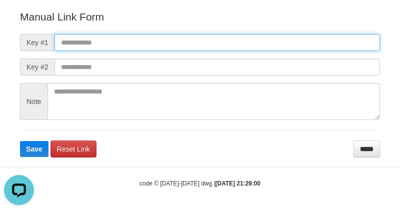
click at [308, 48] on input "text" at bounding box center [216, 42] width 325 height 17
paste input "**********"
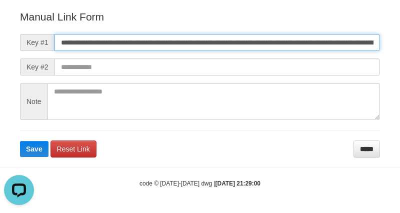
scroll to position [0, 575]
type input "**********"
click at [20, 141] on button "Save" at bounding box center [34, 149] width 28 height 16
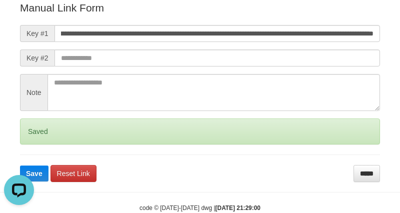
scroll to position [0, 0]
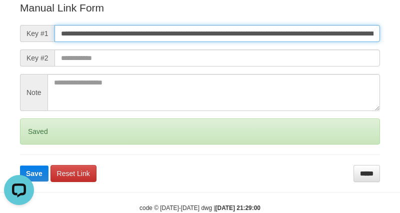
click at [20, 165] on button "Save" at bounding box center [34, 173] width 28 height 16
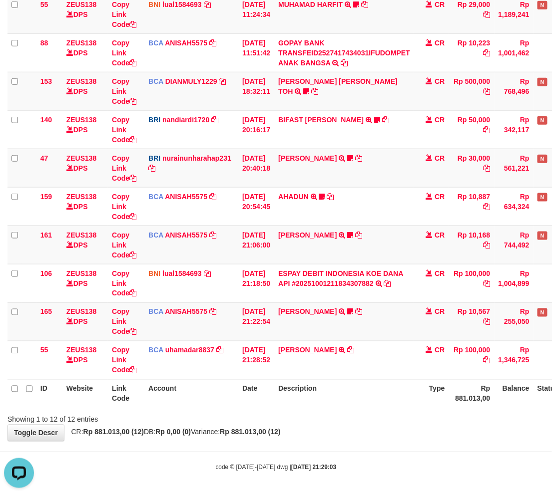
click at [355, 422] on div "Showing 1 to 12 of 12 entries" at bounding box center [276, 418] width 552 height 14
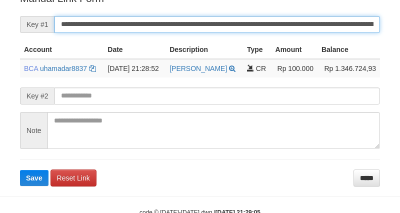
scroll to position [212, 0]
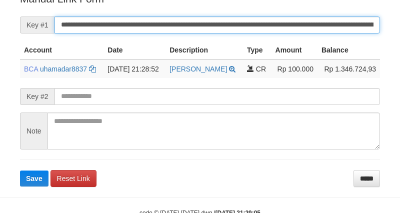
click at [269, 32] on input "**********" at bounding box center [216, 24] width 325 height 17
click at [20, 170] on button "Save" at bounding box center [34, 178] width 28 height 16
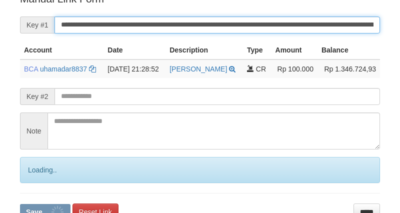
click at [20, 204] on button "Save" at bounding box center [45, 212] width 50 height 16
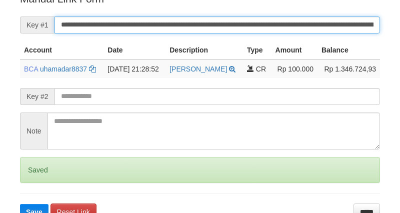
click at [20, 204] on button "Save" at bounding box center [34, 212] width 28 height 16
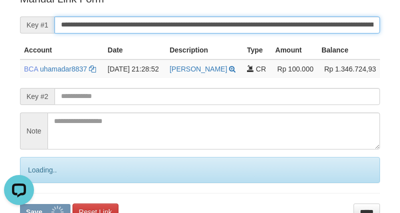
scroll to position [0, 0]
click at [20, 204] on button "Save" at bounding box center [45, 212] width 50 height 16
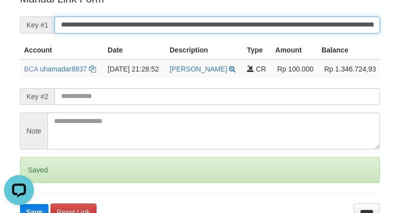
click at [20, 204] on button "Save" at bounding box center [34, 212] width 28 height 16
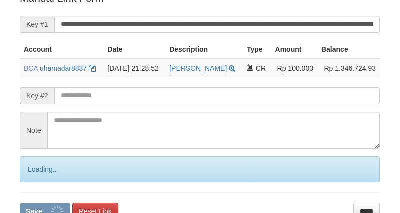
click at [20, 203] on button "Save" at bounding box center [45, 211] width 50 height 16
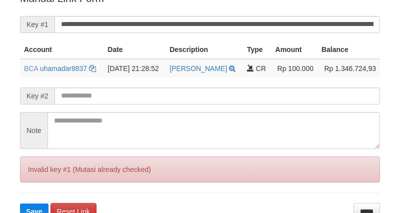
click at [20, 203] on button "Save" at bounding box center [34, 211] width 28 height 16
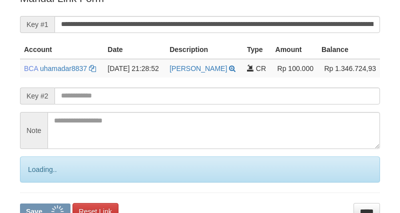
scroll to position [212, 0]
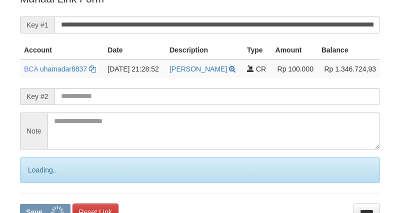
click at [20, 204] on button "Save" at bounding box center [45, 212] width 50 height 16
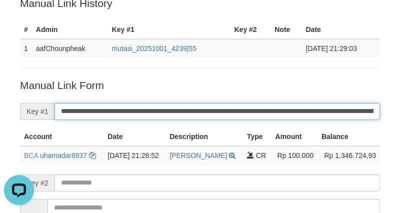
scroll to position [0, 0]
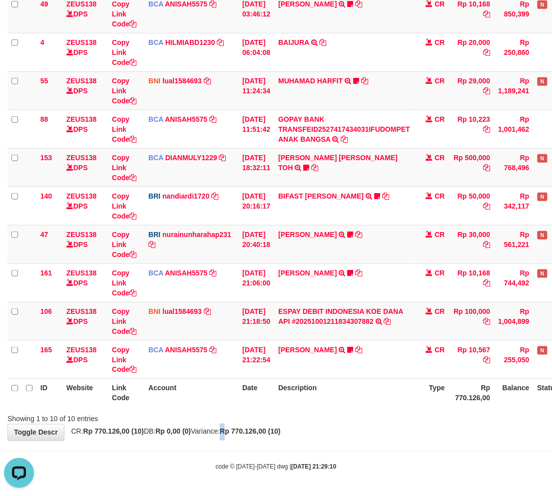
drag, startPoint x: 247, startPoint y: 432, endPoint x: 271, endPoint y: 428, distance: 24.3
click at [247, 432] on strong "Rp 770.126,00 (10)" at bounding box center [250, 432] width 60 height 8
click at [267, 428] on strong "Rp 770.126,00 (10)" at bounding box center [250, 432] width 60 height 8
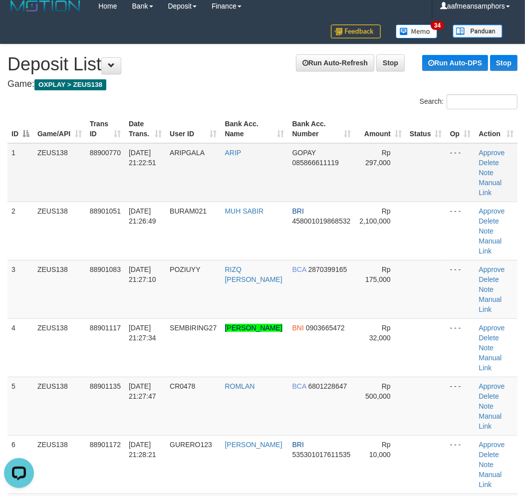
click at [166, 156] on td "[DATE] 21:22:51" at bounding box center [145, 172] width 41 height 59
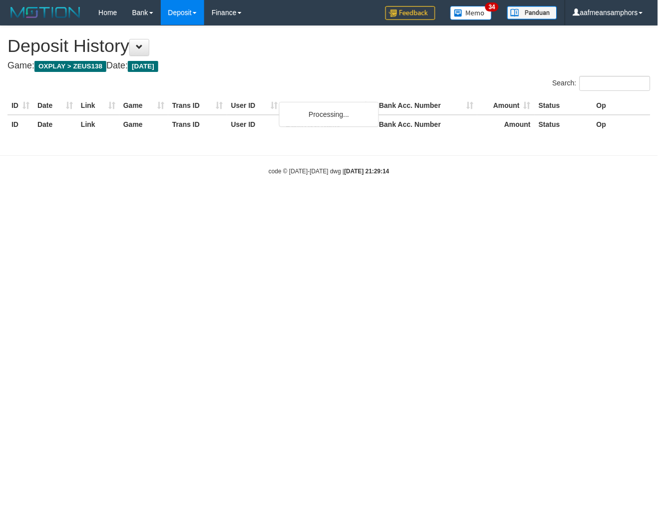
click at [356, 71] on div "**********" at bounding box center [329, 85] width 658 height 119
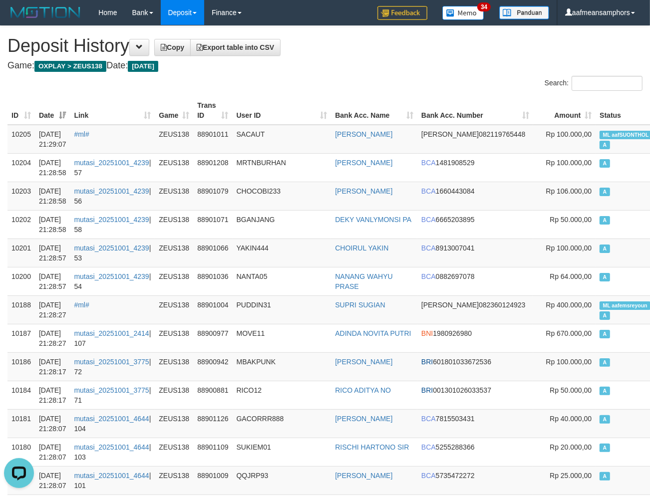
click at [274, 115] on th "User ID" at bounding box center [282, 110] width 99 height 28
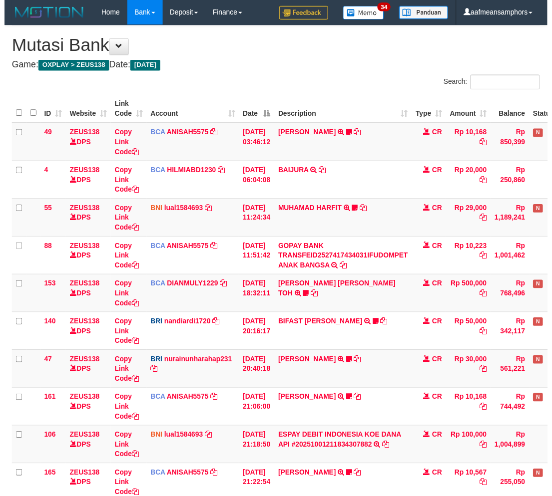
scroll to position [110, 0]
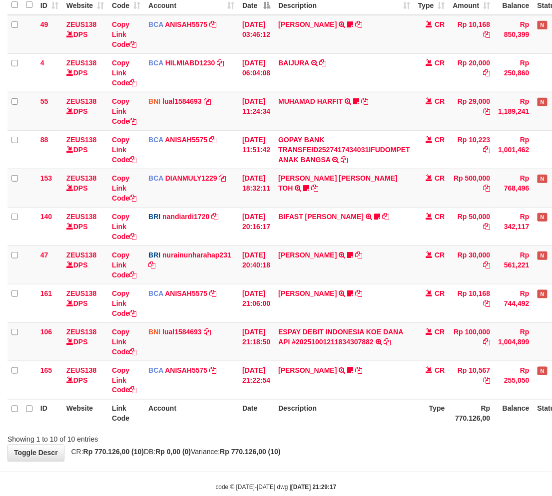
click at [337, 429] on div "ID Website Link Code Account Date Description Type Amount Balance Status Action…" at bounding box center [276, 208] width 552 height 448
click at [363, 431] on div "Search: ID Website Link Code Account Date Description Type Amount Balance Statu…" at bounding box center [275, 205] width 537 height 479
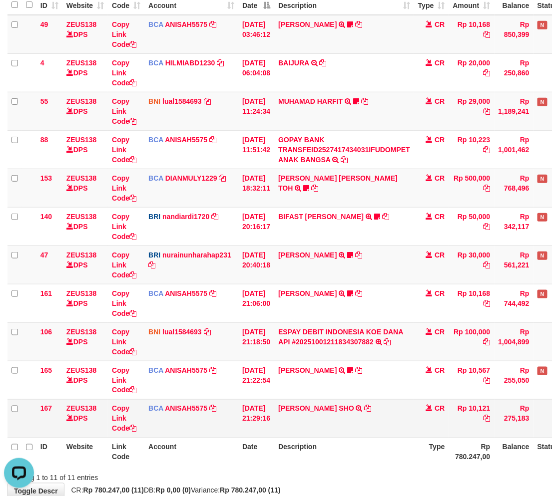
click at [320, 420] on td "[PERSON_NAME] SHO TRSF E-BANKING CR 0110/FTSCY/WS95271 10121.00[PERSON_NAME] SHO" at bounding box center [344, 419] width 140 height 38
drag, startPoint x: 318, startPoint y: 420, endPoint x: 336, endPoint y: 418, distance: 18.1
click at [319, 420] on td "[PERSON_NAME] SHO TRSF E-BANKING CR 0110/FTSCY/WS95271 10121.00[PERSON_NAME] SHO" at bounding box center [344, 419] width 140 height 38
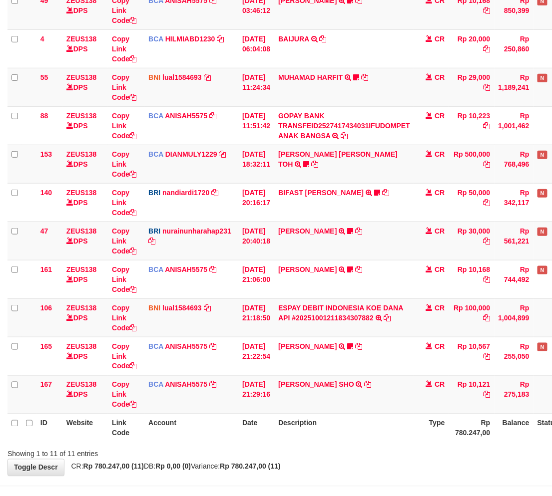
scroll to position [168, 0]
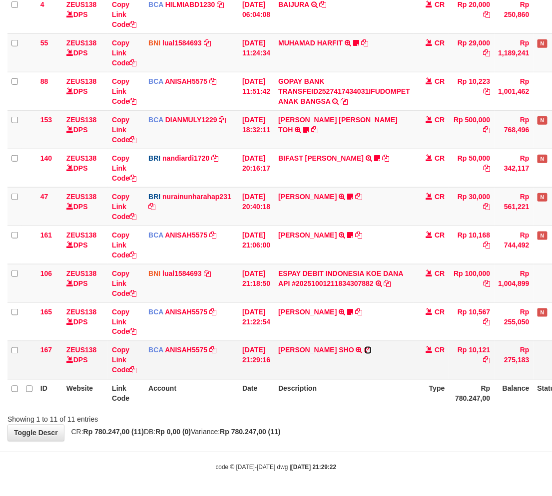
click at [372, 350] on icon at bounding box center [368, 350] width 7 height 7
click at [342, 395] on th "Description" at bounding box center [344, 394] width 140 height 28
drag, startPoint x: 363, startPoint y: 387, endPoint x: 358, endPoint y: 388, distance: 5.1
click at [358, 388] on th "Description" at bounding box center [344, 394] width 140 height 28
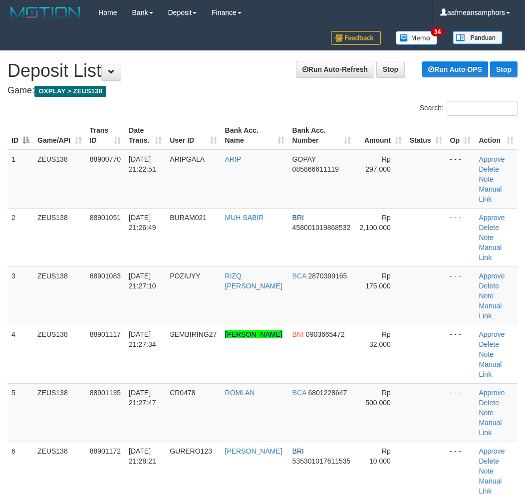
scroll to position [345, 27]
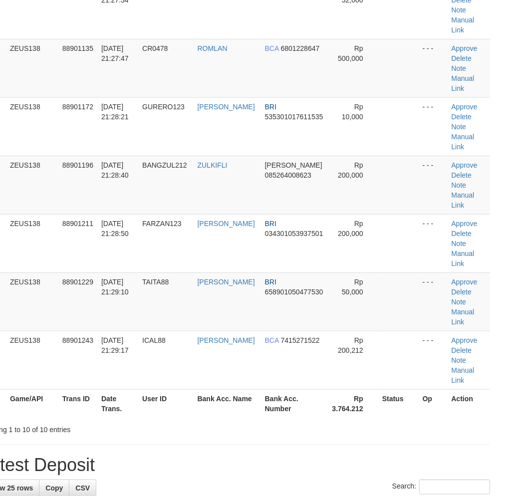
click at [291, 455] on h1 "Latest Deposit" at bounding box center [235, 465] width 510 height 20
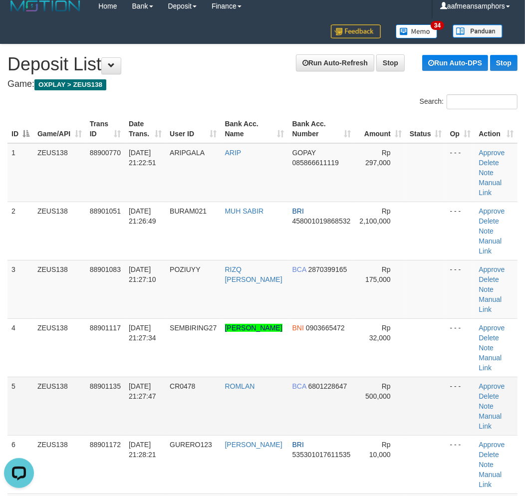
scroll to position [0, 0]
drag, startPoint x: 145, startPoint y: 432, endPoint x: 1, endPoint y: 408, distance: 145.3
click at [134, 436] on td "[DATE] 21:28:21" at bounding box center [145, 465] width 41 height 58
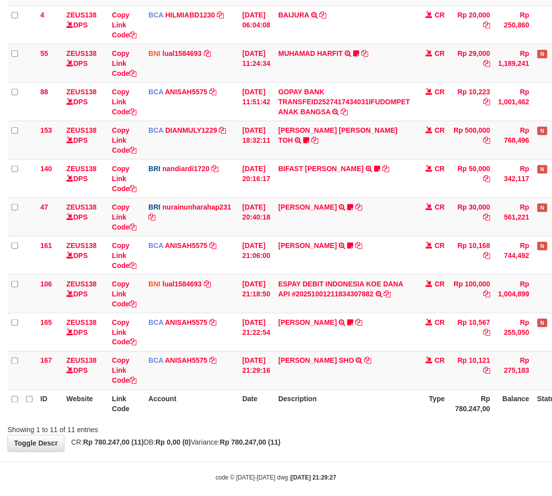
scroll to position [168, 0]
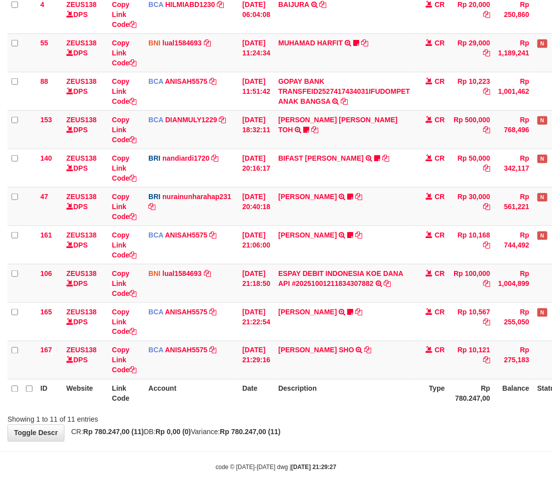
click at [362, 388] on th "Description" at bounding box center [344, 394] width 140 height 28
click at [373, 385] on th "Description" at bounding box center [344, 394] width 140 height 28
click at [373, 427] on div "**********" at bounding box center [276, 150] width 552 height 584
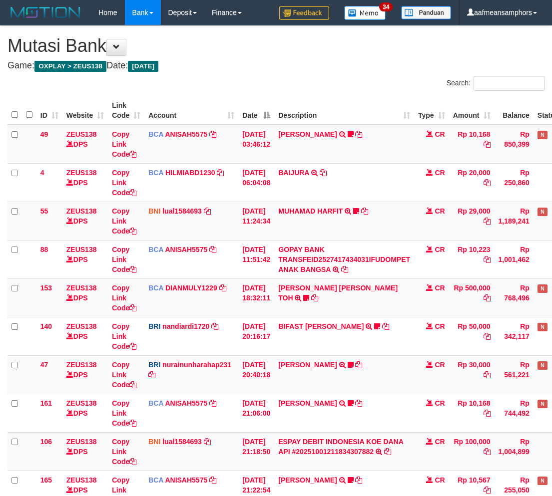
scroll to position [158, 0]
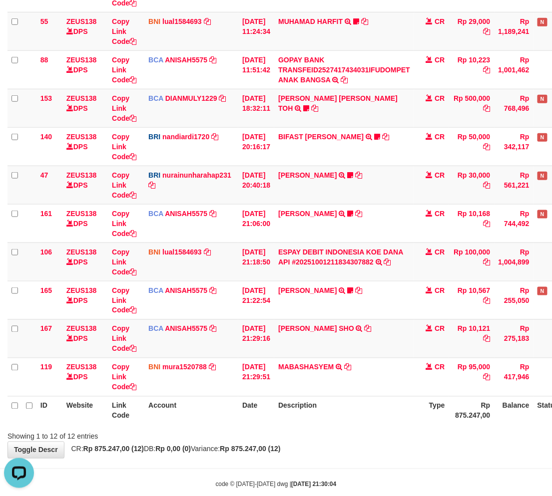
scroll to position [207, 0]
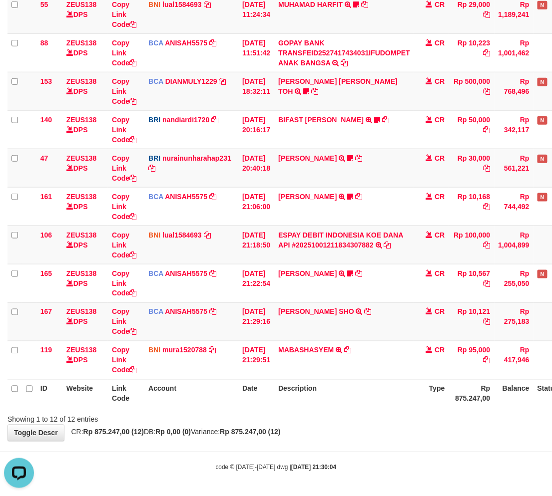
drag, startPoint x: 354, startPoint y: 390, endPoint x: 352, endPoint y: 383, distance: 7.6
click at [353, 390] on th "Description" at bounding box center [344, 394] width 140 height 28
click at [343, 385] on th "Description" at bounding box center [344, 394] width 140 height 28
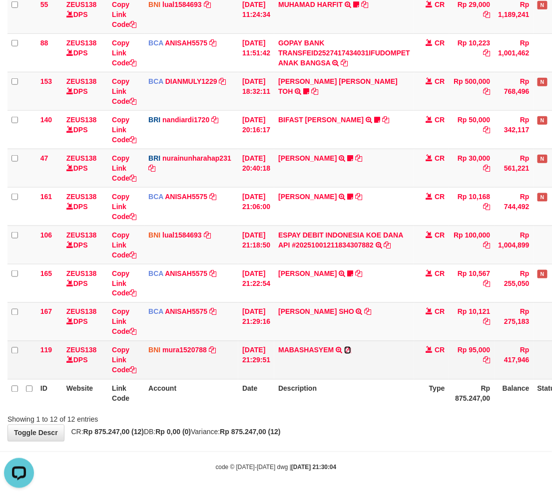
click at [351, 348] on icon at bounding box center [347, 350] width 7 height 7
click at [478, 350] on td "Rp 95,000" at bounding box center [471, 360] width 45 height 38
copy td "95,000"
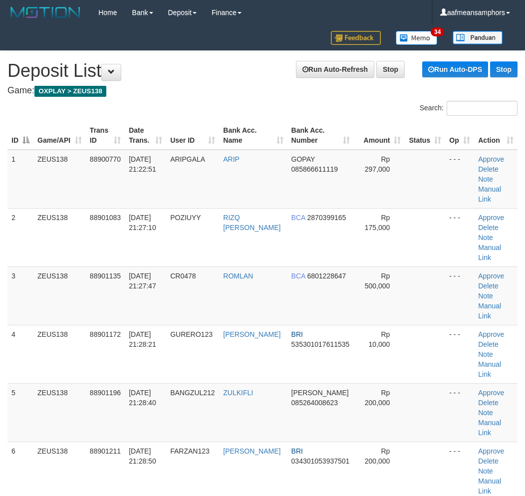
scroll to position [6, 0]
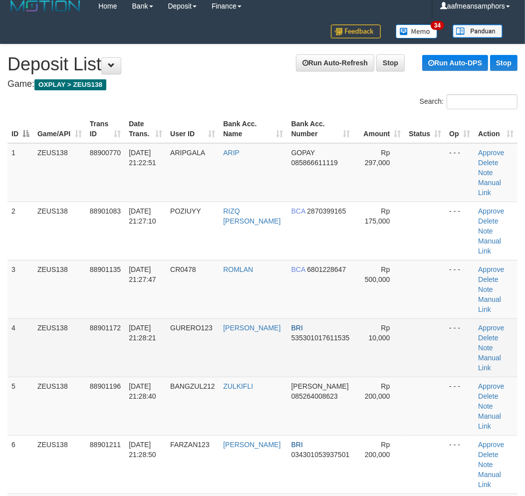
click at [226, 319] on tr "4 ZEUS138 88901172 [DATE] 21:28:21 GURERO123 [PERSON_NAME] BRI 535301017611535 …" at bounding box center [262, 348] width 510 height 58
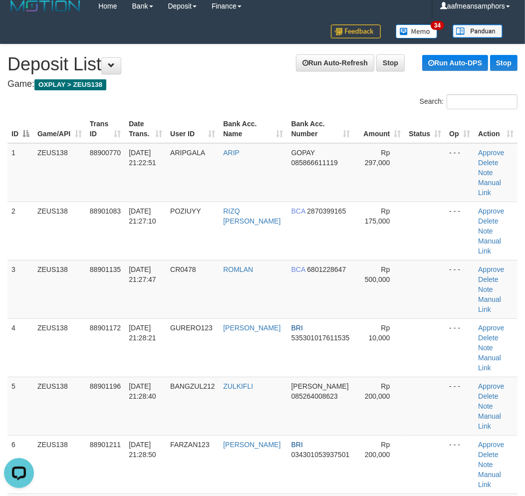
scroll to position [0, 0]
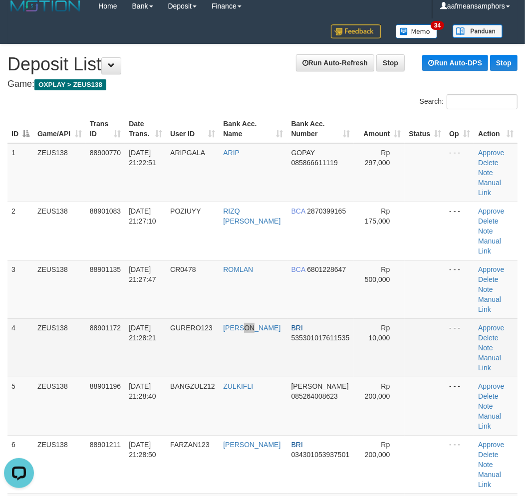
click at [258, 335] on td "[PERSON_NAME]" at bounding box center [253, 348] width 68 height 58
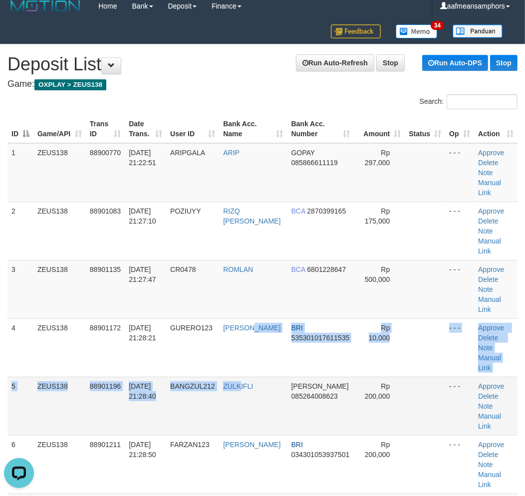
click at [247, 337] on tbody "1 ZEUS138 88900770 01/10/2025 21:22:51 ARIPGALA ARIP GOPAY 085866611119 Rp 297,…" at bounding box center [262, 435] width 510 height 585
click at [248, 377] on td "ZULKIFLI" at bounding box center [253, 406] width 68 height 58
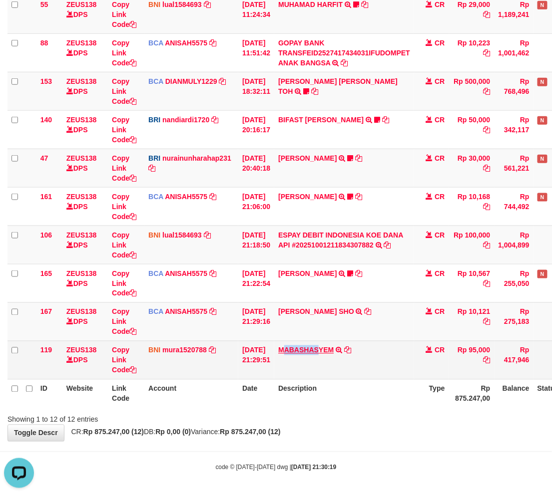
drag, startPoint x: 291, startPoint y: 343, endPoint x: 326, endPoint y: 346, distance: 35.1
click at [326, 346] on td "MABASHASYEM TRF/PAY/TOP-UP ECHANNEL MABASHASYEM" at bounding box center [344, 360] width 140 height 38
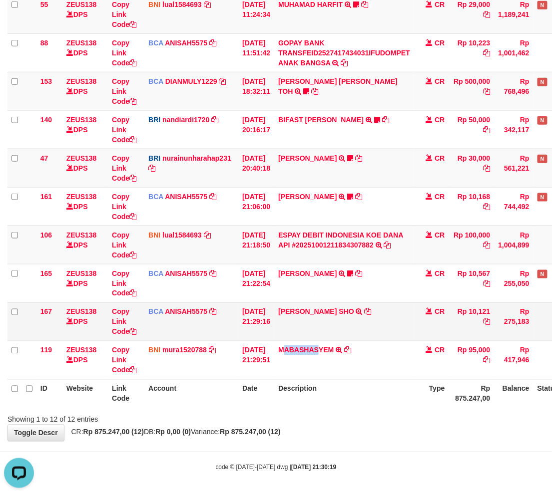
copy link "ABASHAS"
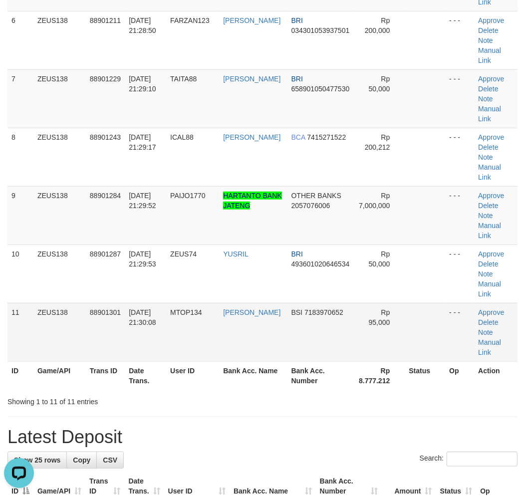
drag, startPoint x: 277, startPoint y: 315, endPoint x: 291, endPoint y: 229, distance: 87.0
click at [283, 303] on div "**********" at bounding box center [262, 450] width 525 height 1660
drag, startPoint x: 251, startPoint y: 319, endPoint x: 1, endPoint y: 363, distance: 254.1
click at [251, 428] on h1 "Latest Deposit" at bounding box center [262, 438] width 510 height 20
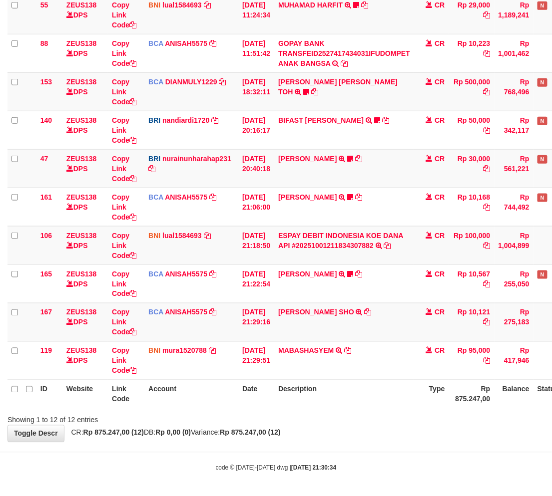
scroll to position [207, 0]
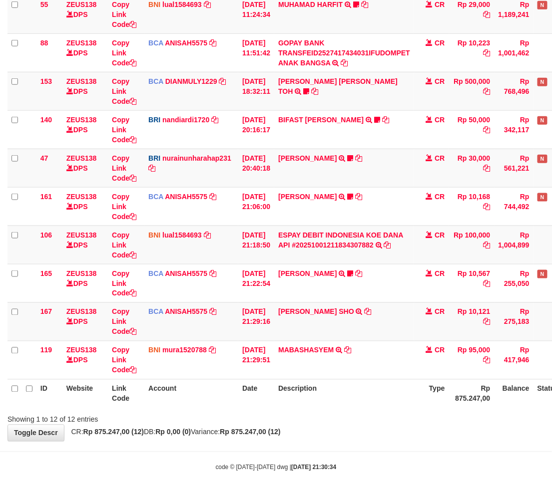
click at [333, 407] on th "Description" at bounding box center [344, 394] width 140 height 28
drag, startPoint x: 326, startPoint y: 406, endPoint x: 358, endPoint y: 385, distance: 37.8
click at [326, 406] on th "Description" at bounding box center [344, 394] width 140 height 28
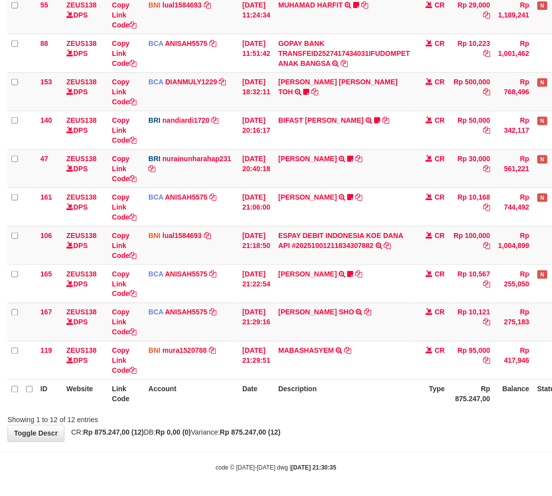
scroll to position [207, 0]
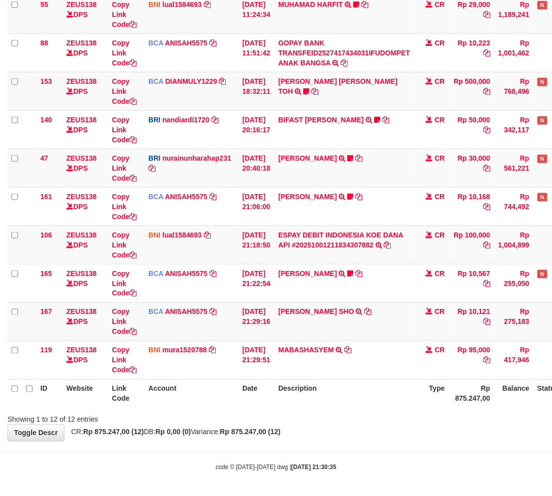
click at [337, 388] on th "Description" at bounding box center [344, 394] width 140 height 28
click at [336, 383] on th "Description" at bounding box center [344, 394] width 140 height 28
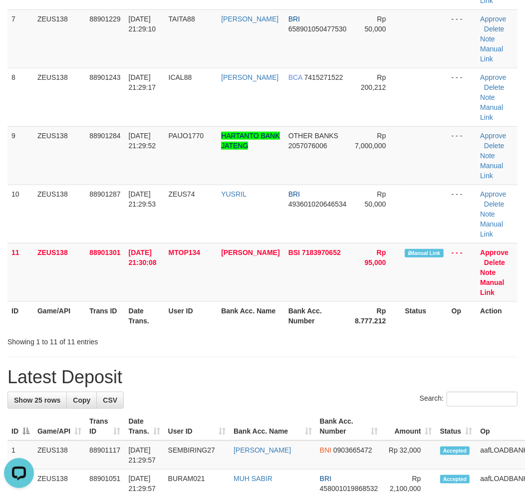
drag, startPoint x: 237, startPoint y: 414, endPoint x: 202, endPoint y: 402, distance: 36.3
click at [238, 410] on div "Search:" at bounding box center [262, 400] width 510 height 17
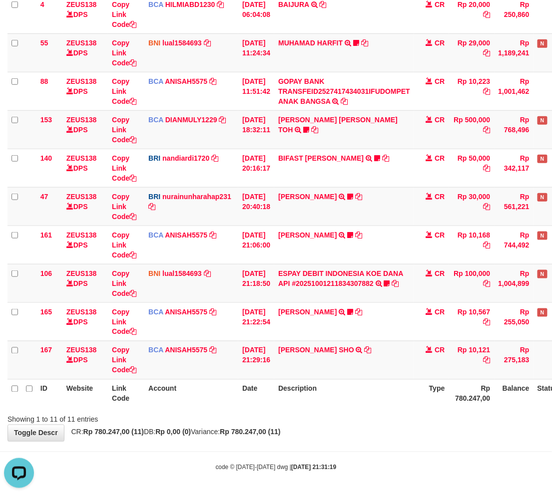
drag, startPoint x: 346, startPoint y: 397, endPoint x: 337, endPoint y: 400, distance: 9.5
click at [337, 400] on th "Description" at bounding box center [344, 394] width 140 height 28
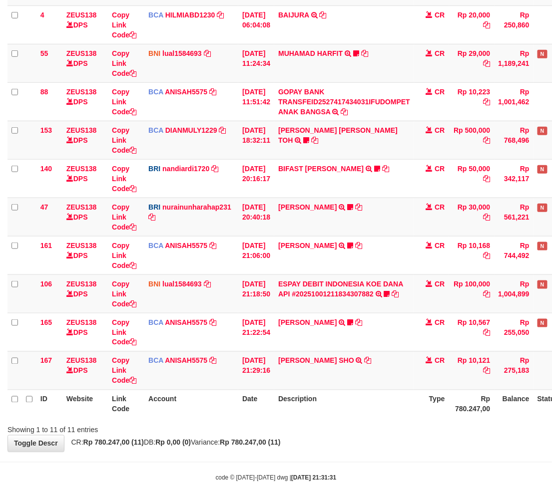
scroll to position [168, 0]
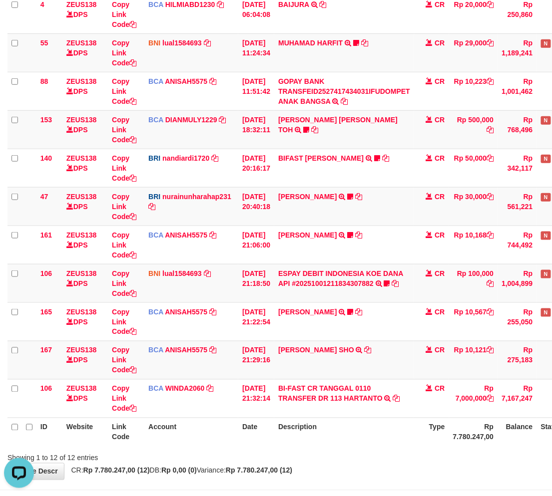
drag, startPoint x: 366, startPoint y: 430, endPoint x: 358, endPoint y: 431, distance: 8.0
click at [362, 431] on th "Description" at bounding box center [344, 432] width 140 height 28
drag, startPoint x: 346, startPoint y: 423, endPoint x: 476, endPoint y: 417, distance: 131.0
click at [346, 423] on th "Description" at bounding box center [344, 432] width 140 height 28
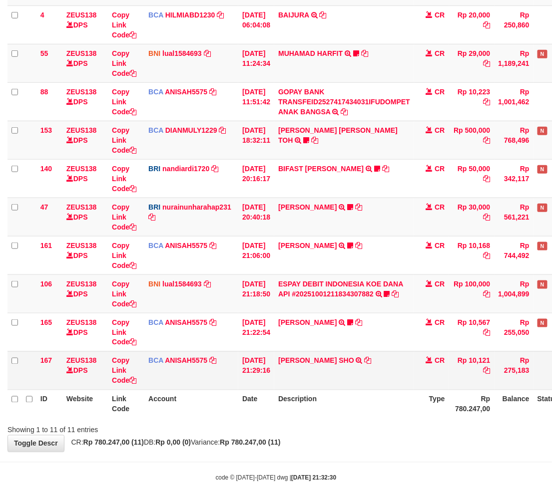
scroll to position [168, 0]
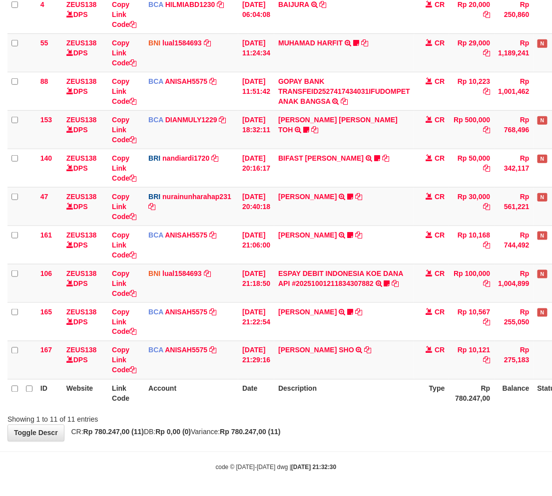
click at [361, 420] on div "Showing 1 to 11 of 11 entries" at bounding box center [276, 418] width 552 height 14
click at [369, 415] on div "Showing 1 to 11 of 11 entries" at bounding box center [276, 418] width 552 height 14
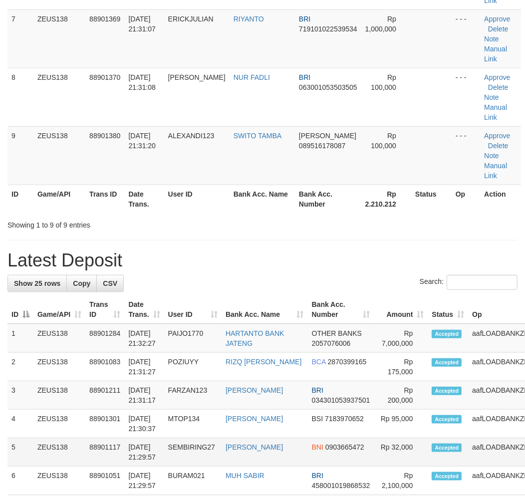
scroll to position [501, 0]
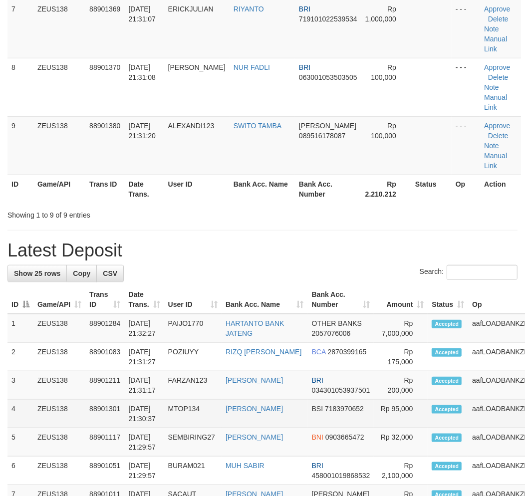
click at [191, 400] on td "MTOP134" at bounding box center [192, 414] width 57 height 28
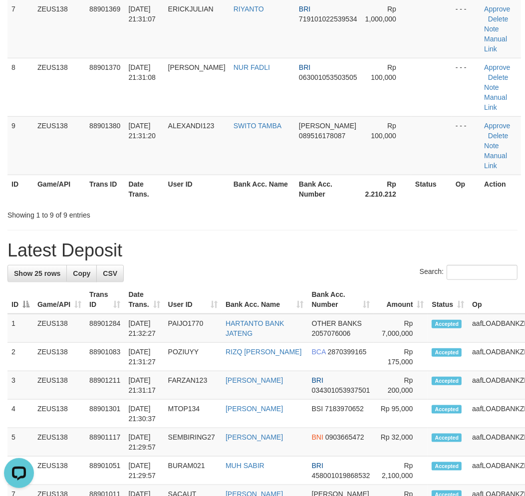
scroll to position [0, 0]
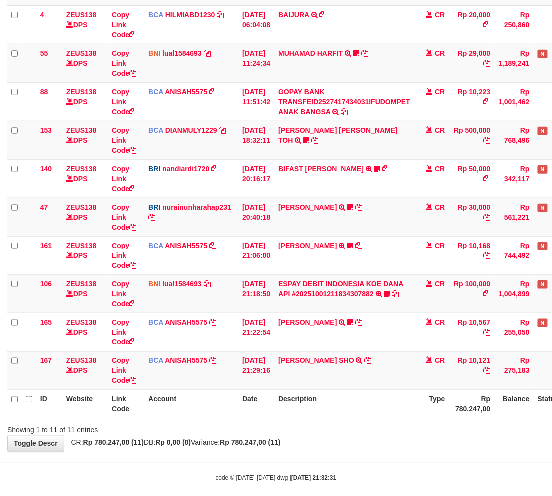
scroll to position [168, 0]
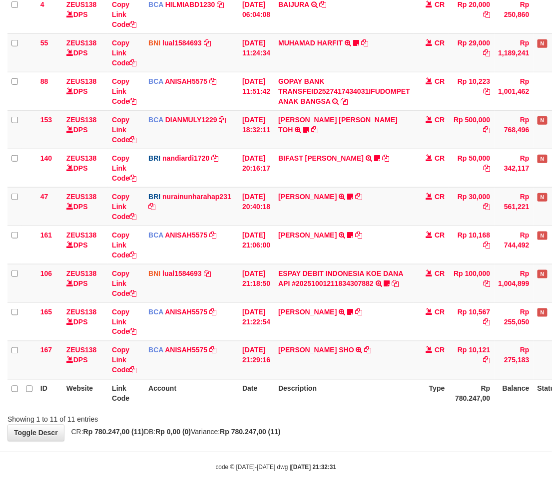
click at [281, 445] on body "Toggle navigation Home Bank Account List Load By Website Group [OXPLAY] ZEUS138…" at bounding box center [276, 165] width 552 height 666
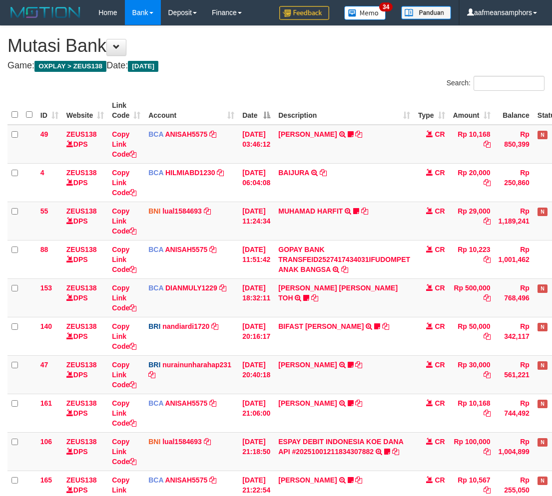
scroll to position [158, 0]
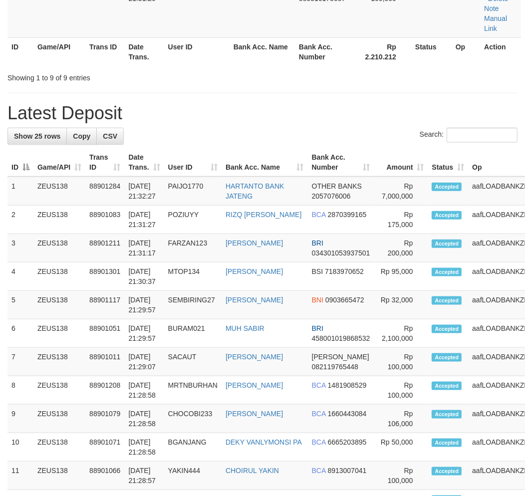
scroll to position [511, 0]
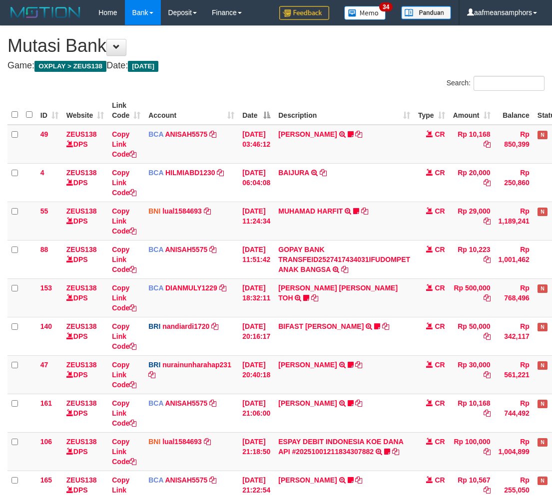
scroll to position [158, 0]
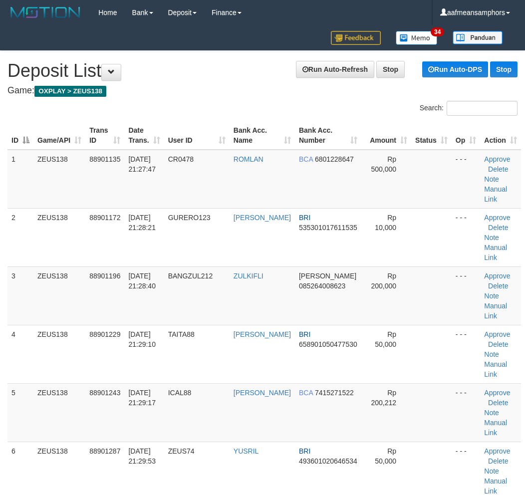
scroll to position [648, 0]
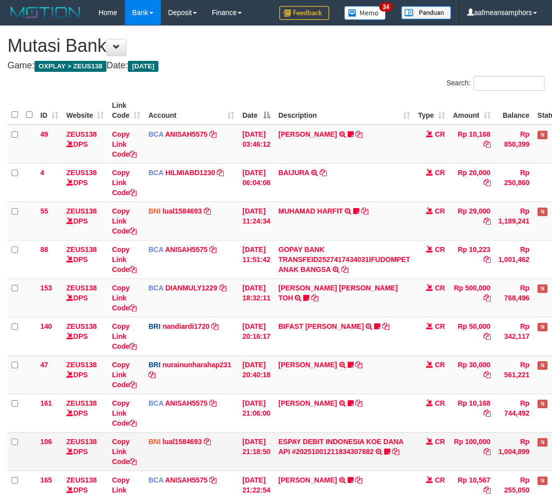
scroll to position [158, 0]
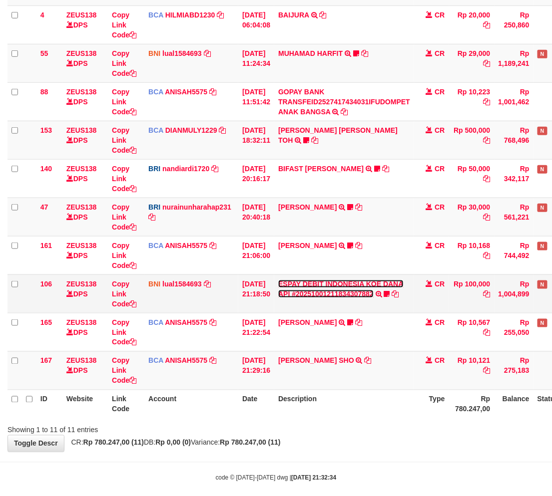
click at [365, 293] on link "ESPAY DEBIT INDONESIA KOE DANA API #20251001211834307882" at bounding box center [340, 289] width 125 height 18
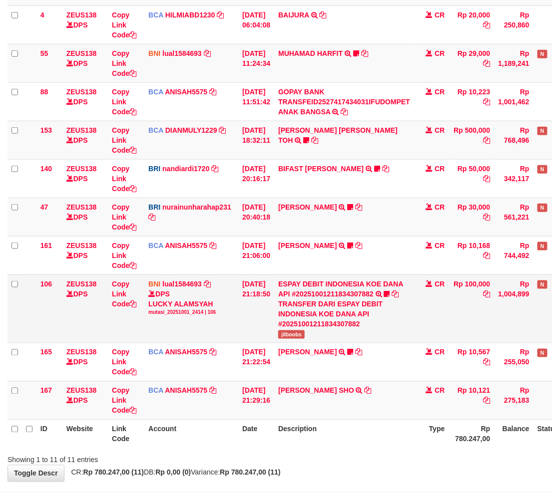
click at [301, 331] on span "jilboobs" at bounding box center [291, 335] width 26 height 8
copy span "jilboobs"
click at [293, 451] on div at bounding box center [391, 451] width 322 height 0
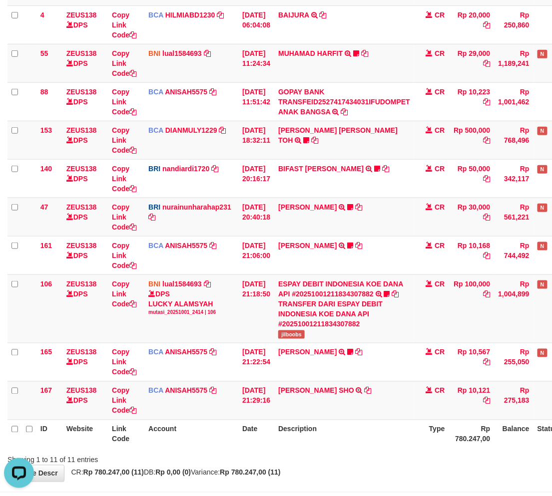
click at [310, 435] on th "Description" at bounding box center [344, 434] width 140 height 28
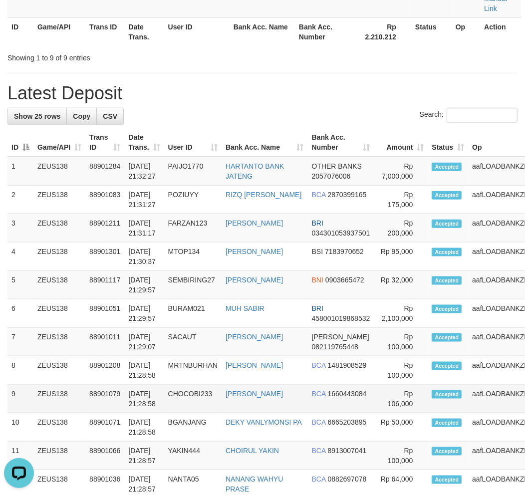
click at [117, 385] on td "88901079" at bounding box center [104, 399] width 39 height 28
drag, startPoint x: 141, startPoint y: 333, endPoint x: 2, endPoint y: 371, distance: 143.9
click at [123, 357] on tr "8 ZEUS138 88901208 [DATE] 21:28:58 MRTNBURHAN [PERSON_NAME] BCA 1481908529 Rp 1…" at bounding box center [295, 371] width 576 height 28
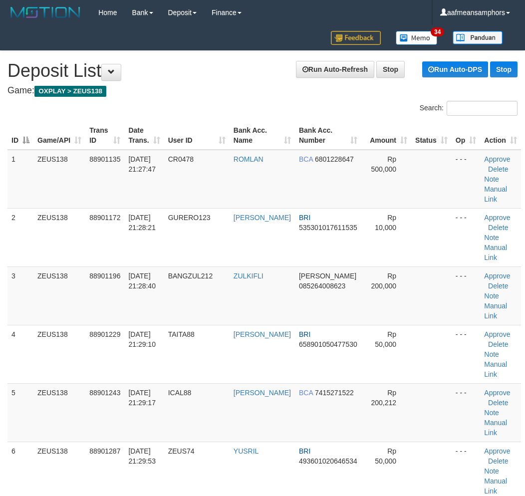
scroll to position [697, 0]
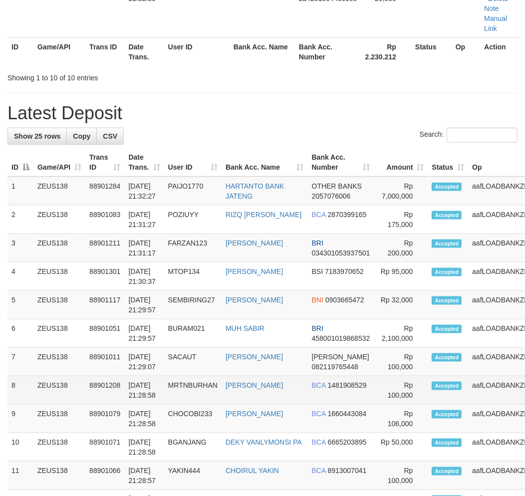
click at [222, 377] on td "MRTNBURHAN" at bounding box center [192, 391] width 57 height 28
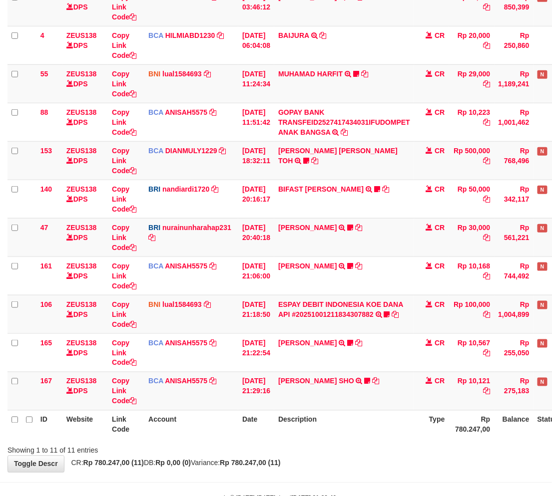
scroll to position [158, 0]
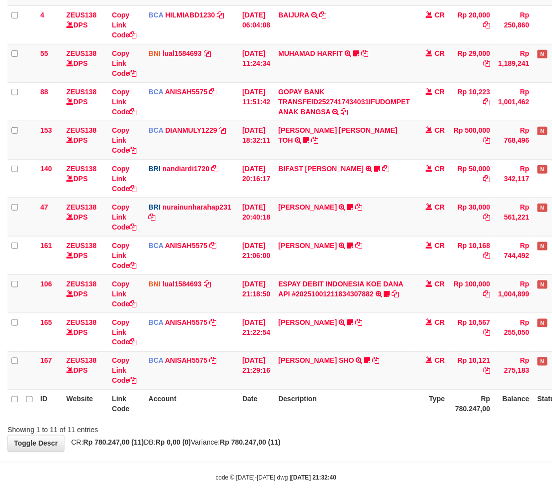
click at [367, 456] on body "Toggle navigation Home Bank Account List Load By Website Group [OXPLAY] ZEUS138…" at bounding box center [276, 175] width 552 height 666
drag, startPoint x: 365, startPoint y: 441, endPoint x: 404, endPoint y: 431, distance: 39.6
click at [361, 442] on div "**********" at bounding box center [276, 160] width 552 height 584
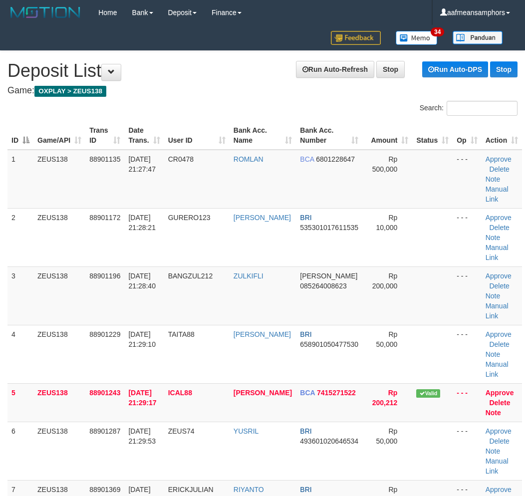
scroll to position [687, 0]
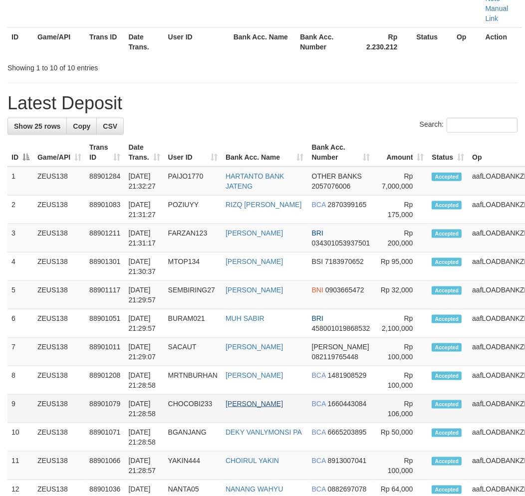
click at [228, 395] on td "[PERSON_NAME]" at bounding box center [265, 409] width 86 height 28
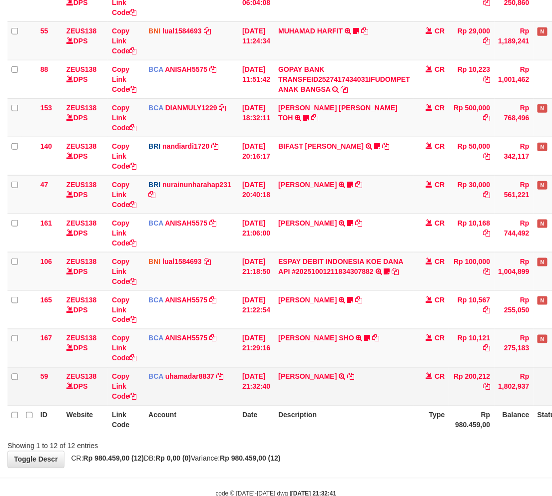
scroll to position [207, 0]
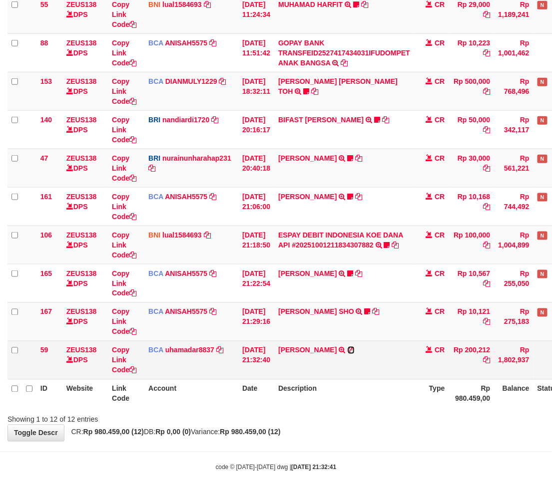
drag, startPoint x: 349, startPoint y: 350, endPoint x: 358, endPoint y: 350, distance: 9.0
click at [349, 350] on icon at bounding box center [351, 350] width 7 height 7
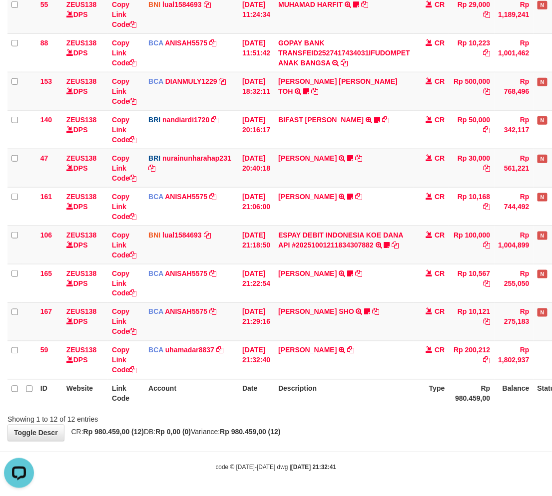
scroll to position [0, 0]
click at [366, 396] on th "Description" at bounding box center [344, 394] width 140 height 28
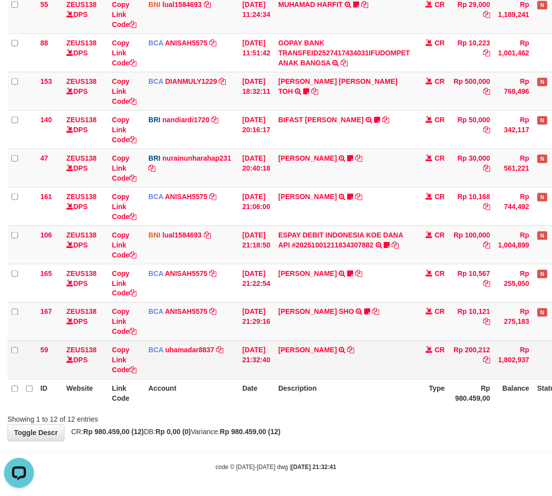
click at [392, 386] on th "Description" at bounding box center [344, 394] width 140 height 28
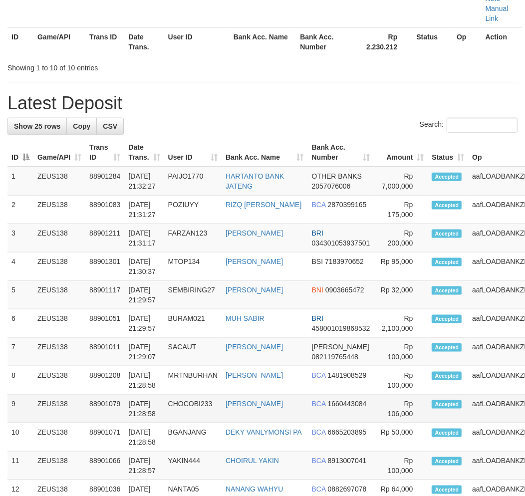
click at [260, 395] on tr "9 ZEUS138 88901079 [DATE] 21:28:58 CHOCOBI233 [PERSON_NAME] BCA 1660443084 Rp 1…" at bounding box center [295, 409] width 576 height 28
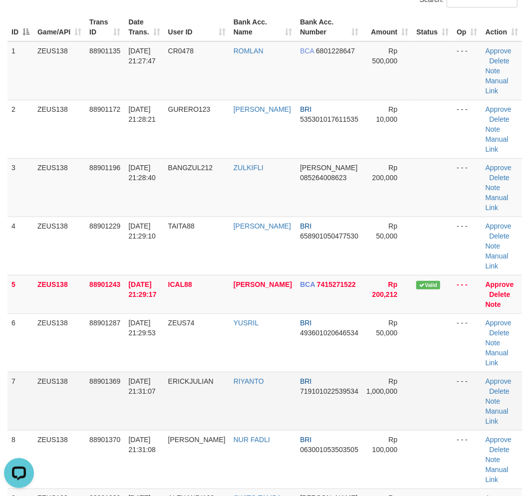
click at [210, 372] on td "ERICKJULIAN" at bounding box center [196, 401] width 65 height 58
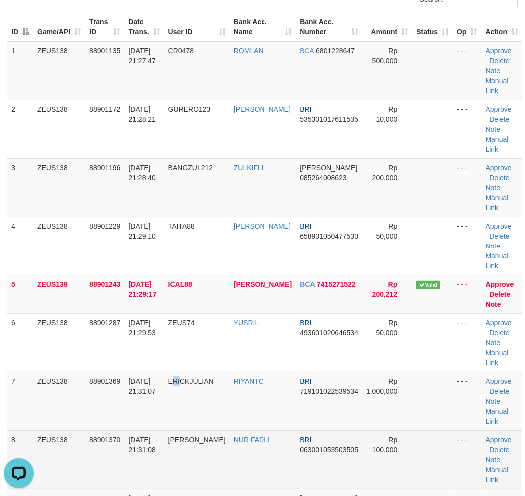
click at [178, 372] on td "ERICKJULIAN" at bounding box center [196, 401] width 65 height 58
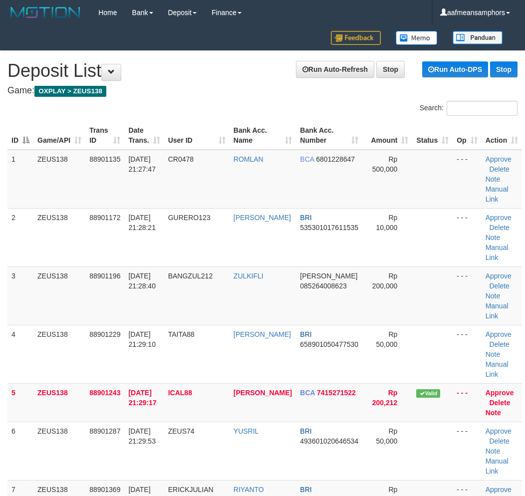
scroll to position [48, 0]
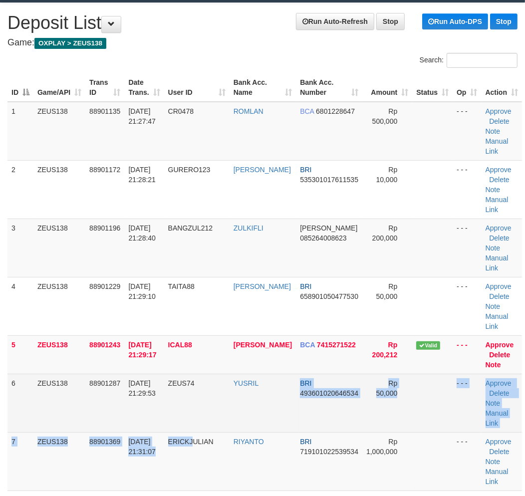
click at [256, 379] on tbody "1 ZEUS138 88901135 01/10/2025 21:27:47 CR0478 ROMLAN BCA 6801228647 Rp 500,000 …" at bounding box center [264, 384] width 515 height 565
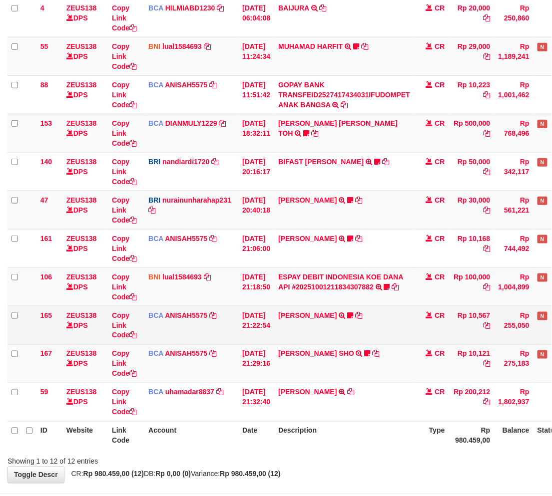
scroll to position [207, 0]
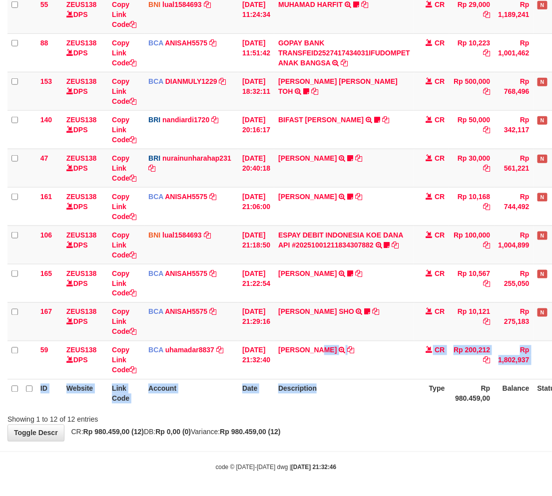
drag, startPoint x: 326, startPoint y: 384, endPoint x: 324, endPoint y: 390, distance: 7.0
click at [324, 390] on table "ID Website Link Code Account Date Description Type Amount Balance Status Action…" at bounding box center [305, 149] width 596 height 518
click at [330, 383] on th "Description" at bounding box center [344, 394] width 140 height 28
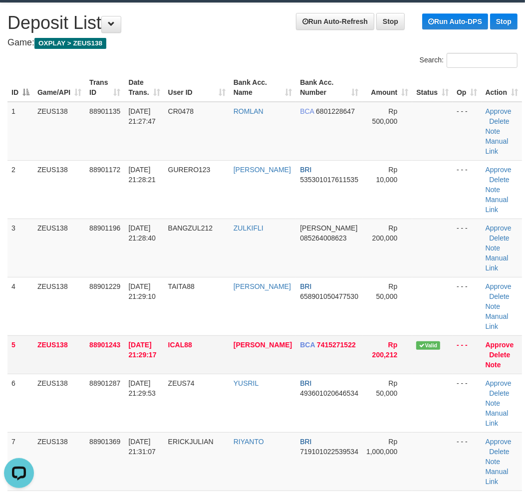
click at [140, 341] on span "01/10/2025 21:29:17" at bounding box center [142, 350] width 28 height 18
drag, startPoint x: 0, startPoint y: 297, endPoint x: -6, endPoint y: 297, distance: 6.5
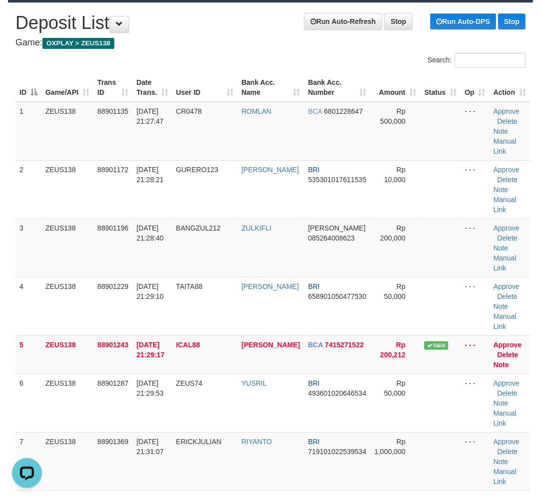
scroll to position [23, 0]
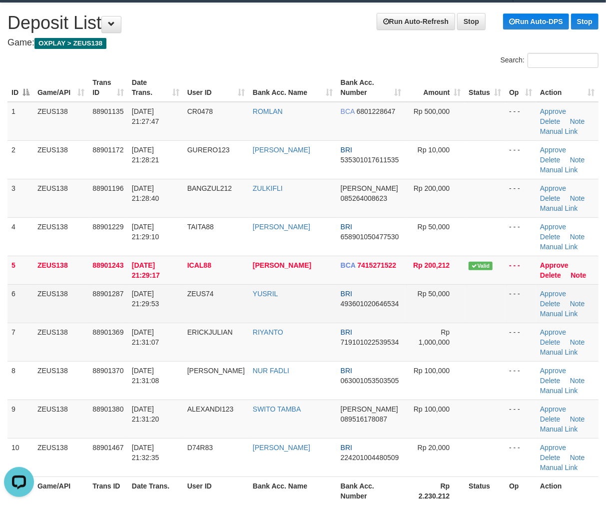
click at [236, 295] on td "ZEUS74" at bounding box center [215, 303] width 65 height 38
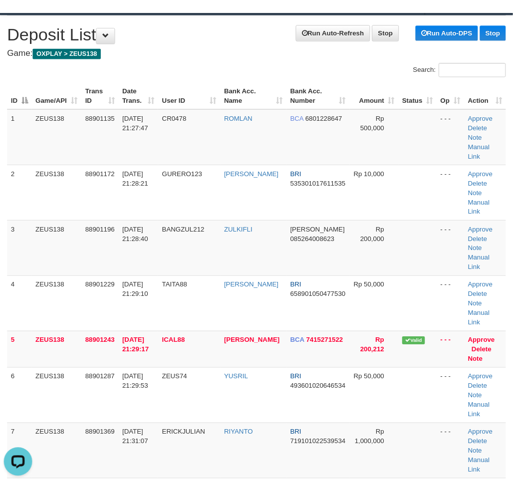
scroll to position [48, 0]
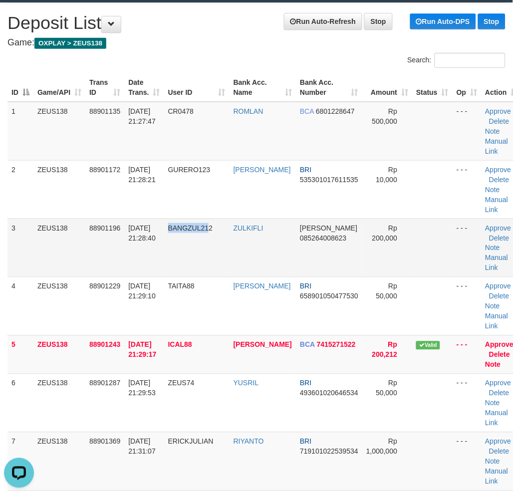
drag, startPoint x: 187, startPoint y: 280, endPoint x: 214, endPoint y: 279, distance: 27.0
click at [214, 277] on tr "3 ZEUS138 88901196 01/10/2025 21:28:40 BANGZUL212 ZULKIFLI DANA 085264008623 Rp…" at bounding box center [264, 248] width 515 height 58
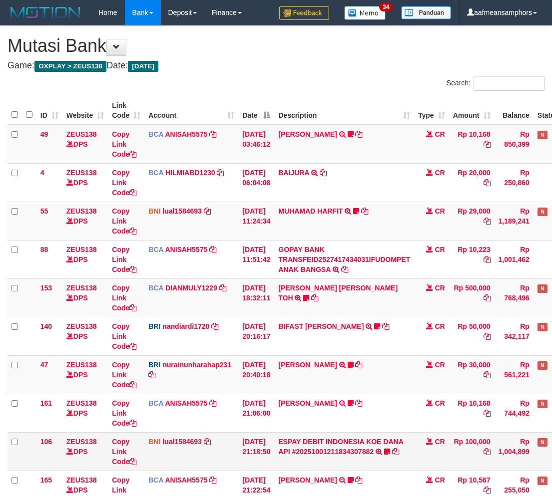
scroll to position [168, 0]
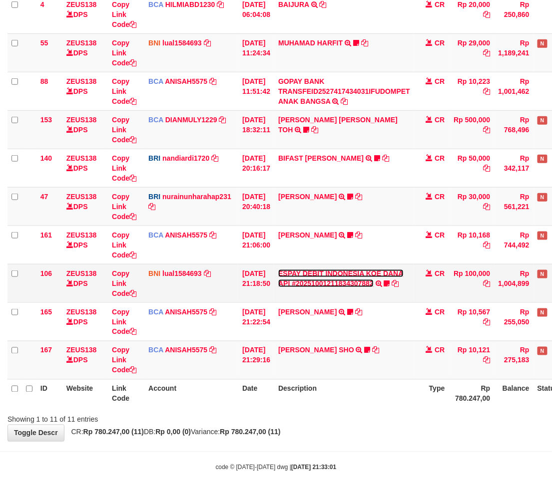
click at [345, 282] on link "ESPAY DEBIT INDONESIA KOE DANA API #20251001211834307882" at bounding box center [340, 279] width 125 height 18
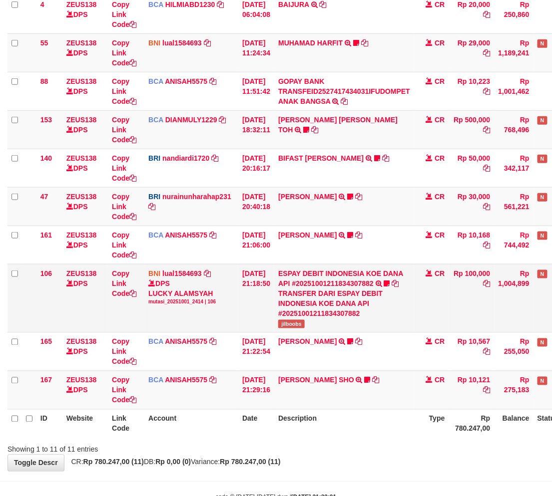
click at [299, 324] on span "jilboobs" at bounding box center [291, 324] width 26 height 8
copy span "jilboobs"
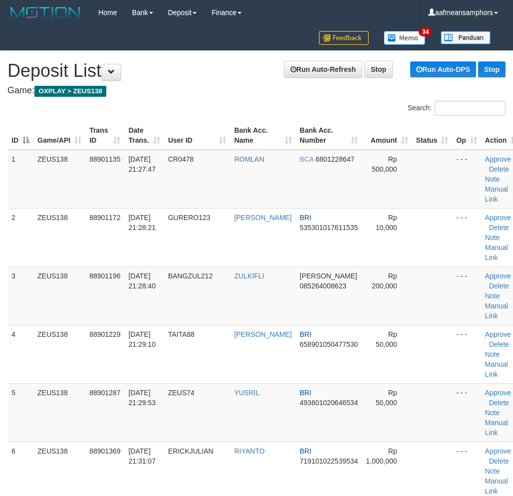
scroll to position [48, 0]
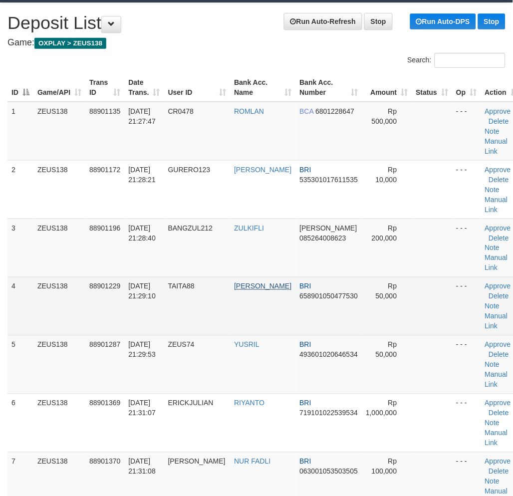
click at [237, 297] on tr "4 ZEUS138 88901229 01/10/2025 21:29:10 TAITA88 ANITA LUKIRNO BRI 65890105047753…" at bounding box center [264, 306] width 514 height 58
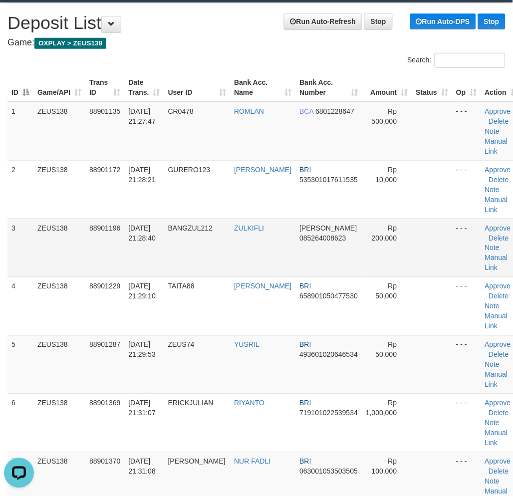
click at [151, 277] on td "[DATE] 21:28:40" at bounding box center [143, 248] width 39 height 58
click at [156, 277] on td "01/10/2025 21:28:40" at bounding box center [143, 248] width 39 height 58
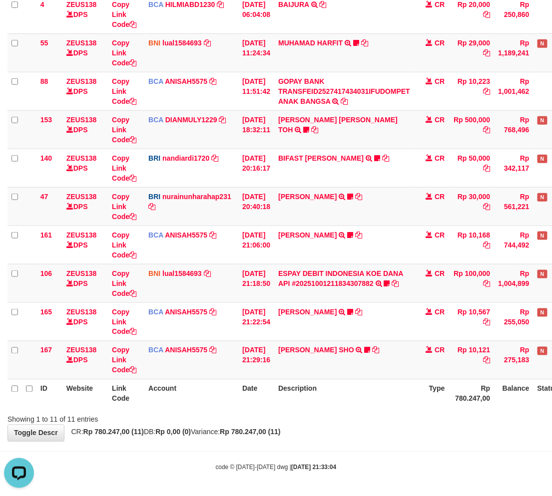
click at [352, 417] on div "Showing 1 to 11 of 11 entries" at bounding box center [276, 418] width 552 height 14
click at [350, 417] on div "Showing 1 to 11 of 11 entries" at bounding box center [276, 418] width 552 height 14
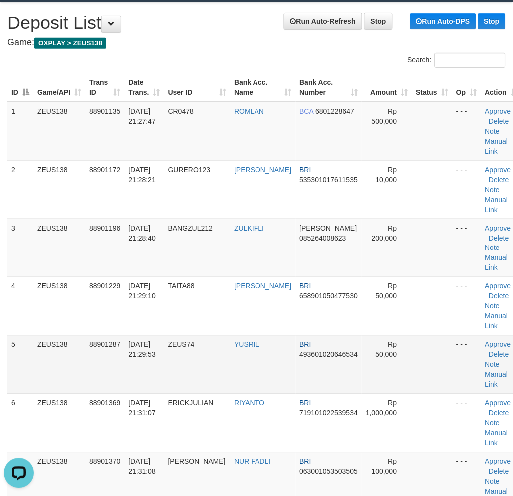
click at [141, 378] on td "[DATE] 21:29:53" at bounding box center [143, 365] width 39 height 58
drag, startPoint x: 142, startPoint y: 374, endPoint x: 100, endPoint y: 385, distance: 43.5
click at [142, 375] on td "[DATE] 21:29:53" at bounding box center [143, 365] width 39 height 58
click at [287, 348] on tr "5 ZEUS138 88901287 [DATE] 21:29:53 ZEUS74 YUSRIL BRI 493601020646534 Rp 50,000 …" at bounding box center [264, 365] width 514 height 58
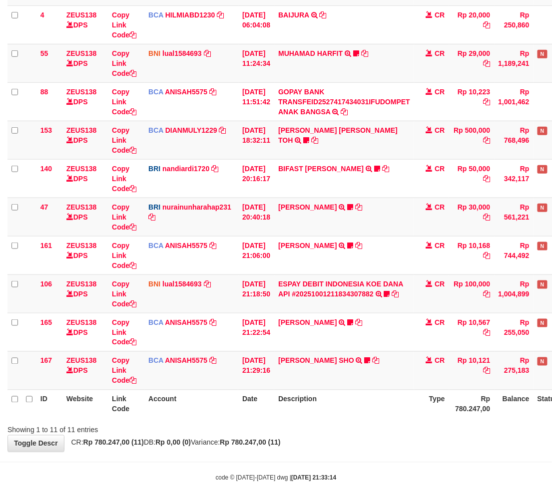
scroll to position [168, 0]
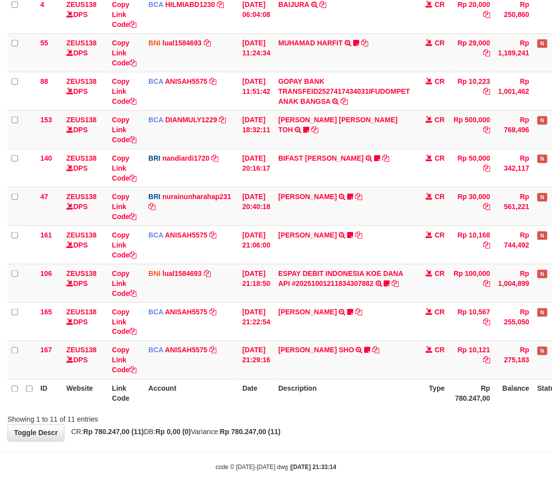
drag, startPoint x: 417, startPoint y: 390, endPoint x: 445, endPoint y: 382, distance: 29.1
click at [414, 390] on th "Description" at bounding box center [344, 394] width 140 height 28
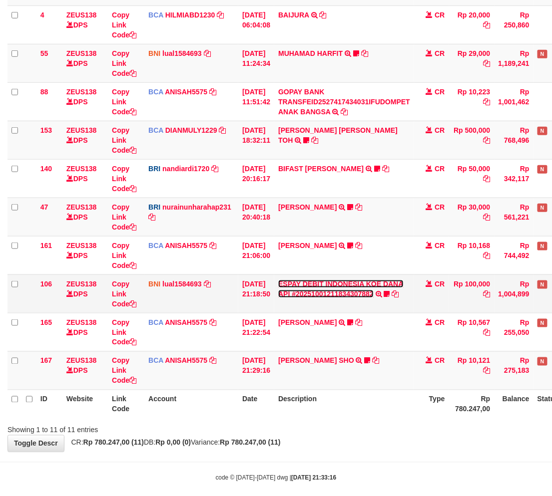
click at [365, 288] on link "ESPAY DEBIT INDONESIA KOE DANA API #20251001211834307882" at bounding box center [340, 289] width 125 height 18
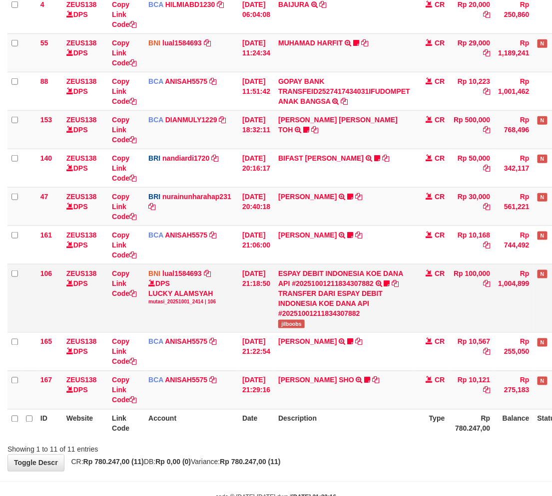
click at [291, 323] on span "jilboobs" at bounding box center [291, 324] width 26 height 8
copy span "jilboobs"
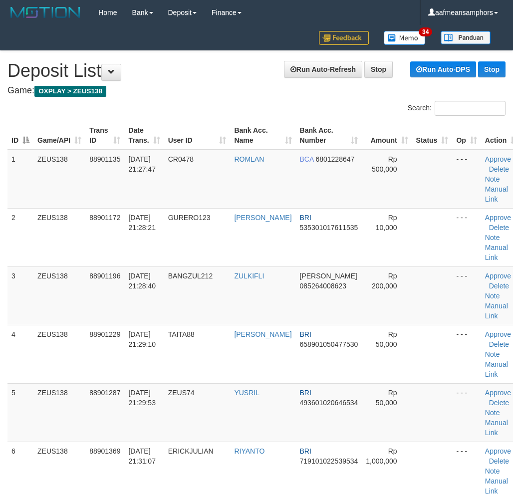
scroll to position [48, 0]
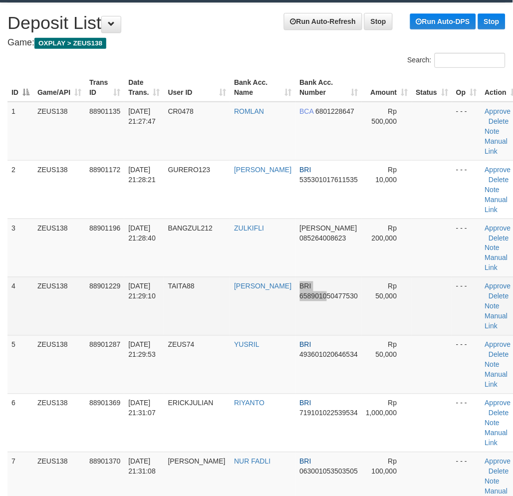
click at [312, 323] on tr "4 ZEUS138 88901229 [DATE] 21:29:10 TAITA88 [PERSON_NAME] BRI 658901050477530 Rp…" at bounding box center [264, 306] width 514 height 58
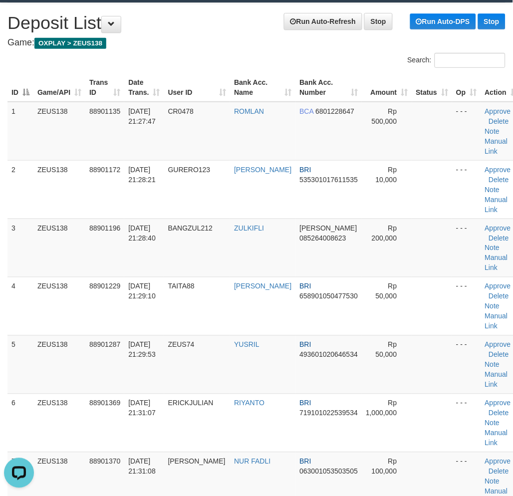
scroll to position [0, 0]
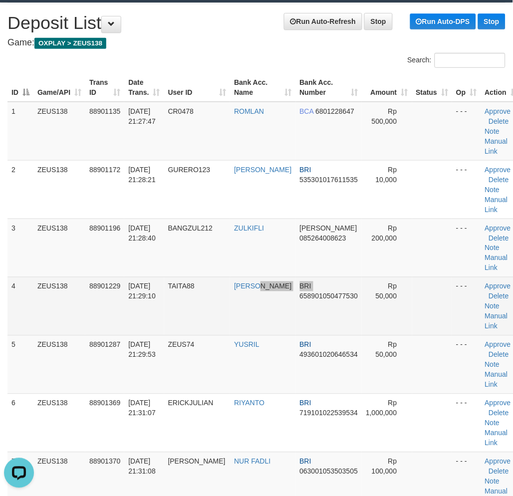
click at [284, 336] on tr "4 ZEUS138 88901229 [DATE] 21:29:10 TAITA88 [PERSON_NAME] BRI 658901050477530 Rp…" at bounding box center [264, 306] width 514 height 58
click at [215, 294] on td "TAITA88" at bounding box center [197, 306] width 66 height 58
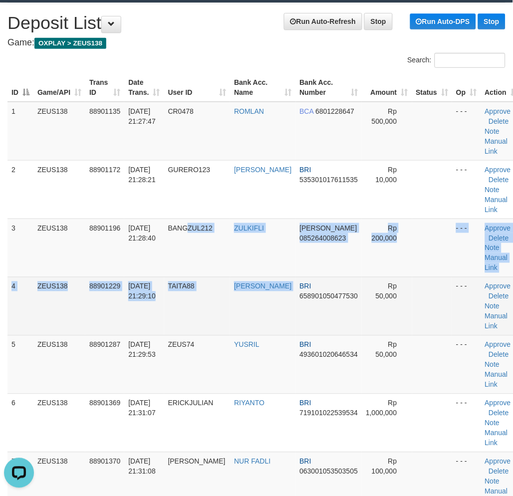
drag, startPoint x: 285, startPoint y: 291, endPoint x: 192, endPoint y: 287, distance: 93.0
click at [265, 291] on tbody "1 ZEUS138 88901135 [DATE] 21:27:47 CR0478 [GEOGRAPHIC_DATA] BCA 6801228647 Rp 5…" at bounding box center [264, 453] width 514 height 702
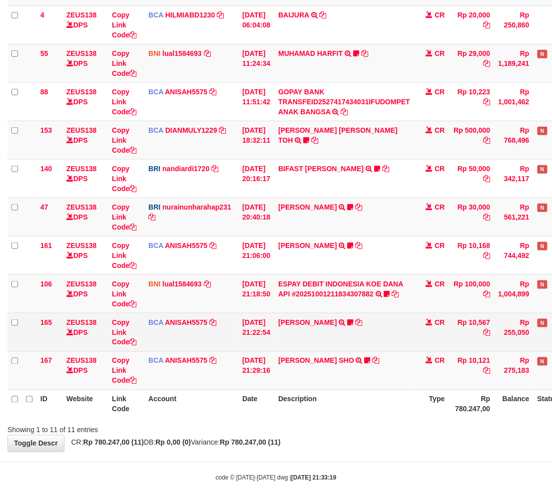
click at [291, 338] on td "TIFFANY MEIK TRSF E-BANKING CR 0110/FTSCY/WS95051 10567.002025100154053742 TRFD…" at bounding box center [344, 332] width 140 height 38
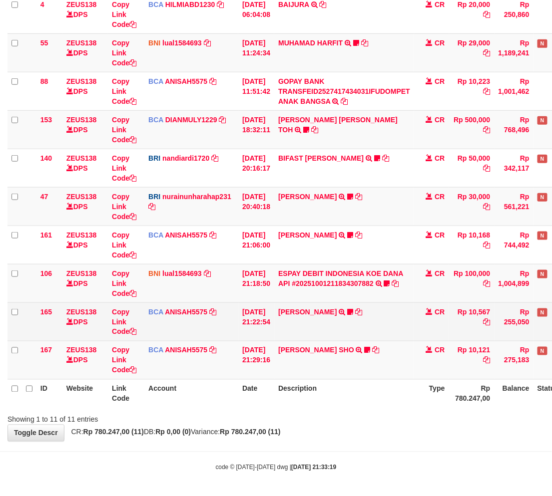
click at [300, 321] on td "TIFFANY MEIK TRSF E-BANKING CR 0110/FTSCY/WS95051 10567.002025100154053742 TRFD…" at bounding box center [344, 322] width 140 height 38
click at [303, 313] on link "[PERSON_NAME]" at bounding box center [307, 312] width 58 height 8
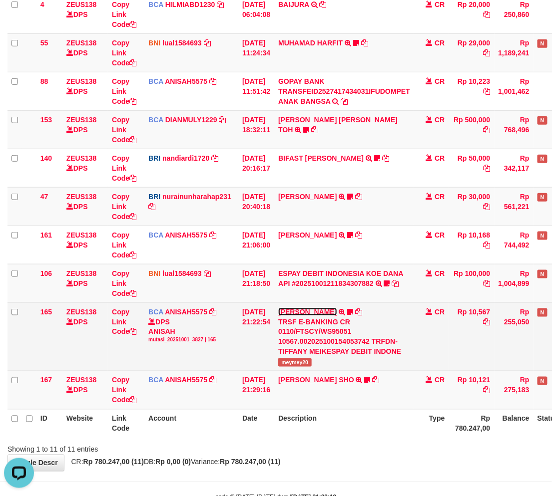
scroll to position [0, 0]
click at [293, 359] on span "meymey20" at bounding box center [294, 363] width 33 height 8
copy span "meymey20"
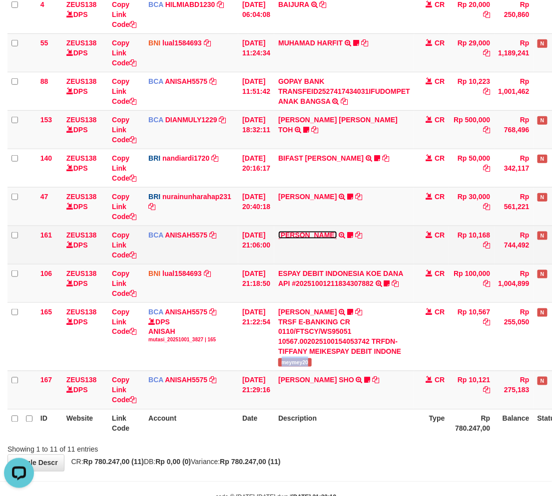
click at [316, 232] on link "[PERSON_NAME]" at bounding box center [307, 235] width 58 height 8
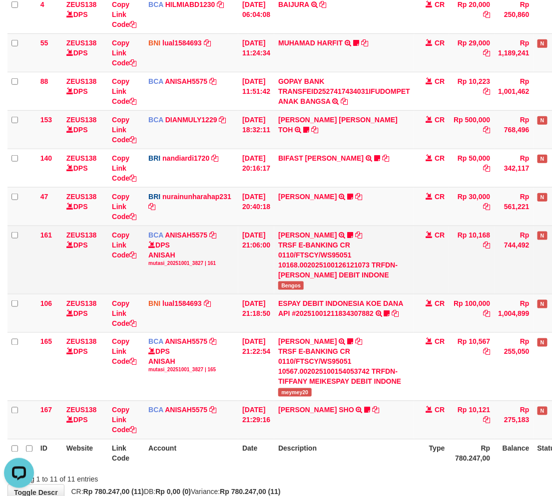
click at [297, 285] on span "Bengos" at bounding box center [290, 286] width 25 height 8
copy span "Bengos"
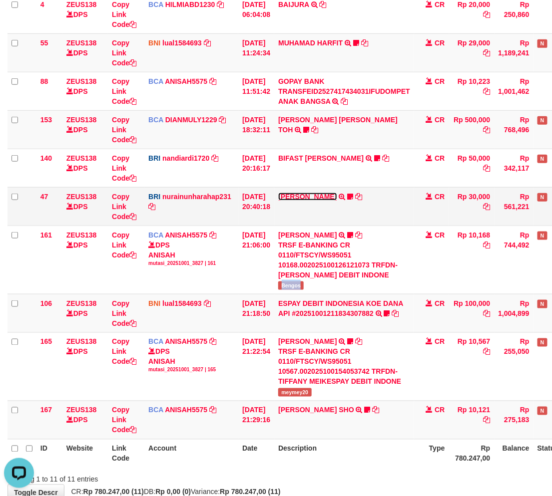
click at [303, 195] on link "RISAL WAHYUDI" at bounding box center [307, 197] width 58 height 8
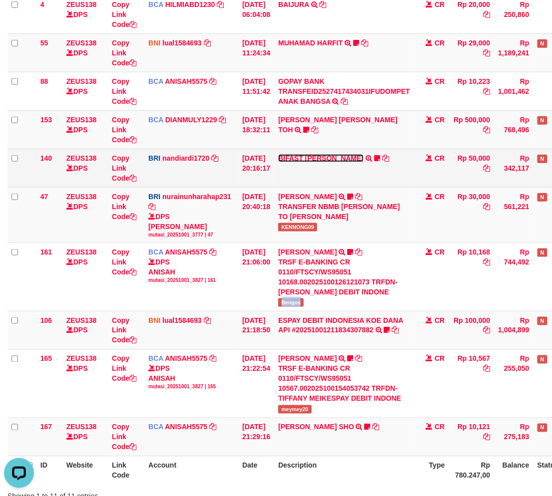
click at [315, 158] on link "BIFAST MUHAMMAD FIR" at bounding box center [320, 158] width 85 height 8
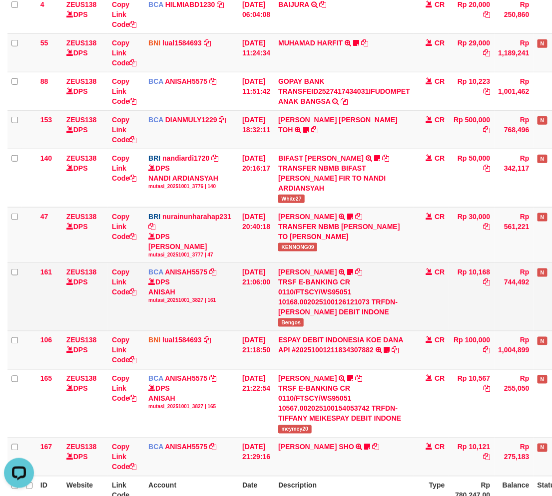
click at [377, 290] on div "TRSF E-BANKING CR 0110/FTSCY/WS95051 10168.002025100126121073 TRFDN-HANRI ATMAW…" at bounding box center [344, 297] width 132 height 40
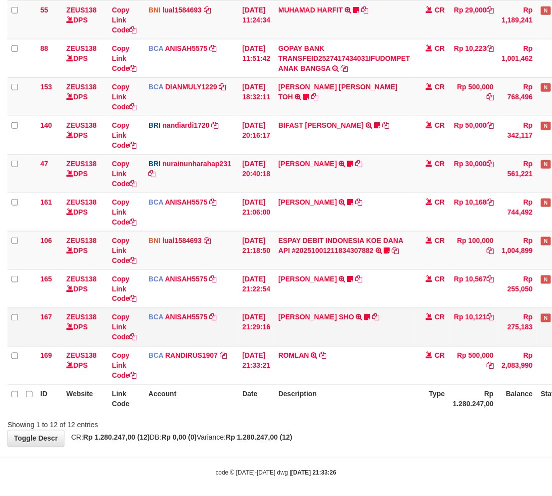
scroll to position [207, 0]
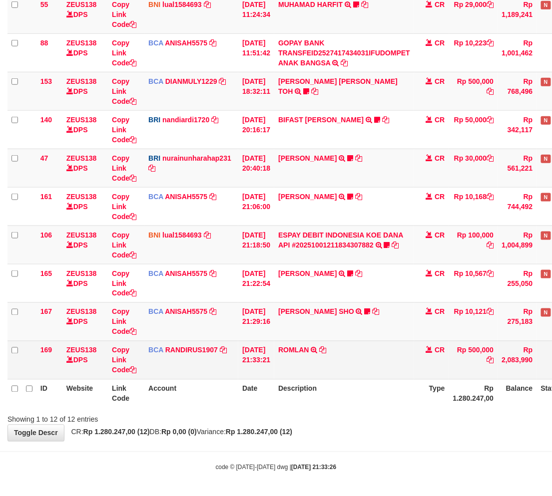
click at [355, 352] on td "ROMLAN TRSF E-BANKING CR 0110/FTSCY/WS95031 500000.00ROMLAN" at bounding box center [344, 360] width 140 height 38
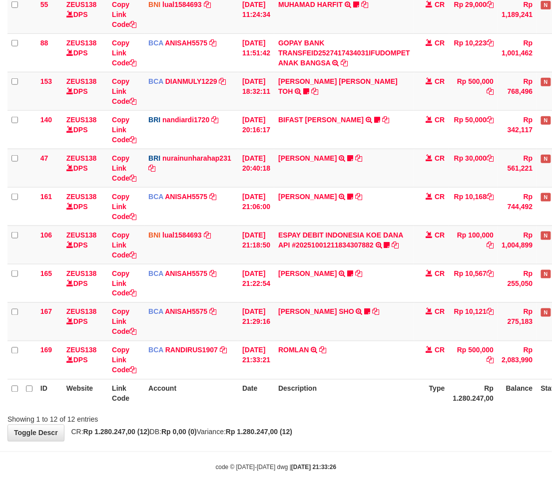
click at [392, 348] on td "ROMLAN TRSF E-BANKING CR 0110/FTSCY/WS95031 500000.00ROMLAN" at bounding box center [344, 360] width 140 height 38
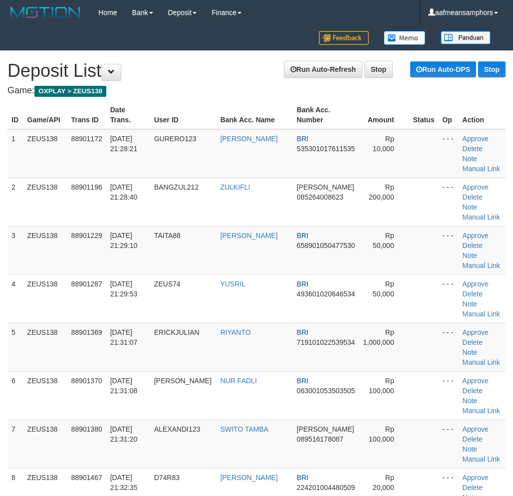
scroll to position [48, 0]
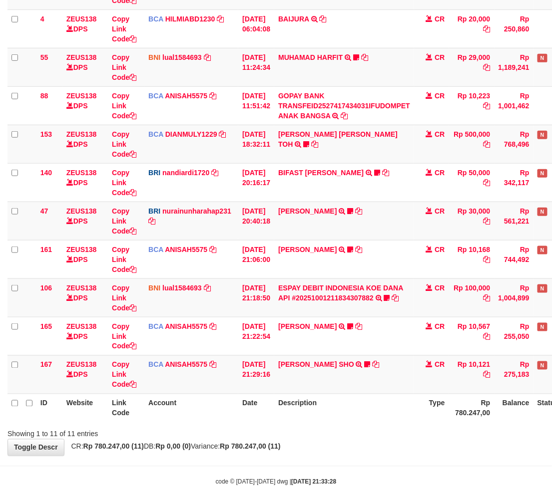
scroll to position [168, 0]
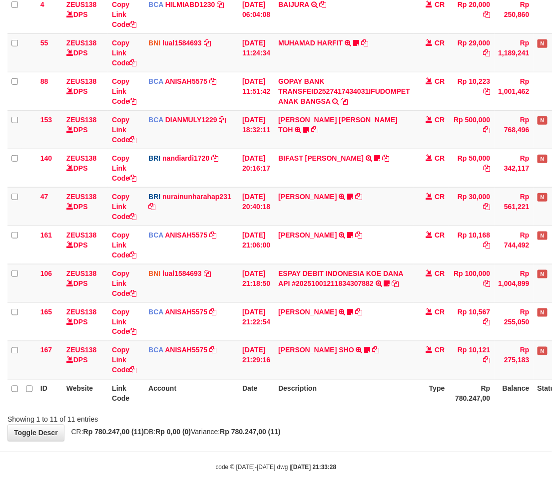
click at [376, 396] on th "Description" at bounding box center [344, 394] width 140 height 28
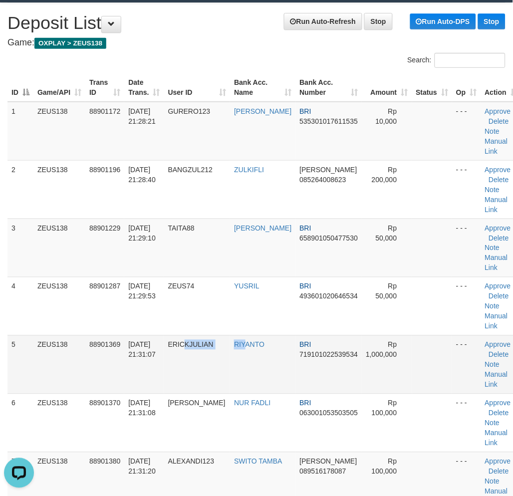
click at [251, 372] on tr "5 ZEUS138 88901369 01/10/2025 21:31:07 ERICKJULIAN RIYANTO BRI 719101022539534 …" at bounding box center [264, 365] width 514 height 58
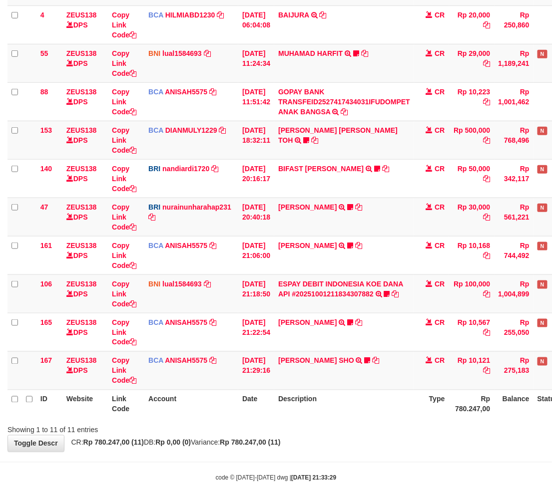
drag, startPoint x: 0, startPoint y: 0, endPoint x: 384, endPoint y: 391, distance: 547.4
click at [374, 391] on th "Description" at bounding box center [344, 404] width 140 height 28
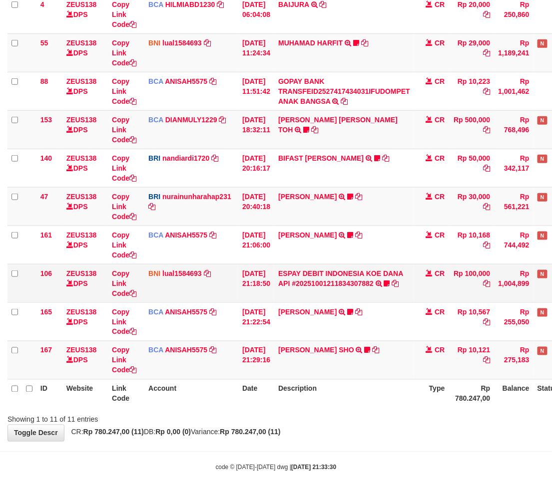
click at [345, 291] on td "ESPAY DEBIT INDONESIA KOE DANA API #20251001211834307882 TRANSFER DARI ESPAY DE…" at bounding box center [344, 283] width 140 height 38
click at [343, 282] on link "ESPAY DEBIT INDONESIA KOE DANA API #20251001211834307882" at bounding box center [340, 279] width 125 height 18
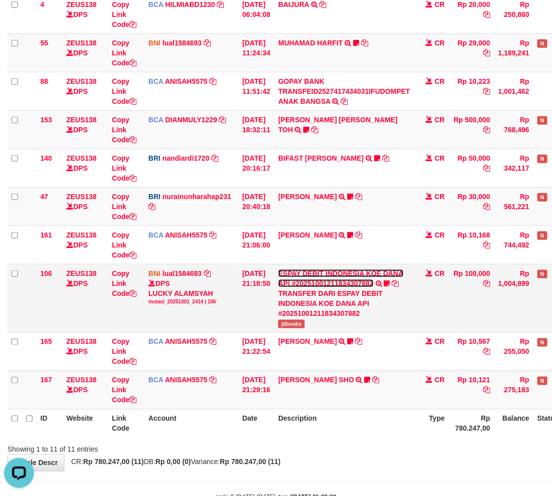
scroll to position [0, 0]
click at [293, 318] on td "ESPAY DEBIT INDONESIA KOE DANA API #20251001211834307882 TRANSFER DARI ESPAY DE…" at bounding box center [344, 298] width 140 height 68
copy span "jilboobs"
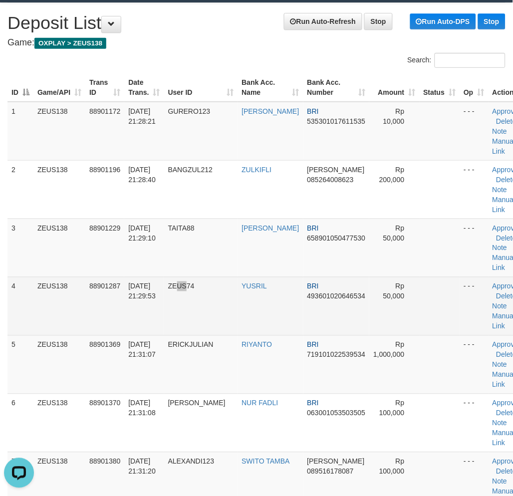
click at [192, 332] on td "ZEUS74" at bounding box center [201, 306] width 74 height 58
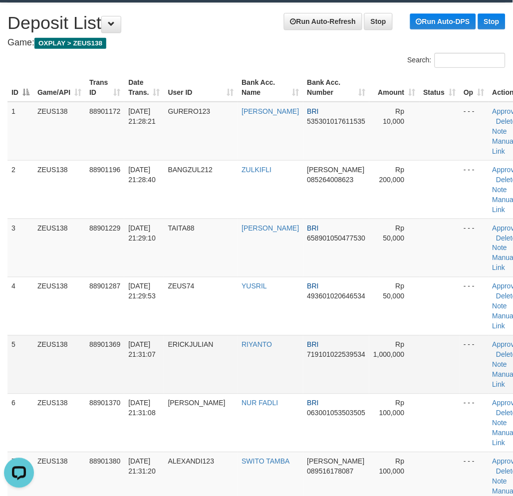
drag, startPoint x: 93, startPoint y: 422, endPoint x: 32, endPoint y: 379, distance: 74.5
click at [93, 422] on td "88901370" at bounding box center [104, 423] width 39 height 58
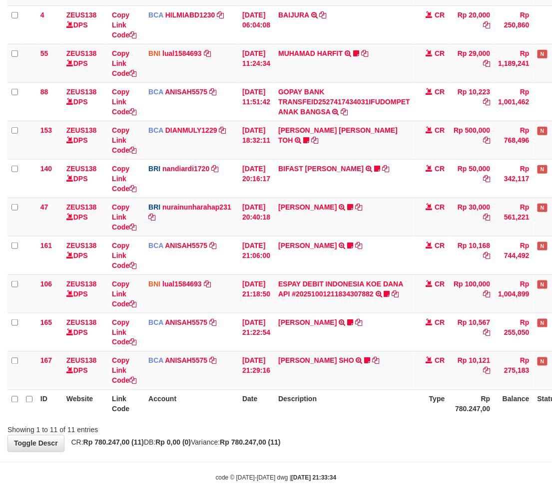
click at [330, 440] on div "**********" at bounding box center [276, 160] width 552 height 584
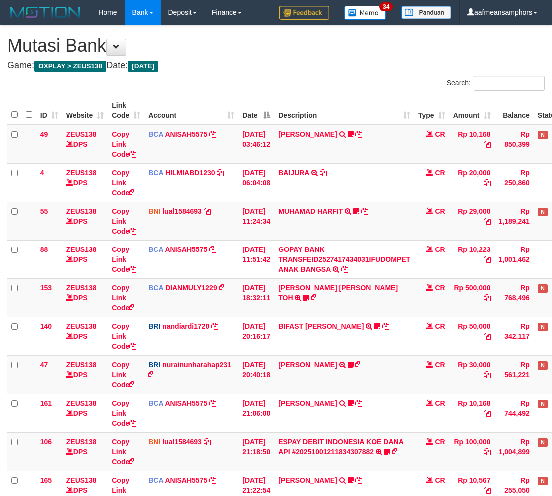
scroll to position [158, 0]
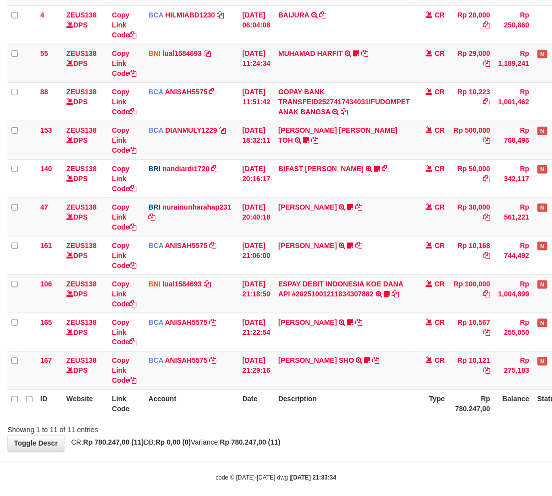
click at [330, 440] on div "**********" at bounding box center [276, 160] width 552 height 584
click at [328, 437] on div "**********" at bounding box center [276, 160] width 552 height 584
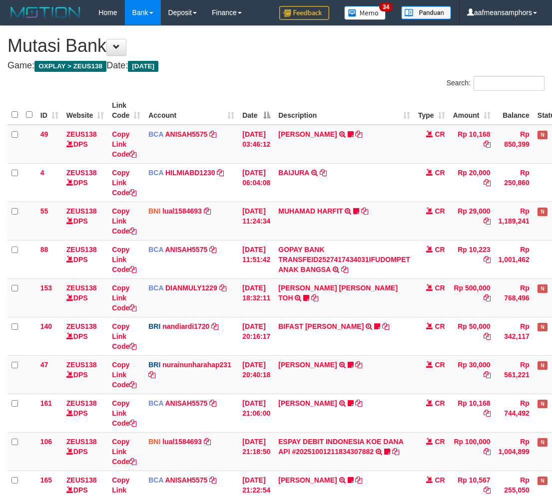
scroll to position [158, 0]
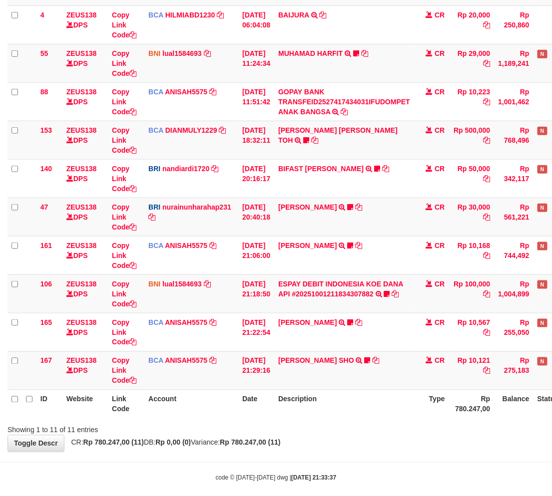
drag, startPoint x: 311, startPoint y: 477, endPoint x: 338, endPoint y: 453, distance: 35.8
click at [311, 477] on strong "[DATE] 21:33:37" at bounding box center [313, 478] width 45 height 7
click at [367, 432] on div "Showing 1 to 11 of 11 entries" at bounding box center [276, 429] width 552 height 14
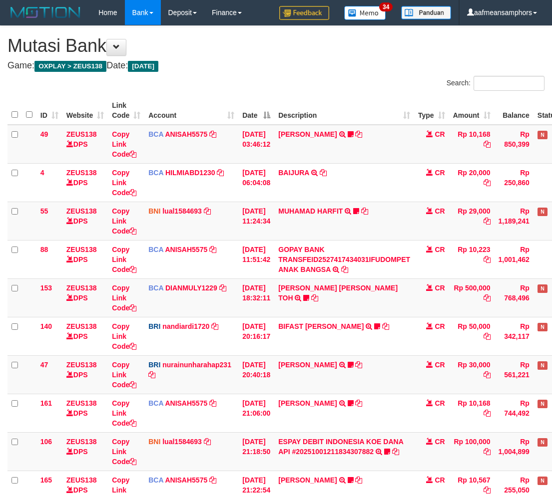
scroll to position [158, 0]
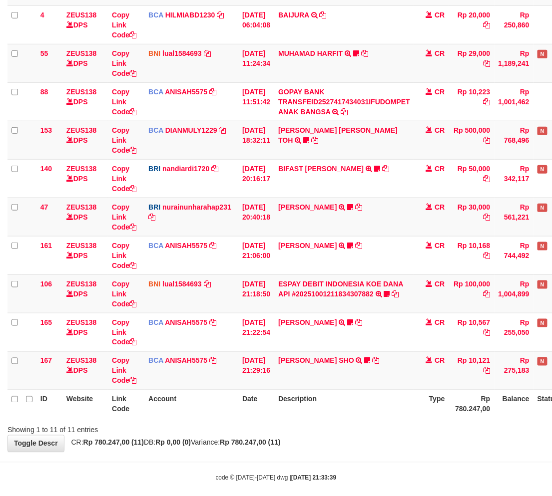
drag, startPoint x: 350, startPoint y: 411, endPoint x: 356, endPoint y: 407, distance: 7.1
click at [352, 412] on th "Description" at bounding box center [344, 404] width 140 height 28
click at [355, 404] on th "Description" at bounding box center [344, 404] width 140 height 28
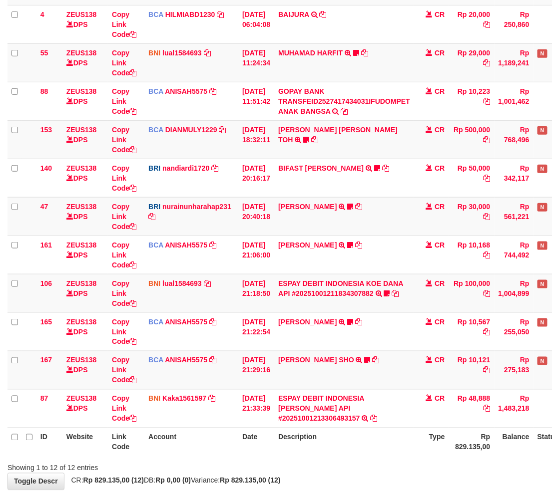
scroll to position [207, 0]
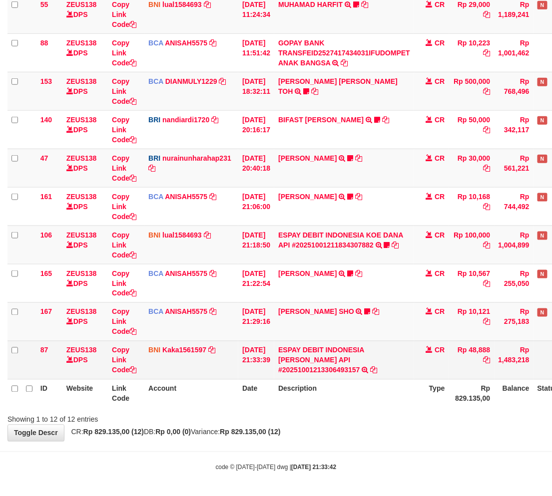
click at [478, 347] on td "Rp 48,888" at bounding box center [471, 360] width 45 height 38
click at [486, 353] on td "Rp 48,888" at bounding box center [471, 360] width 45 height 38
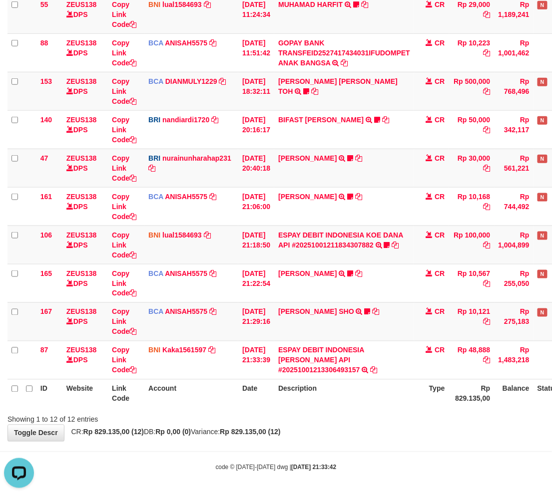
click at [394, 422] on div "Showing 1 to 12 of 12 entries" at bounding box center [276, 418] width 552 height 14
drag, startPoint x: 393, startPoint y: 422, endPoint x: 406, endPoint y: 408, distance: 18.7
click at [385, 421] on div "Showing 1 to 12 of 12 entries" at bounding box center [276, 418] width 552 height 14
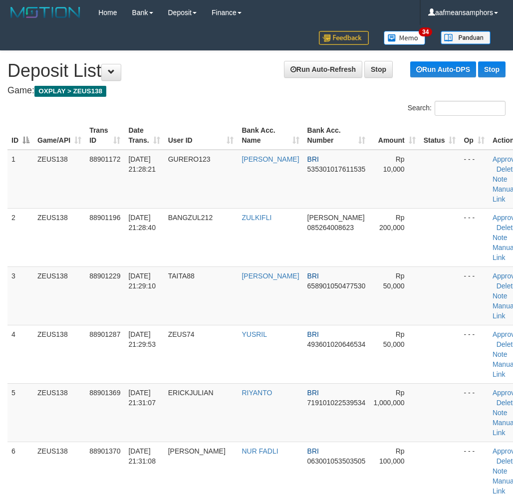
scroll to position [48, 0]
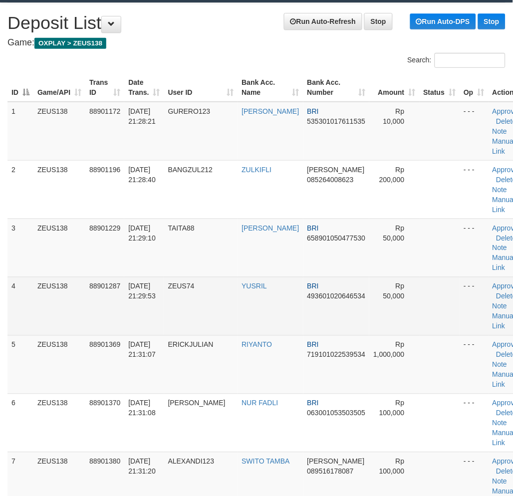
drag, startPoint x: 246, startPoint y: 348, endPoint x: 385, endPoint y: 328, distance: 140.3
click at [265, 348] on td "RIYANTO" at bounding box center [270, 365] width 65 height 58
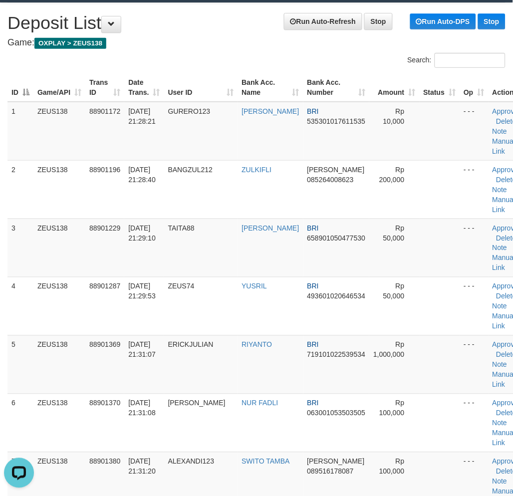
scroll to position [572, 0]
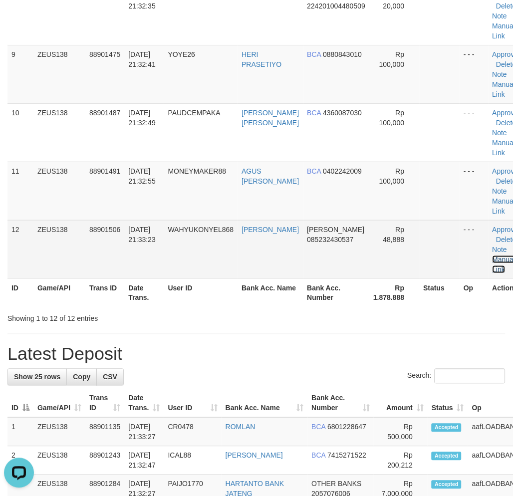
drag, startPoint x: 488, startPoint y: 268, endPoint x: 473, endPoint y: 270, distance: 15.1
click at [493, 268] on link "Manual Link" at bounding box center [504, 265] width 23 height 18
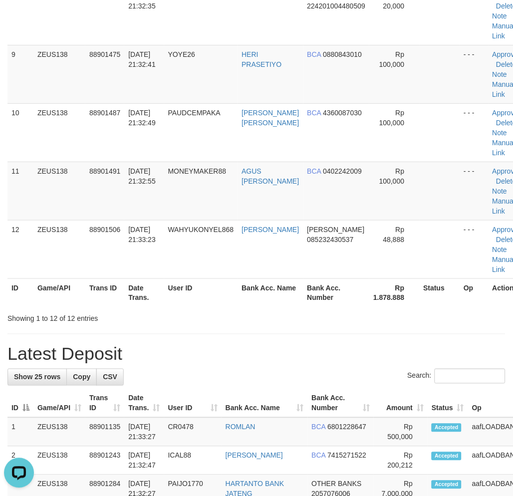
drag, startPoint x: 302, startPoint y: 321, endPoint x: 117, endPoint y: 337, distance: 185.5
click at [317, 322] on div "Showing 1 to 12 of 12 entries" at bounding box center [256, 317] width 513 height 14
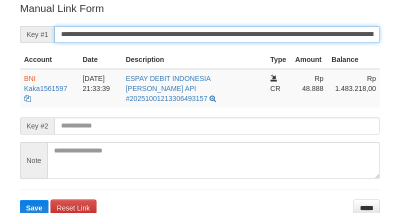
click at [214, 36] on input "**********" at bounding box center [216, 34] width 325 height 17
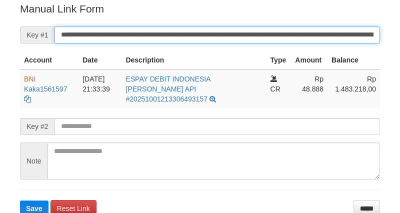
click at [20, 200] on button "Save" at bounding box center [34, 208] width 28 height 16
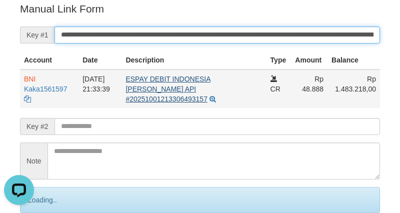
scroll to position [0, 0]
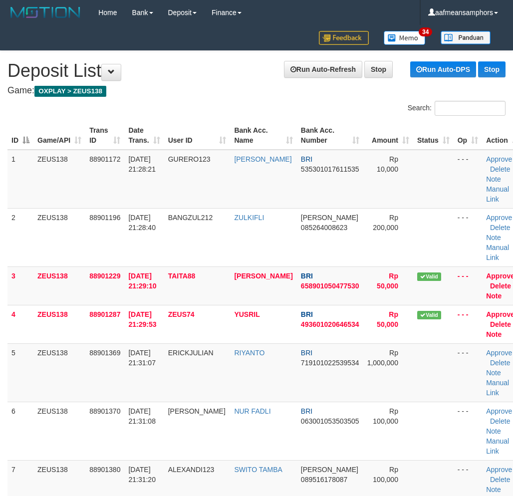
scroll to position [710, 0]
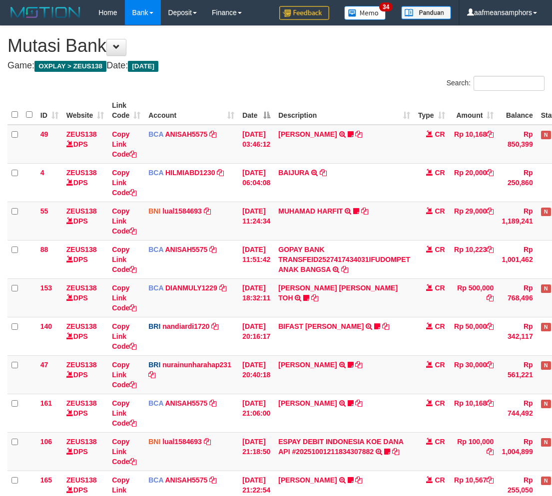
scroll to position [206, 0]
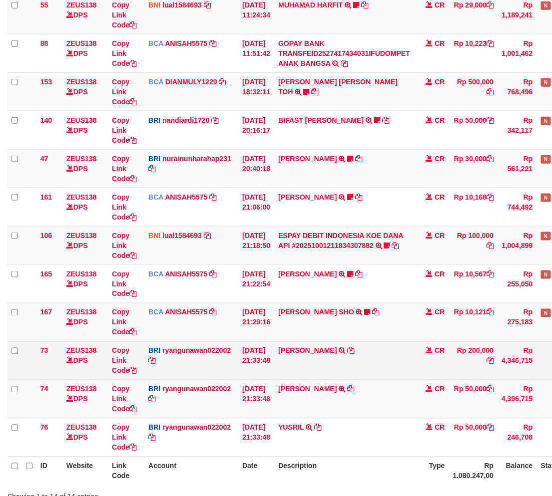
click at [322, 342] on td "DANA ZULKIFLI TRANSFER NBMB DANA ZULKIFLI TO RYAN GUNAWAN" at bounding box center [344, 361] width 140 height 38
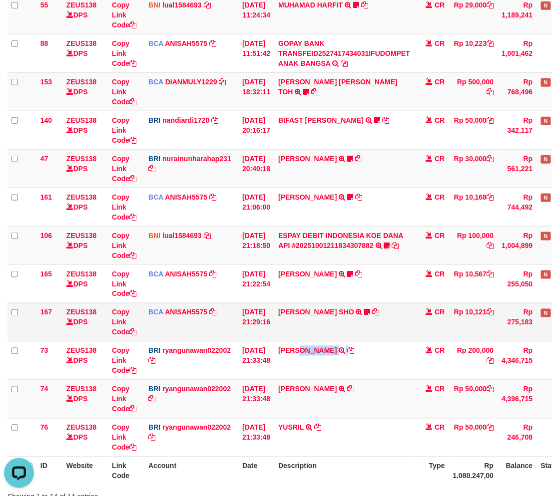
scroll to position [0, 0]
copy td "ZULKIFLI"
click at [391, 476] on th "Description" at bounding box center [344, 471] width 140 height 28
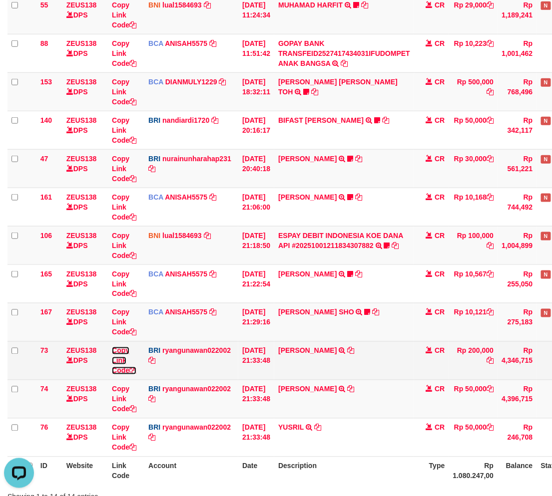
click at [116, 361] on link "Copy Link Code" at bounding box center [124, 361] width 24 height 28
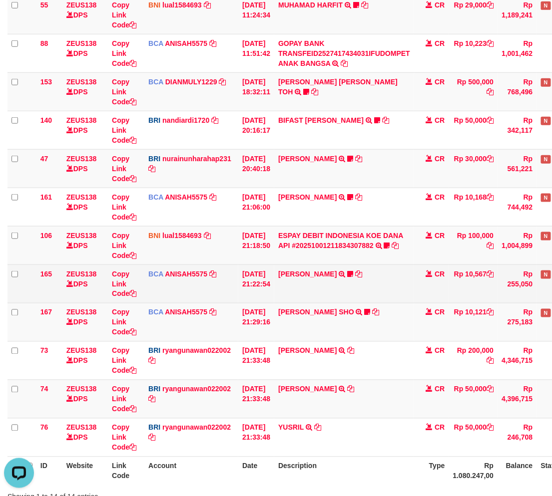
scroll to position [126, 0]
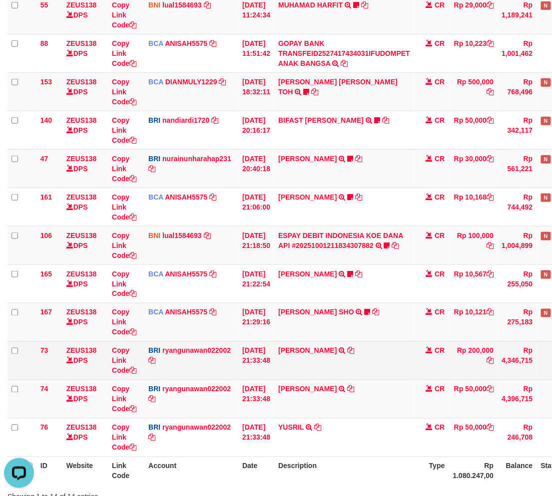
click at [410, 352] on td "DANA ZULKIFLI TRANSFER NBMB DANA ZULKIFLI TO RYAN GUNAWAN" at bounding box center [344, 361] width 140 height 38
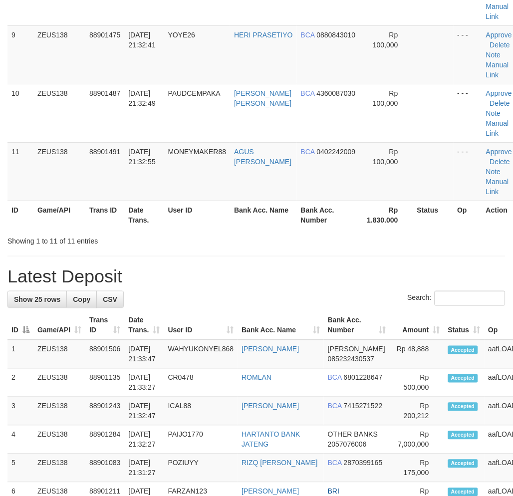
scroll to position [572, 0]
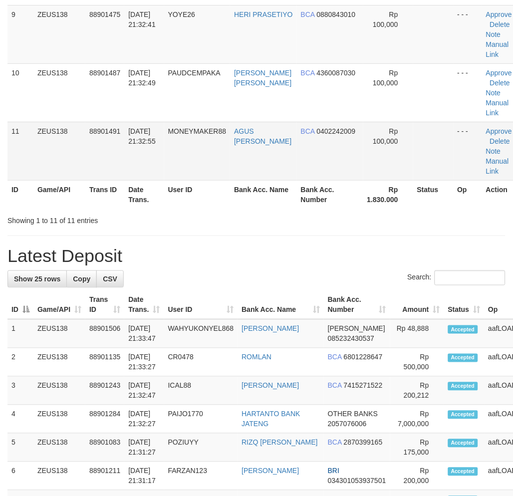
drag, startPoint x: 270, startPoint y: 302, endPoint x: 307, endPoint y: 166, distance: 140.8
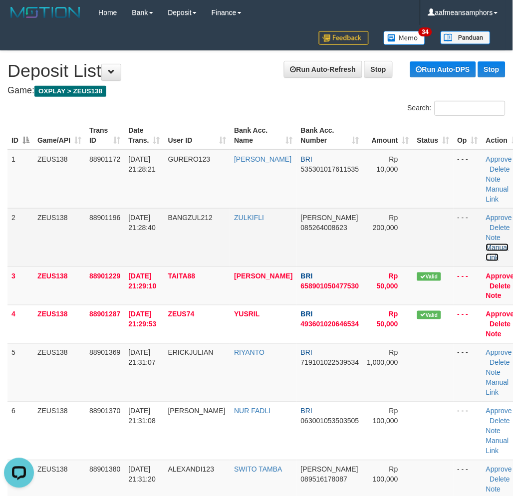
click at [486, 255] on link "Manual Link" at bounding box center [497, 253] width 23 height 18
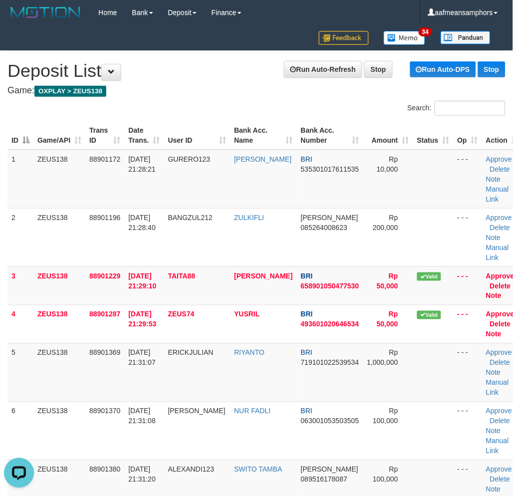
drag, startPoint x: 153, startPoint y: 380, endPoint x: 0, endPoint y: 373, distance: 152.5
click at [143, 378] on td "[DATE] 21:31:07" at bounding box center [143, 373] width 39 height 58
drag, startPoint x: 207, startPoint y: 397, endPoint x: 3, endPoint y: 410, distance: 204.7
click at [201, 395] on td "ERICKJULIAN" at bounding box center [197, 373] width 66 height 58
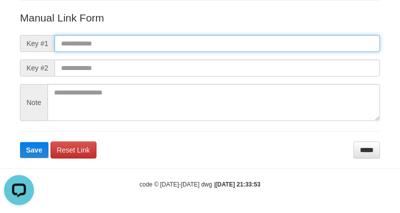
paste input "**********"
click at [302, 46] on input "text" at bounding box center [216, 43] width 325 height 17
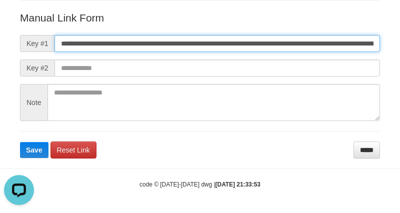
scroll to position [0, 575]
type input "**********"
click at [20, 142] on button "Save" at bounding box center [34, 150] width 28 height 16
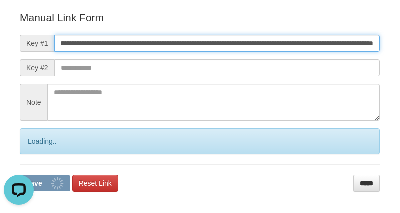
click at [20, 175] on button "Save" at bounding box center [45, 183] width 50 height 16
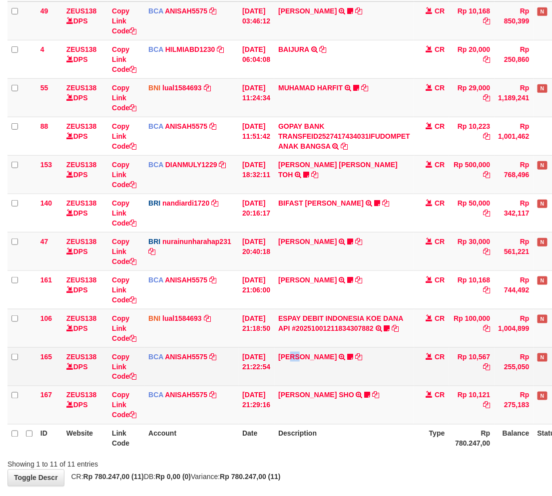
click at [294, 376] on td "TIFFANY MEIK TRSF E-BANKING CR 0110/FTSCY/WS95051 10567.002025100154053742 TRFD…" at bounding box center [344, 367] width 140 height 38
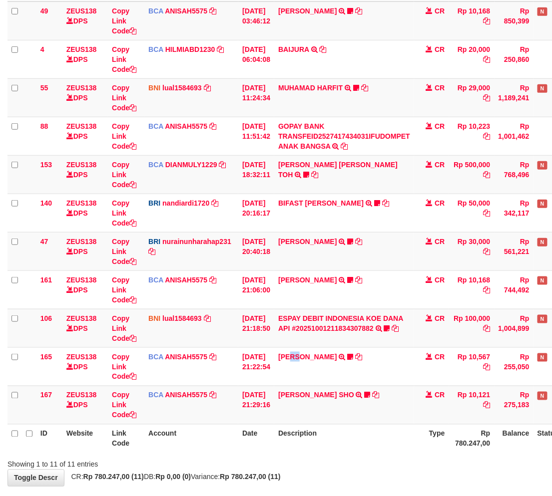
scroll to position [160, 0]
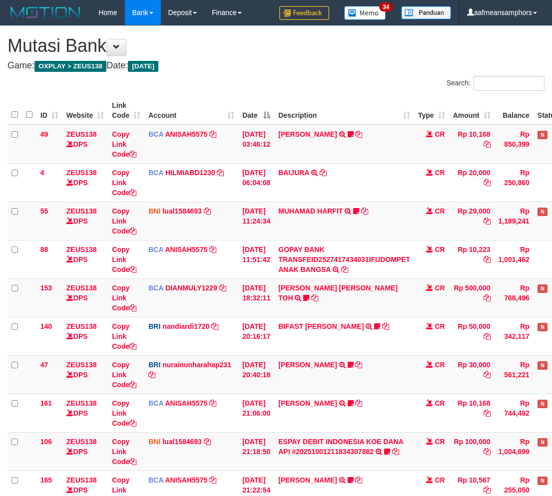
scroll to position [140, 0]
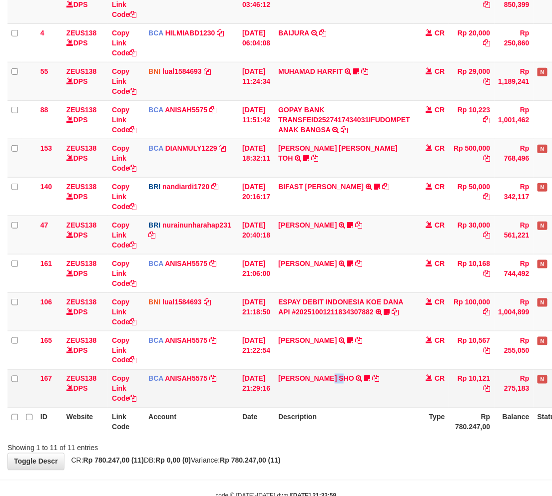
click at [345, 394] on td "[PERSON_NAME] SHO TRSF E-BANKING CR 0110/FTSCY/WS95271 10121.00[PERSON_NAME]" at bounding box center [344, 389] width 140 height 38
drag, startPoint x: 331, startPoint y: 387, endPoint x: 371, endPoint y: 388, distance: 40.0
click at [331, 387] on td "[PERSON_NAME] SHO TRSF E-BANKING CR 0110/FTSCY/WS95271 10121.00[PERSON_NAME]" at bounding box center [344, 389] width 140 height 38
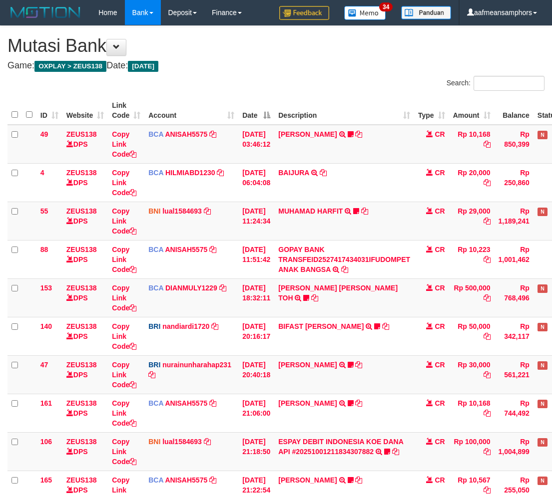
scroll to position [140, 0]
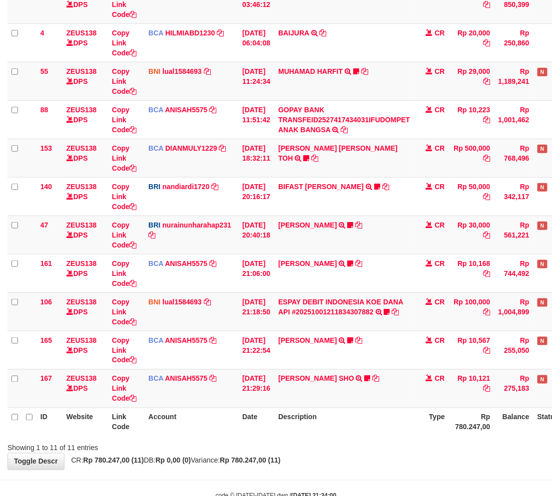
click at [334, 423] on th "Description" at bounding box center [344, 422] width 140 height 28
click at [245, 425] on th "Date" at bounding box center [256, 422] width 36 height 28
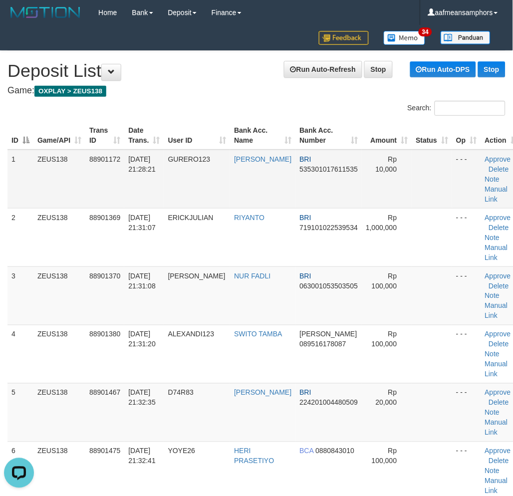
click at [152, 183] on td "01/10/2025 21:28:21" at bounding box center [143, 179] width 39 height 59
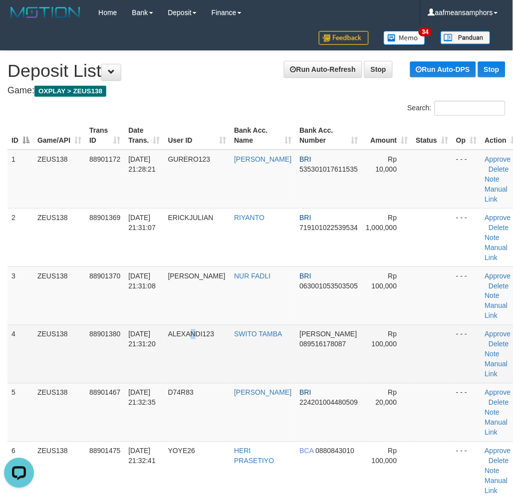
click at [197, 384] on td "ALEXANDI123" at bounding box center [197, 354] width 66 height 58
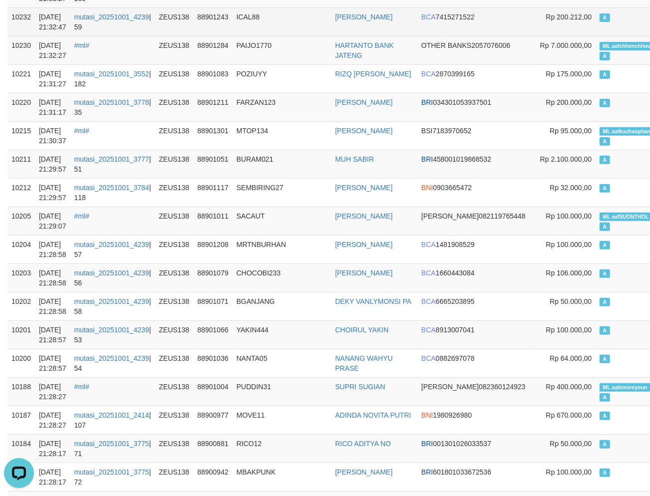
scroll to position [277, 0]
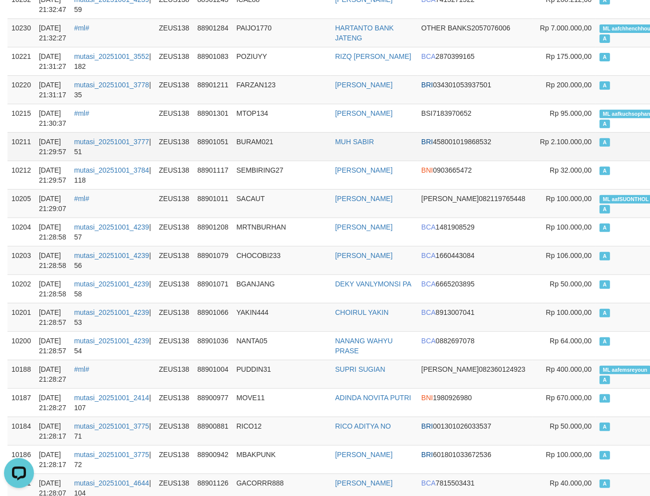
click at [286, 138] on td "BURAM021" at bounding box center [282, 146] width 99 height 28
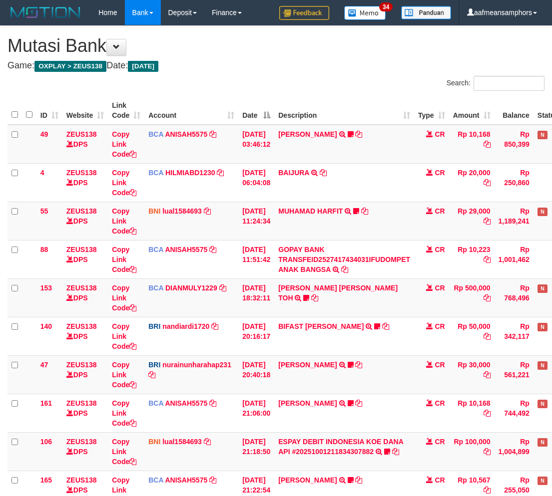
scroll to position [140, 0]
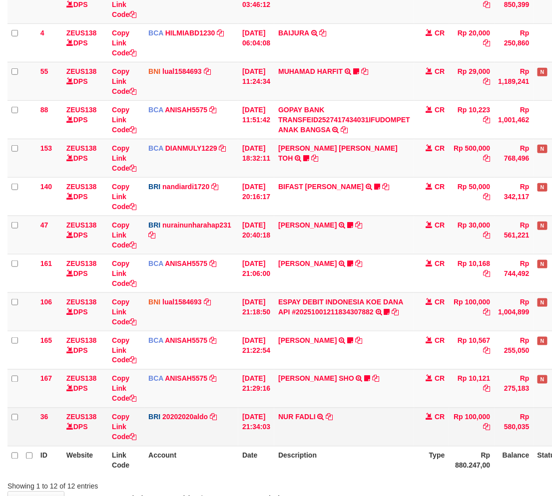
click at [335, 430] on td "NUR FADLI TRANSFER NBMB NUR FADLI TO [PERSON_NAME]" at bounding box center [344, 427] width 140 height 38
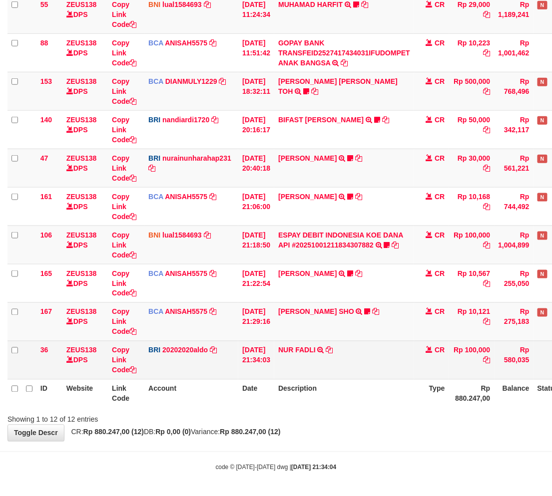
scroll to position [207, 0]
click at [321, 364] on td "NUR FADLI TRANSFER NBMB NUR FADLI TO REVALDO SAGITA" at bounding box center [344, 360] width 140 height 38
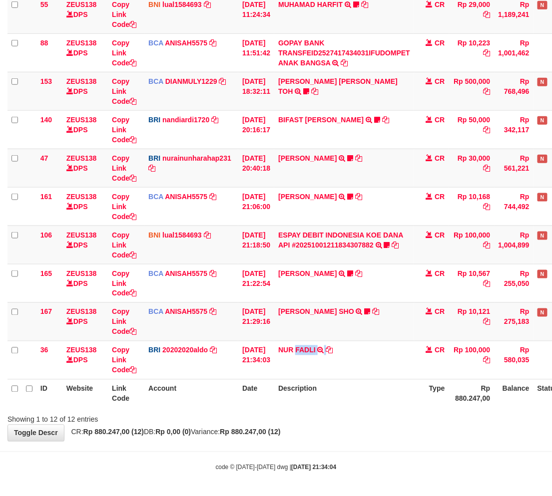
copy td "FADLI"
click at [414, 392] on th "Description" at bounding box center [344, 394] width 140 height 28
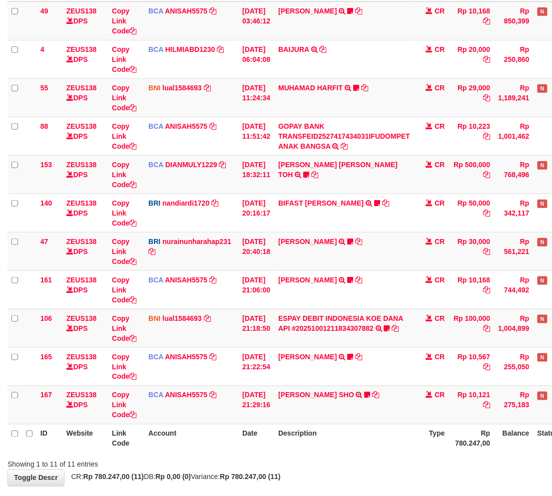
click at [401, 387] on td "MUHAMMAD HIQNI SHO TRSF E-BANKING CR 0110/FTSCY/WS95271 10121.00MUHAMMAD HIQNI …" at bounding box center [344, 405] width 140 height 38
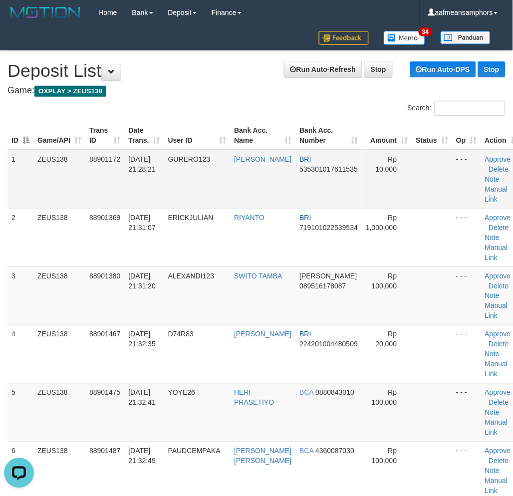
click at [160, 192] on td "01/10/2025 21:28:21" at bounding box center [143, 179] width 39 height 59
click at [158, 182] on td "01/10/2025 21:28:21" at bounding box center [143, 179] width 39 height 59
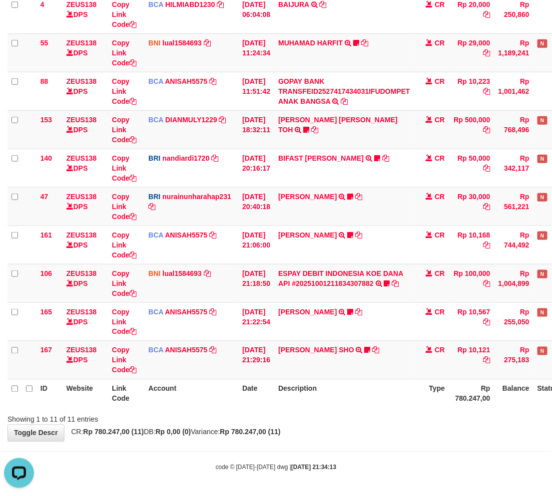
click at [293, 425] on div "**********" at bounding box center [276, 150] width 552 height 584
click at [210, 425] on div "**********" at bounding box center [276, 150] width 552 height 584
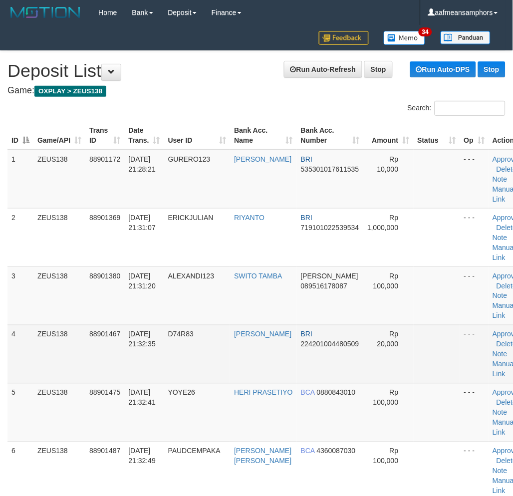
click at [82, 340] on td "ZEUS138" at bounding box center [59, 354] width 52 height 58
click at [102, 339] on span "88901467" at bounding box center [104, 335] width 31 height 8
click at [101, 339] on span "88901467" at bounding box center [104, 335] width 31 height 8
click at [134, 337] on td "01/10/2025 21:32:35" at bounding box center [143, 354] width 39 height 58
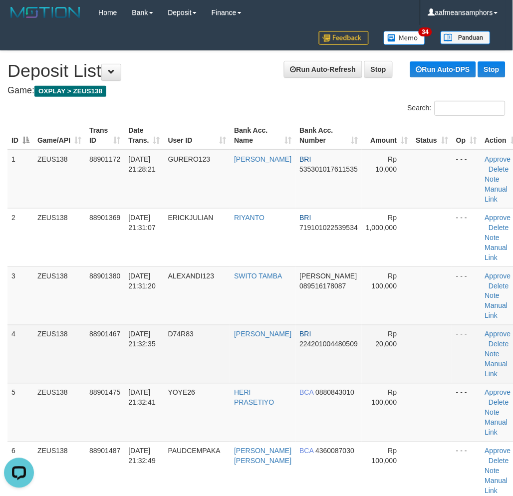
click at [184, 377] on td "D74R83" at bounding box center [197, 354] width 66 height 58
click at [187, 369] on td "D74R83" at bounding box center [197, 354] width 66 height 58
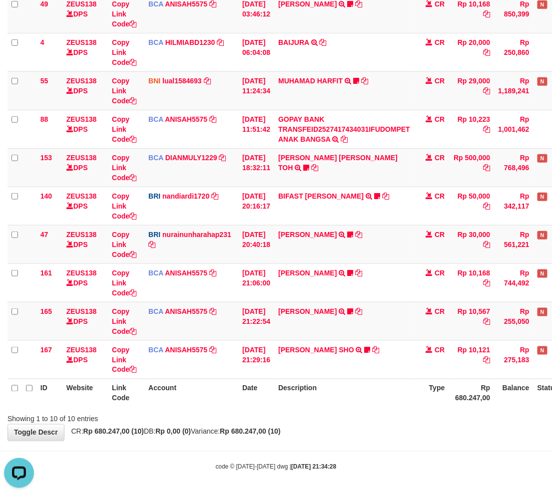
click at [322, 400] on th "Description" at bounding box center [344, 393] width 140 height 28
click at [317, 447] on body "Toggle navigation Home Bank Account List Load By Website Group [OXPLAY] ZEUS138…" at bounding box center [276, 183] width 552 height 627
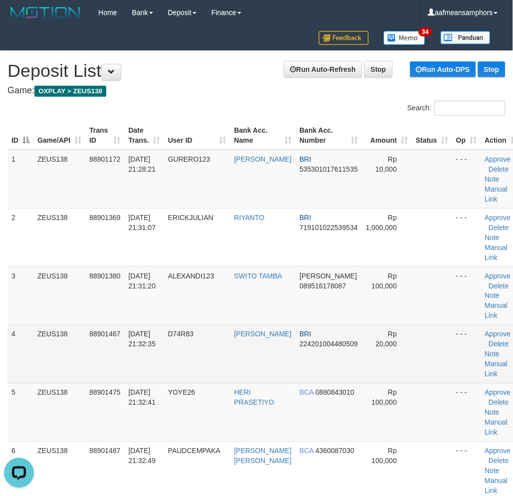
drag, startPoint x: 270, startPoint y: 345, endPoint x: 263, endPoint y: 343, distance: 7.6
click at [270, 344] on td "[PERSON_NAME]" at bounding box center [262, 354] width 65 height 58
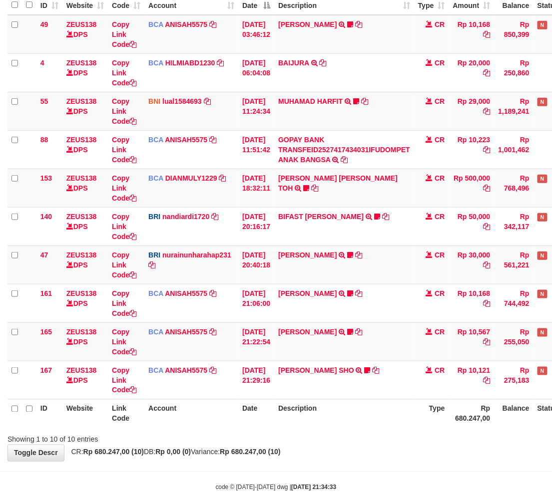
scroll to position [130, 0]
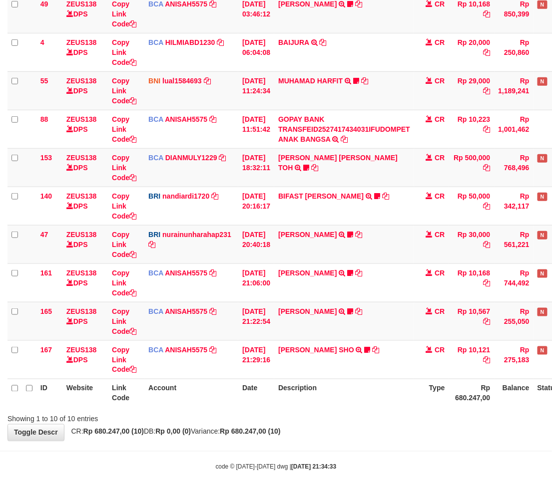
click at [345, 433] on div "**********" at bounding box center [276, 168] width 552 height 545
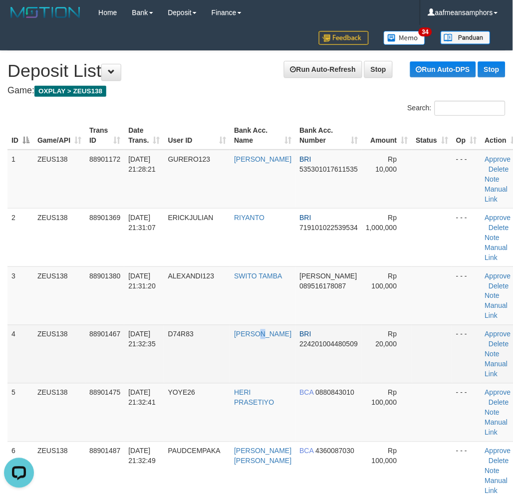
drag, startPoint x: 241, startPoint y: 376, endPoint x: 225, endPoint y: 375, distance: 16.5
click at [241, 376] on td "JAROT NUGROHO" at bounding box center [262, 354] width 65 height 58
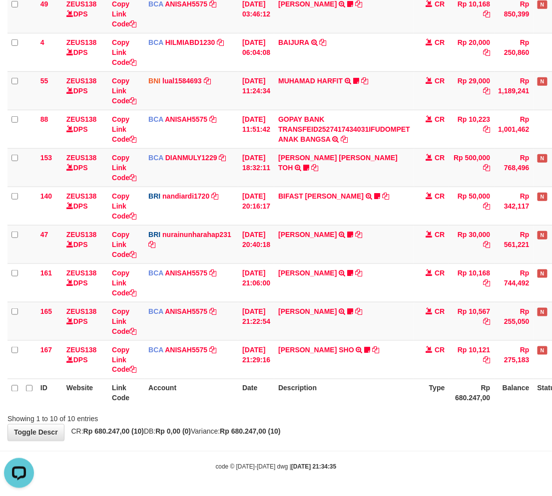
click at [386, 416] on div "Showing 1 to 10 of 10 entries" at bounding box center [276, 418] width 552 height 14
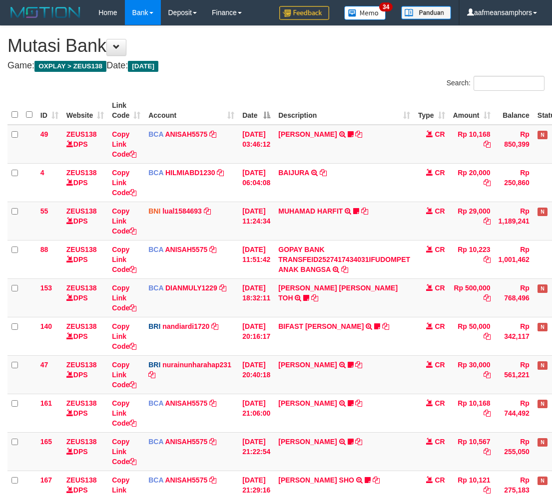
scroll to position [110, 0]
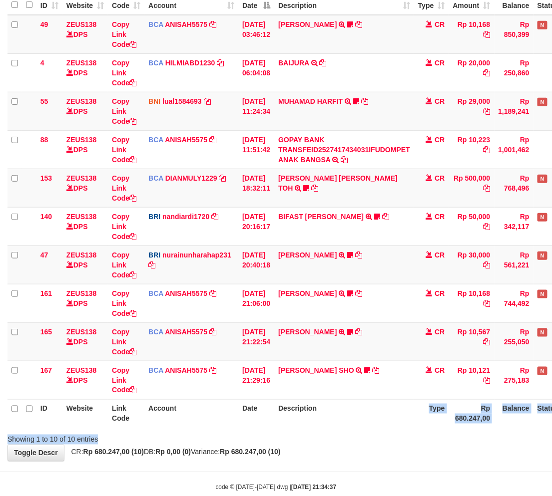
click at [375, 441] on div "Search: ID Website Link Code Account Date Description Type Amount Balance Statu…" at bounding box center [275, 205] width 537 height 479
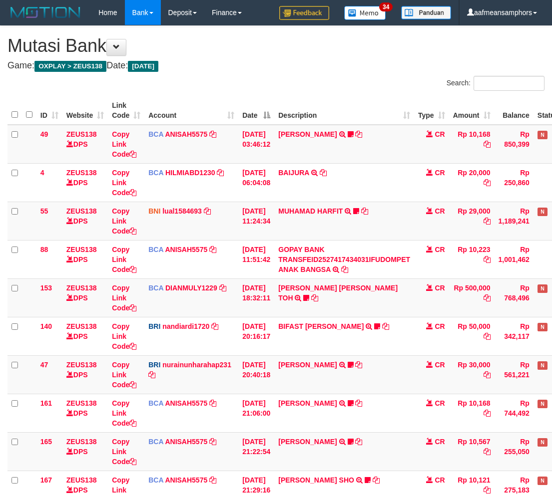
scroll to position [110, 0]
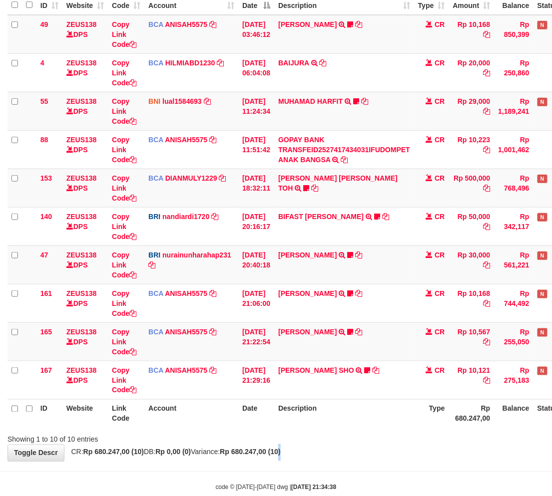
click at [307, 448] on div "**********" at bounding box center [276, 188] width 552 height 545
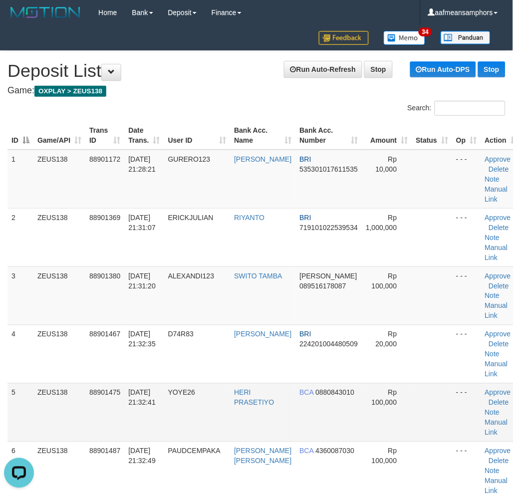
drag, startPoint x: 146, startPoint y: 446, endPoint x: 116, endPoint y: 440, distance: 31.2
click at [142, 442] on td "01/10/2025 21:32:41" at bounding box center [143, 413] width 39 height 58
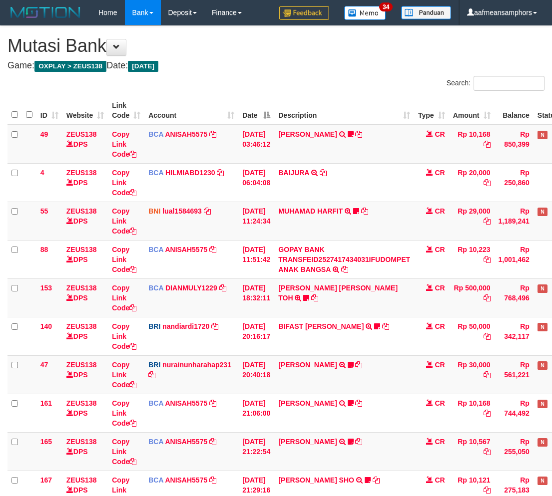
scroll to position [110, 0]
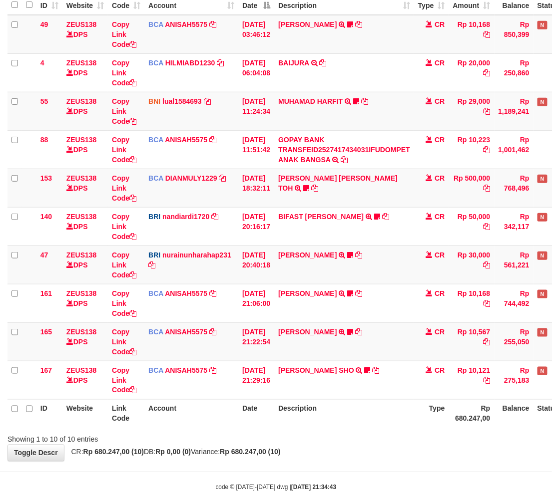
click at [395, 458] on div "**********" at bounding box center [276, 188] width 552 height 545
click at [369, 429] on div "ID Website Link Code Account Date Description Type Amount Balance Status Action…" at bounding box center [276, 208] width 552 height 448
click at [317, 420] on th "Description" at bounding box center [344, 414] width 140 height 28
drag, startPoint x: 317, startPoint y: 418, endPoint x: 322, endPoint y: 402, distance: 17.4
click at [322, 407] on th "Description" at bounding box center [344, 414] width 140 height 28
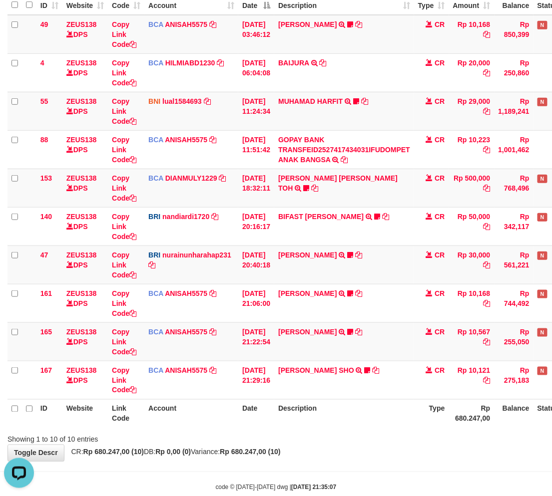
click at [346, 418] on th "Description" at bounding box center [344, 414] width 140 height 28
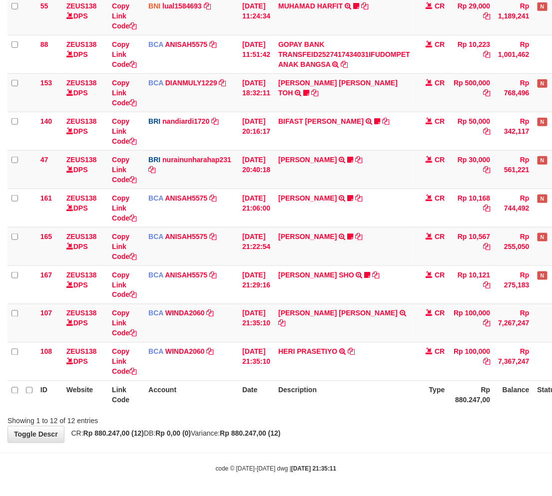
scroll to position [207, 0]
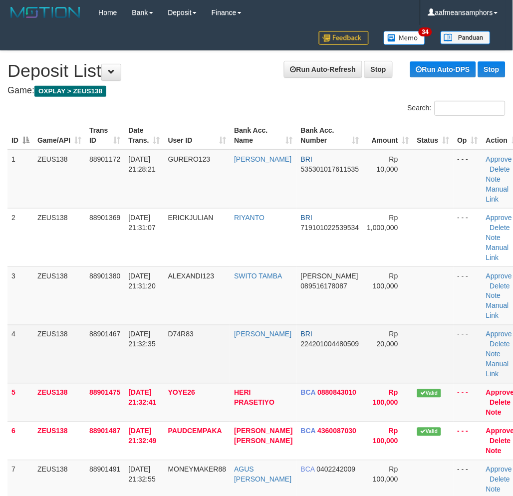
click at [223, 350] on td "D74R83" at bounding box center [197, 354] width 66 height 58
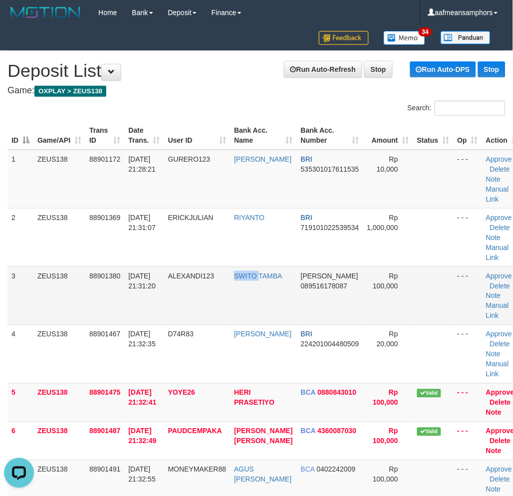
click at [234, 300] on tr "3 ZEUS138 88901380 [DATE] 21:31:20 ALEXANDI123 SWITO [PERSON_NAME] 089516178087…" at bounding box center [265, 296] width 516 height 58
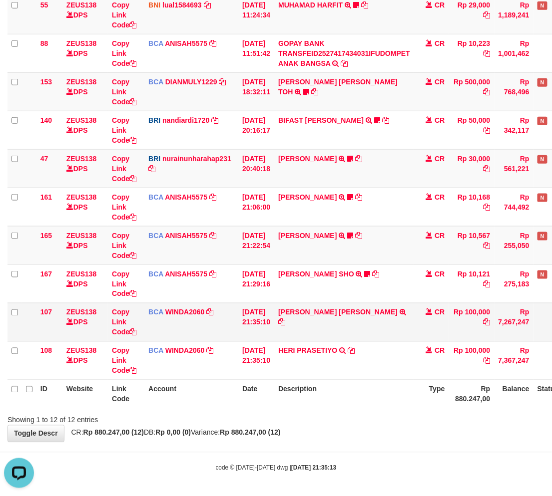
click at [386, 340] on td "[PERSON_NAME] [PERSON_NAME] TRSF E-BANKING CR 0110/FTSCY/WS95031 100000.00AGUNG…" at bounding box center [344, 322] width 140 height 38
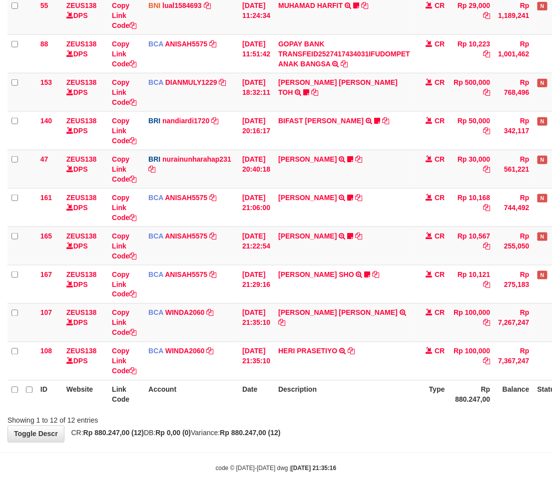
scroll to position [206, 0]
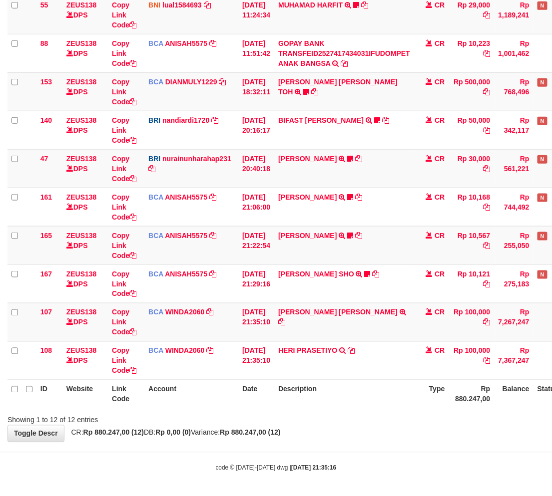
click at [341, 387] on th "Description" at bounding box center [344, 394] width 140 height 28
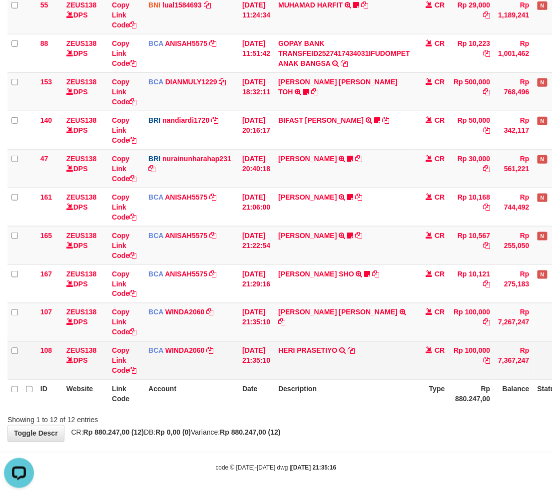
scroll to position [0, 0]
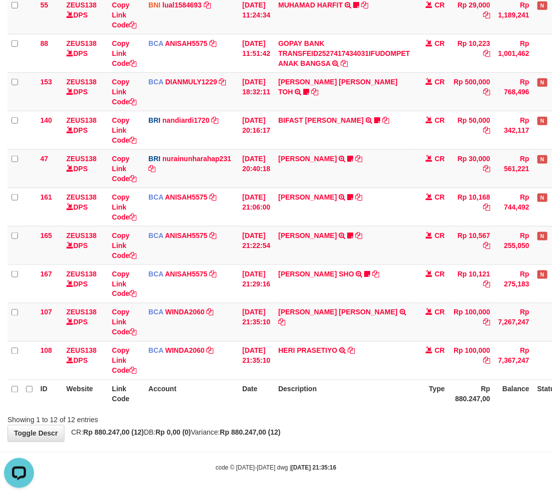
drag, startPoint x: 355, startPoint y: 377, endPoint x: 557, endPoint y: 335, distance: 206.1
click at [354, 377] on td "HERI PRASETIYO TRSF E-BANKING CR 0110/FTSCY/WS95031 100000.00HERI PRASETIYO" at bounding box center [344, 361] width 140 height 38
